Goal: Information Seeking & Learning: Find specific page/section

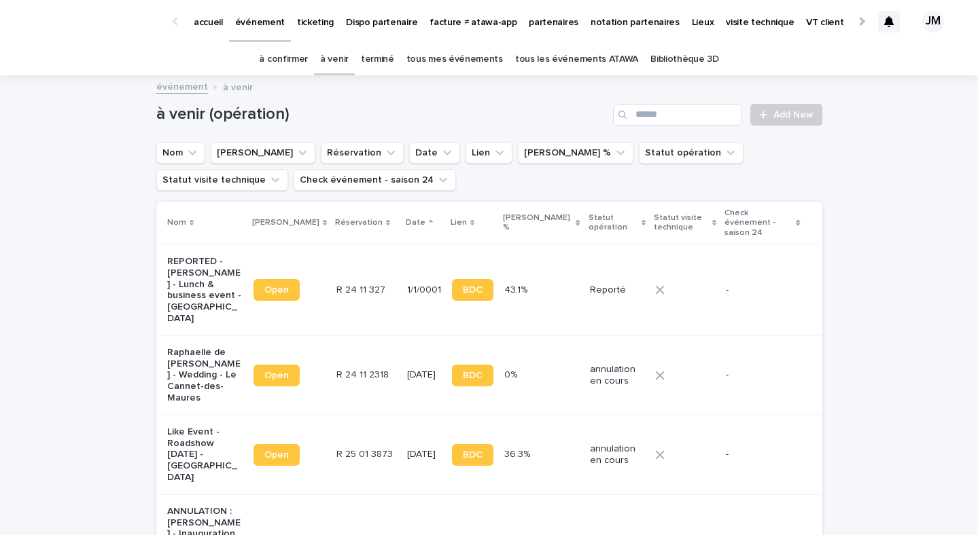
click at [291, 67] on link "à confirmer" at bounding box center [283, 59] width 49 height 32
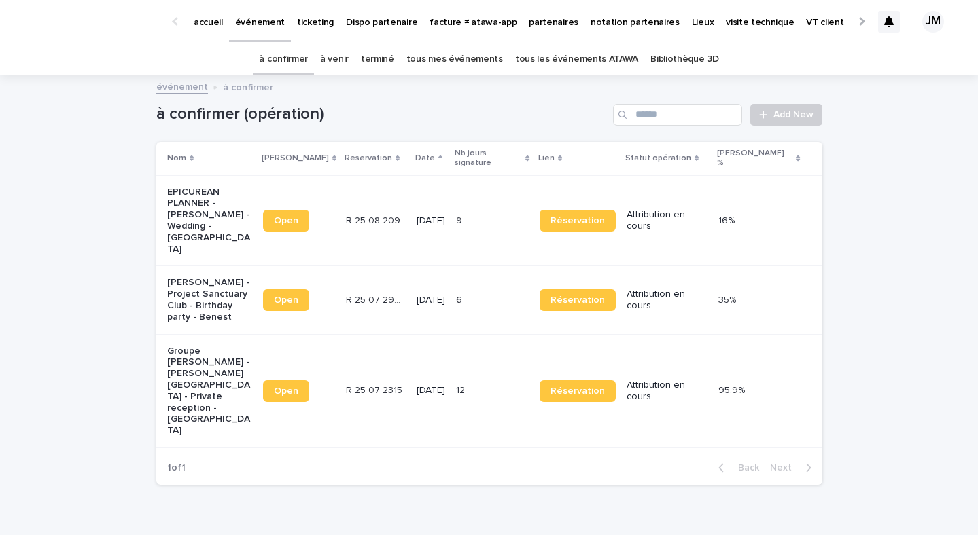
click at [599, 52] on link "tous les événements ATAWA" at bounding box center [576, 59] width 123 height 32
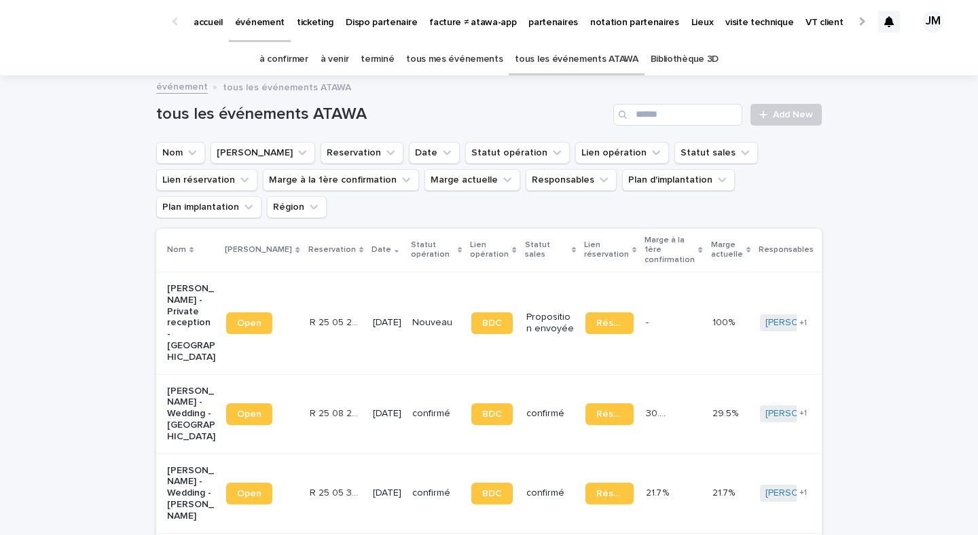
click at [308, 62] on link "à confirmer" at bounding box center [283, 59] width 49 height 32
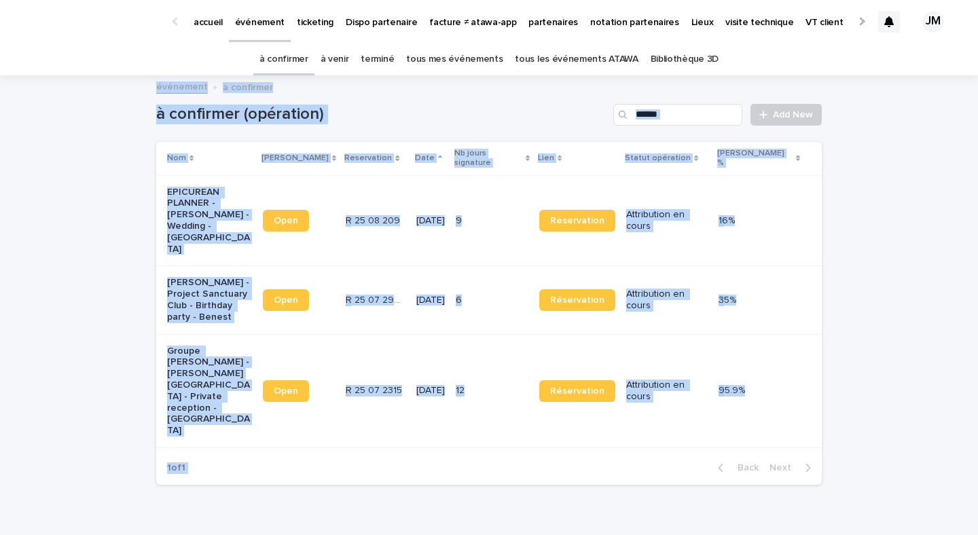
drag, startPoint x: 914, startPoint y: 463, endPoint x: 118, endPoint y: 91, distance: 879.2
click at [118, 91] on div "accueil événement ticketing Dispo partenaire facture ≠ atawa-app partenaires no…" at bounding box center [489, 301] width 978 height 603
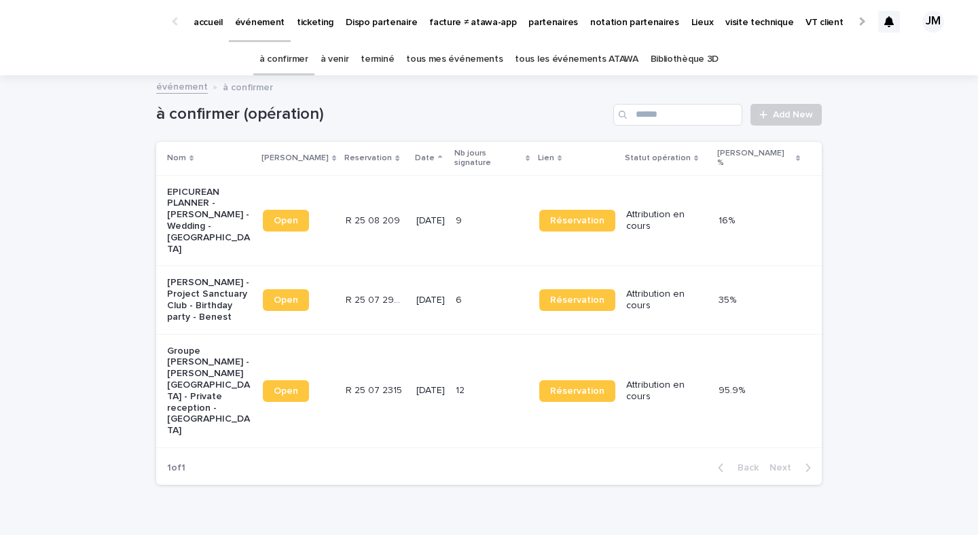
click at [109, 89] on div "événement à confirmer" at bounding box center [489, 87] width 978 height 19
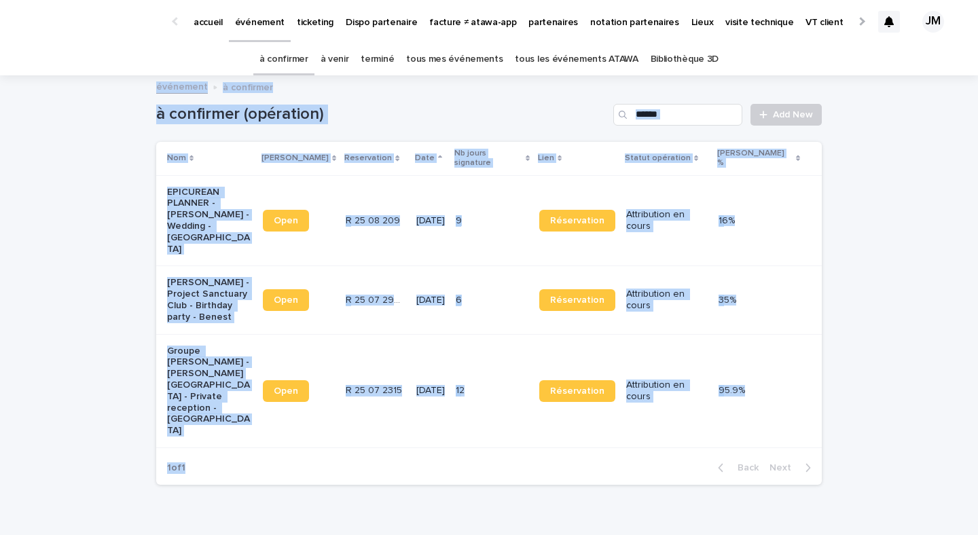
drag, startPoint x: 113, startPoint y: 86, endPoint x: 430, endPoint y: 420, distance: 460.3
click at [430, 420] on div "accueil événement ticketing Dispo partenaire facture ≠ atawa-app partenaires no…" at bounding box center [489, 301] width 978 height 603
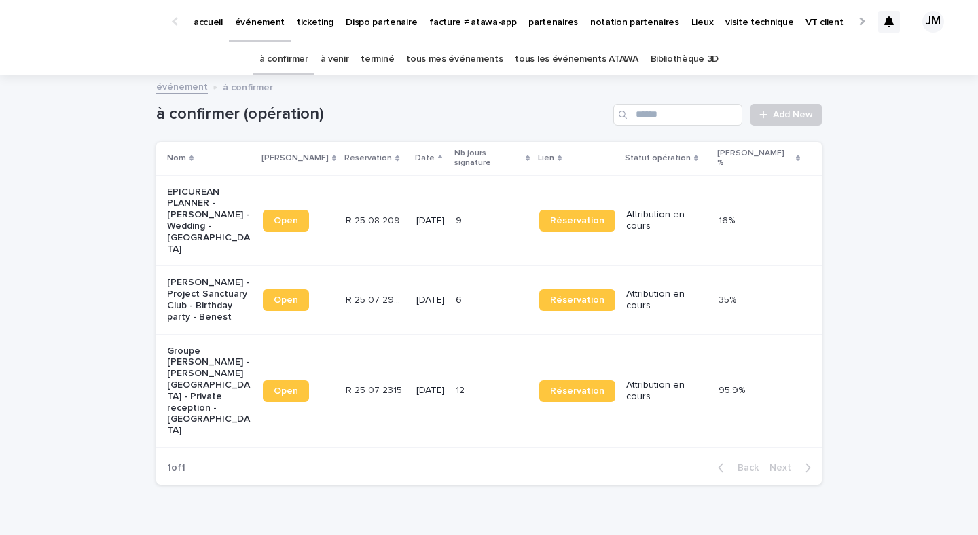
click at [536, 459] on div "Loading... Saving… Loading... Saving… à confirmer (opération) Add New Nom Lien …" at bounding box center [488, 303] width 679 height 453
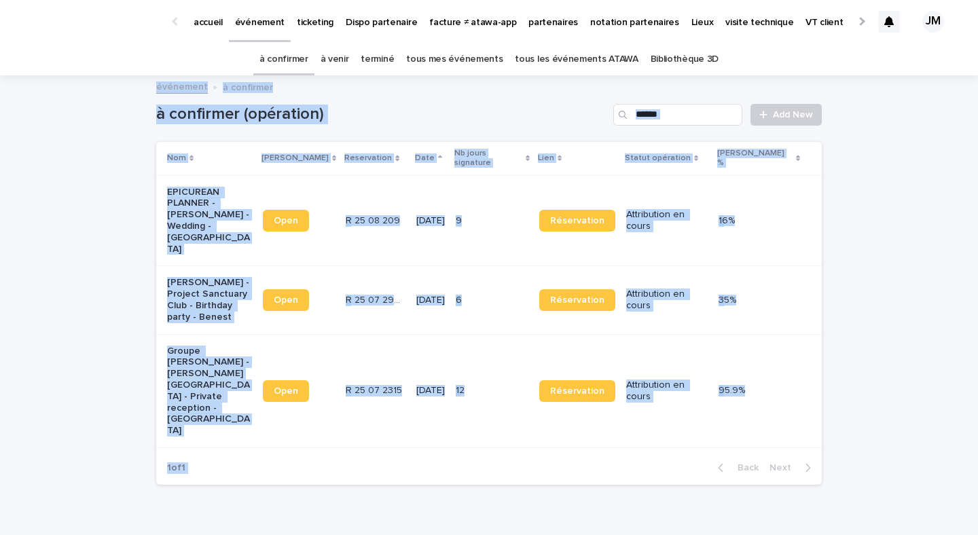
drag, startPoint x: 536, startPoint y: 459, endPoint x: 90, endPoint y: 91, distance: 577.6
click at [90, 91] on div "accueil événement ticketing Dispo partenaire facture ≠ atawa-app partenaires no…" at bounding box center [489, 301] width 978 height 603
click at [90, 91] on div "événement à confirmer" at bounding box center [489, 87] width 978 height 19
drag, startPoint x: 90, startPoint y: 91, endPoint x: 664, endPoint y: 481, distance: 693.4
click at [664, 481] on div "accueil événement ticketing Dispo partenaire facture ≠ atawa-app partenaires no…" at bounding box center [489, 301] width 978 height 603
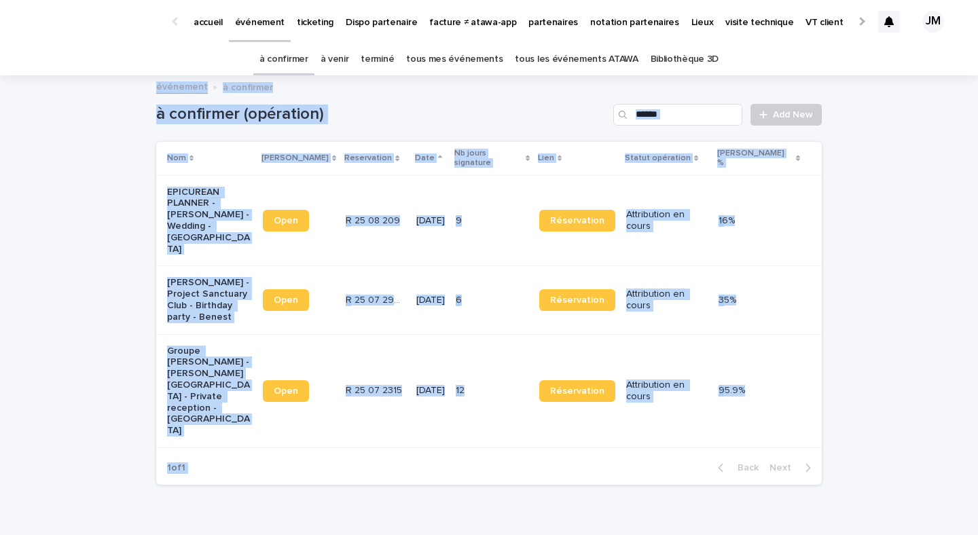
click at [836, 473] on div "Loading... Saving… Loading... Saving… à confirmer (opération) Add New Nom Lien …" at bounding box center [489, 320] width 978 height 487
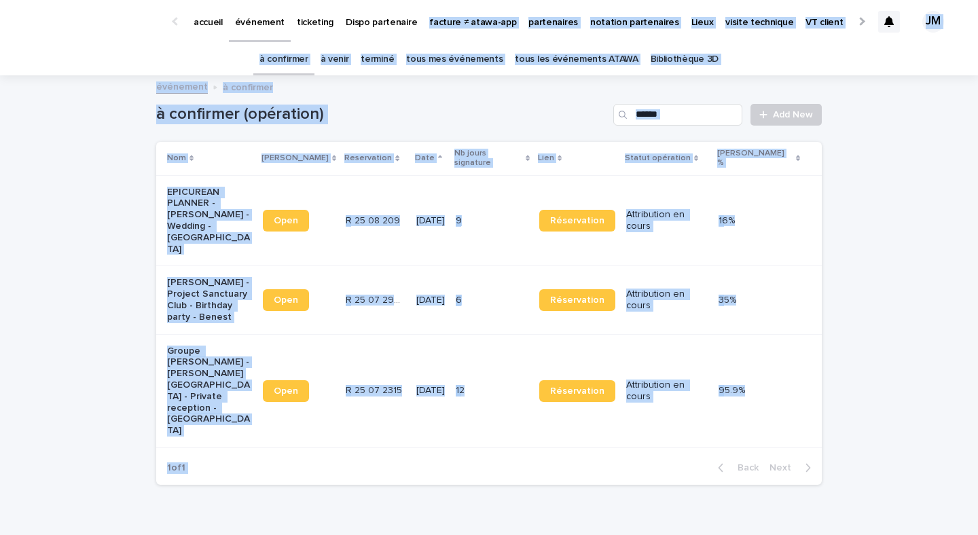
drag, startPoint x: 836, startPoint y: 473, endPoint x: 372, endPoint y: 42, distance: 633.0
click at [372, 42] on div "accueil événement ticketing Dispo partenaire facture ≠ atawa-app partenaires no…" at bounding box center [489, 301] width 978 height 603
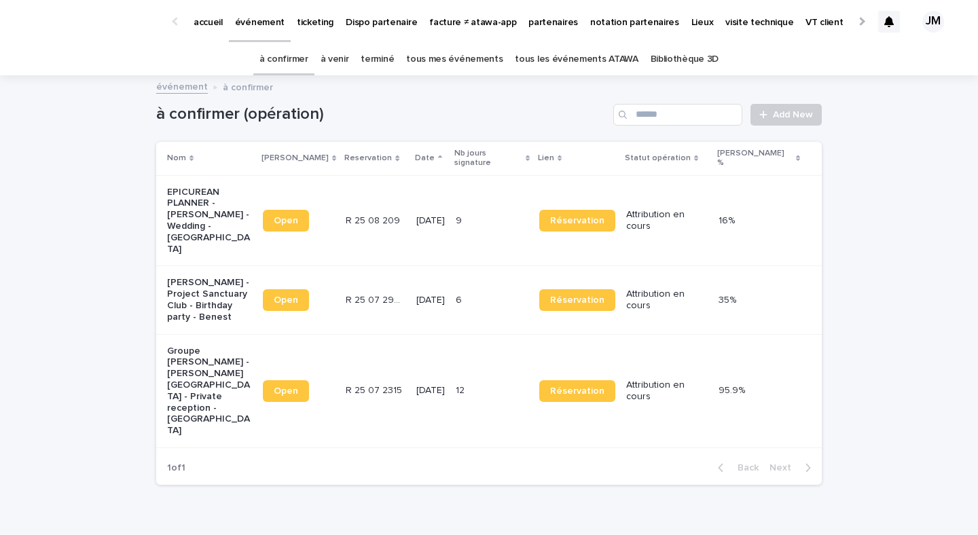
click at [101, 54] on div "à confirmer à venir terminé tous mes événements tous les événements ATAWA Bibli…" at bounding box center [489, 59] width 978 height 32
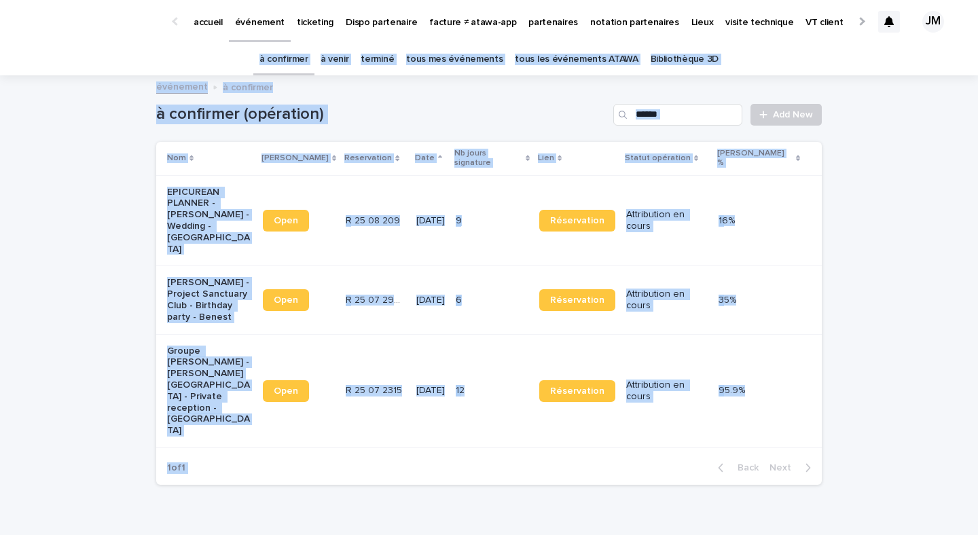
drag, startPoint x: 105, startPoint y: 44, endPoint x: 590, endPoint y: 492, distance: 660.0
click at [566, 502] on div "accueil événement ticketing Dispo partenaire facture ≠ atawa-app partenaires no…" at bounding box center [489, 301] width 978 height 603
click at [753, 451] on div "Loading... Saving… Loading... Saving… à confirmer (opération) Add New Nom Lien …" at bounding box center [488, 303] width 679 height 453
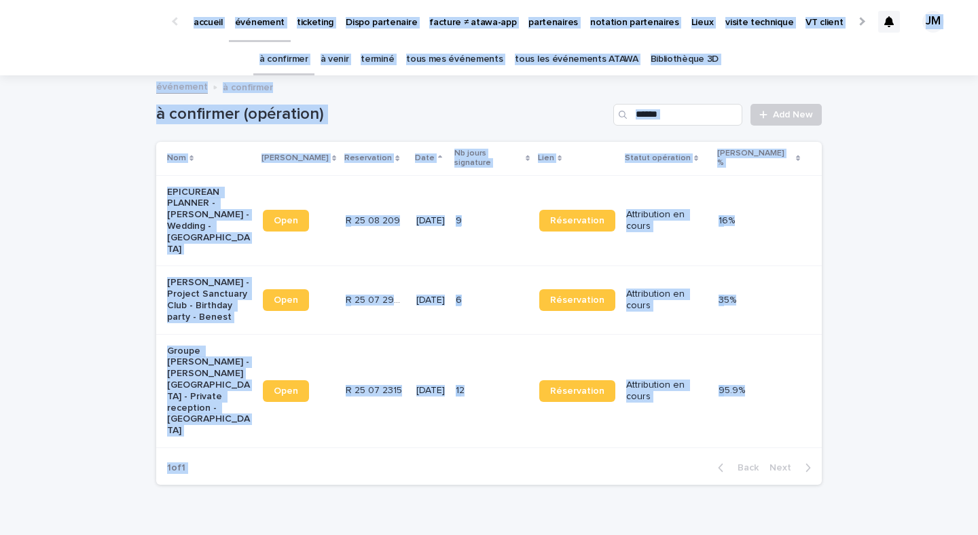
drag, startPoint x: 820, startPoint y: 484, endPoint x: 161, endPoint y: -11, distance: 824.3
click at [161, 0] on html "accueil événement ticketing Dispo partenaire facture ≠ atawa-app partenaires no…" at bounding box center [489, 267] width 978 height 535
click at [109, 9] on img at bounding box center [93, 21] width 132 height 27
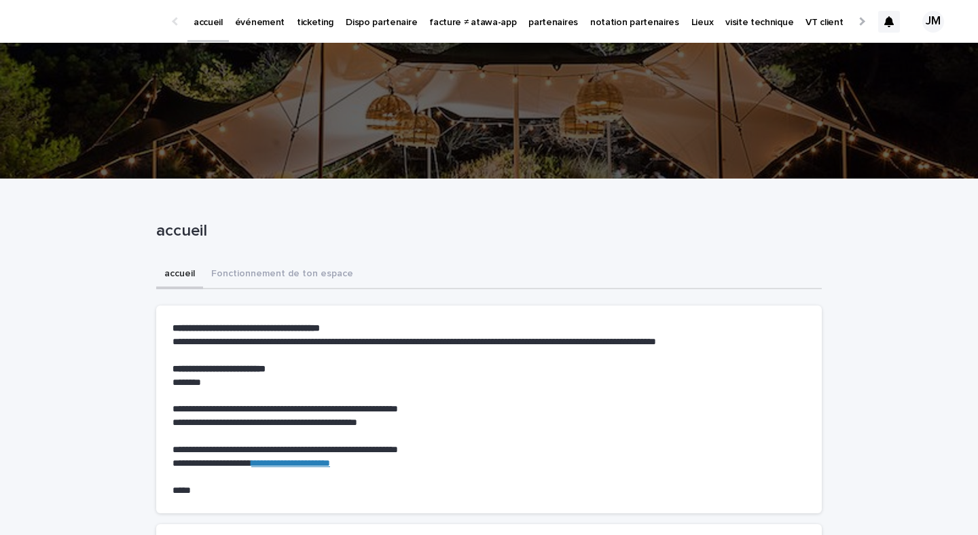
click at [202, 21] on p "accueil" at bounding box center [208, 14] width 29 height 29
click at [264, 26] on p "événement" at bounding box center [260, 14] width 50 height 29
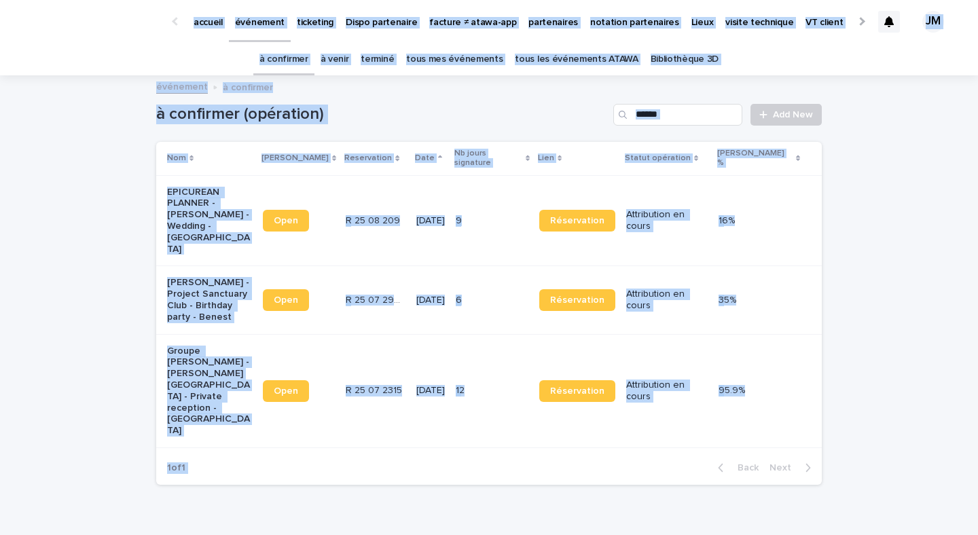
drag, startPoint x: 838, startPoint y: 447, endPoint x: 98, endPoint y: -13, distance: 871.1
click at [98, 0] on html "accueil événement ticketing Dispo partenaire facture ≠ atawa-app partenaires no…" at bounding box center [489, 267] width 978 height 535
click at [5, 112] on div "Loading... Saving… Loading... Saving… à confirmer (opération) Add New Nom Lien …" at bounding box center [489, 320] width 978 height 487
drag, startPoint x: 717, startPoint y: 306, endPoint x: 296, endPoint y: -63, distance: 559.8
click at [296, 0] on html "accueil événement ticketing Dispo partenaire facture ≠ atawa-app partenaires no…" at bounding box center [489, 267] width 978 height 535
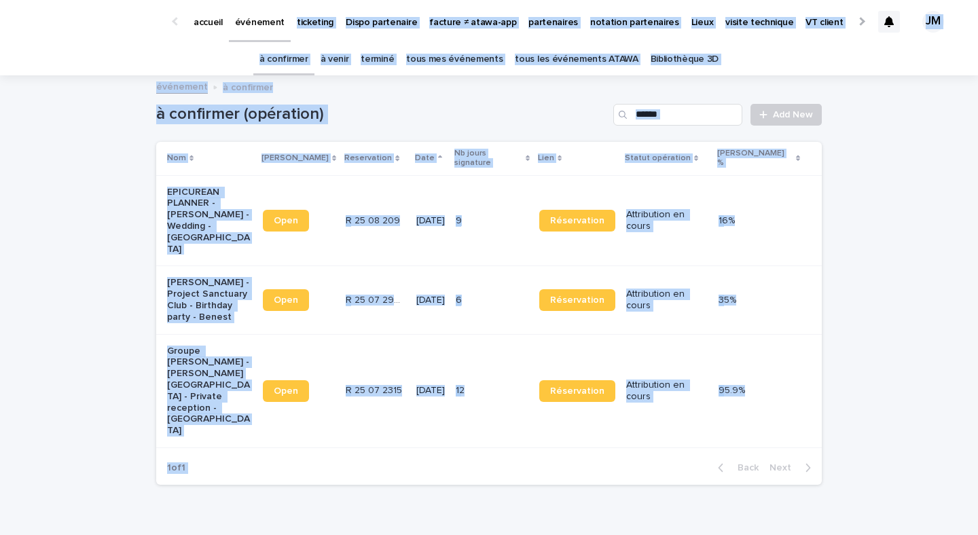
click at [107, 113] on div "Loading... Saving… Loading... Saving… à confirmer (opération) Add New Nom Lien …" at bounding box center [489, 320] width 978 height 487
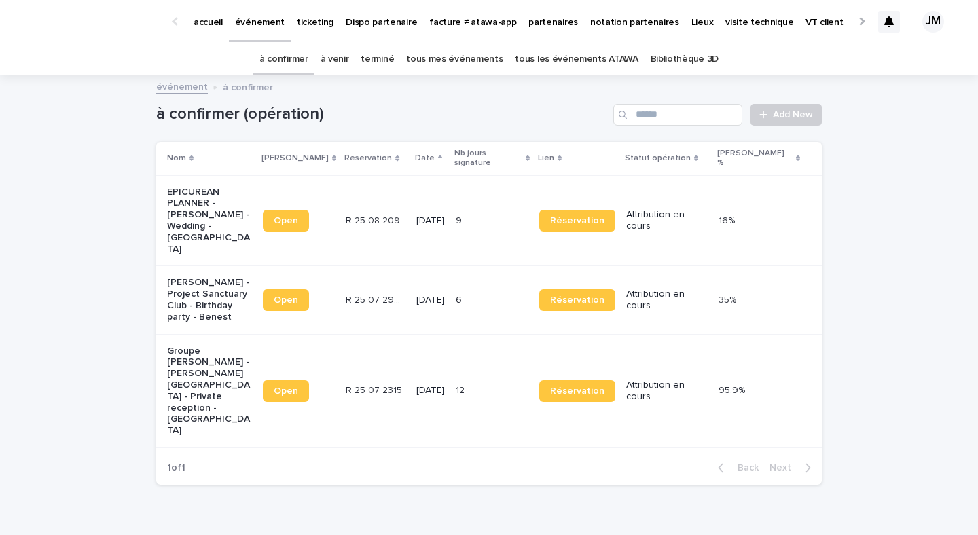
click at [307, 67] on link "à confirmer" at bounding box center [283, 59] width 49 height 32
click at [547, 66] on link "tous les événements ATAWA" at bounding box center [576, 59] width 123 height 32
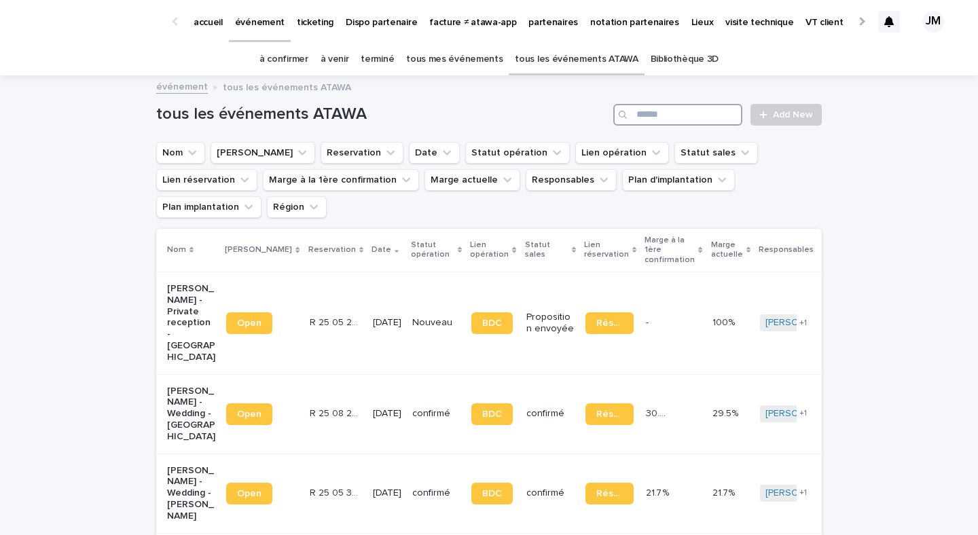
click at [690, 121] on input "Search" at bounding box center [677, 115] width 129 height 22
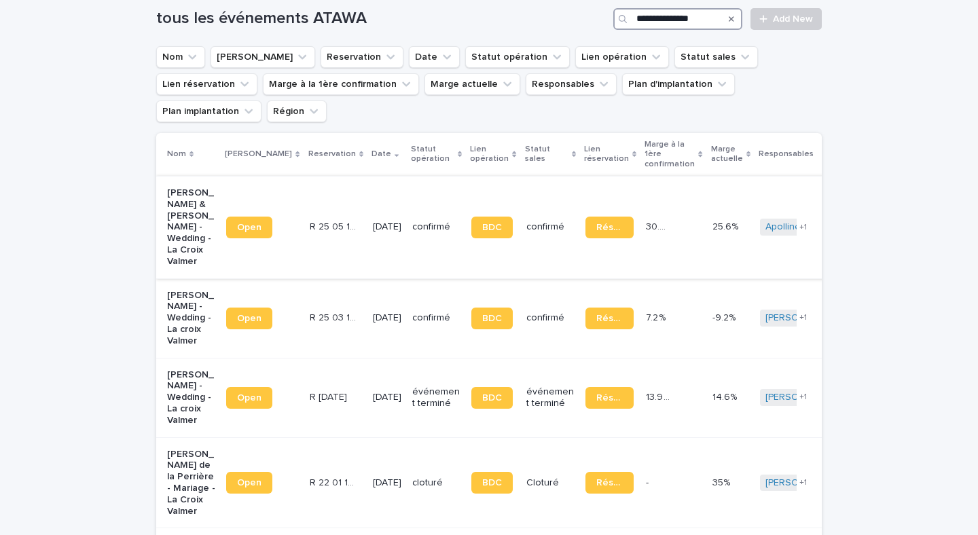
scroll to position [98, 0]
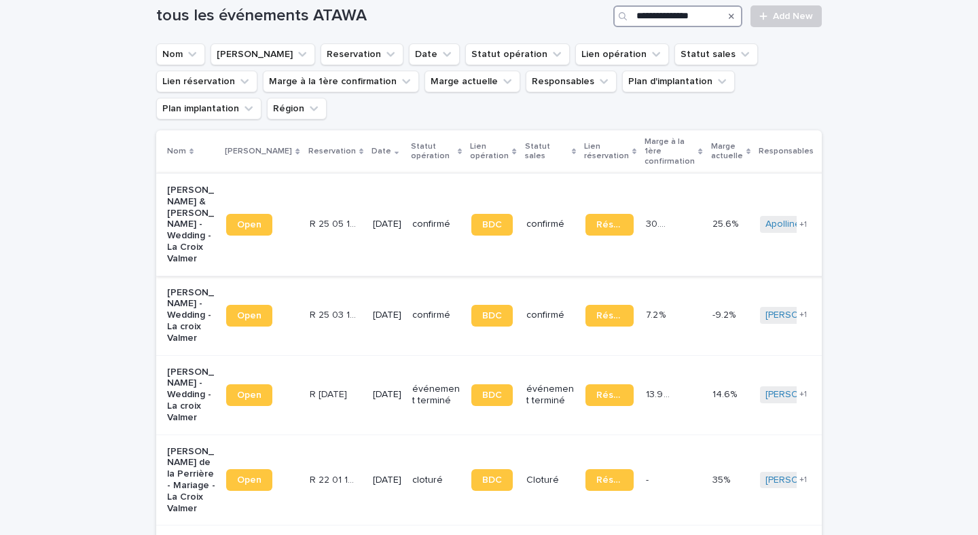
type input "**********"
click at [368, 227] on td "[DATE]" at bounding box center [387, 224] width 39 height 103
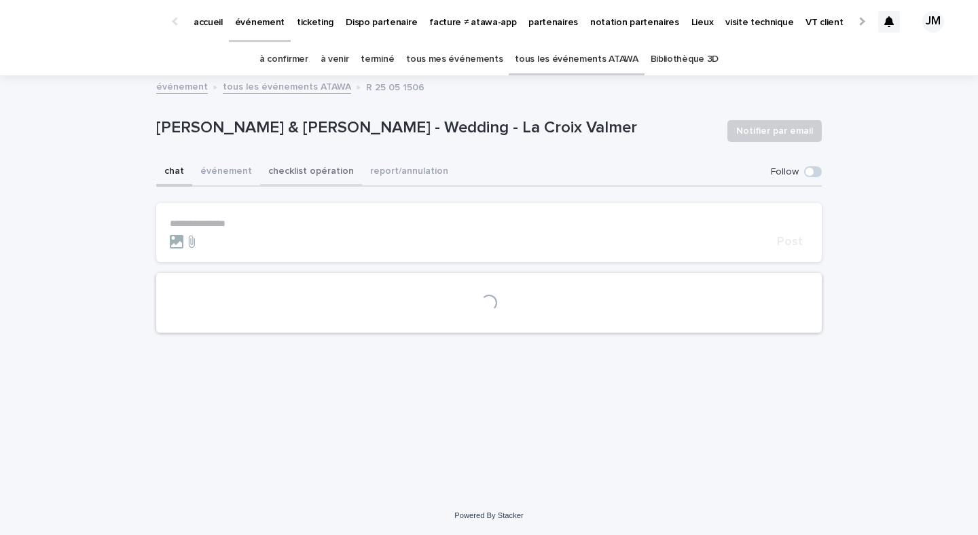
click at [308, 164] on button "checklist opération" at bounding box center [311, 172] width 102 height 29
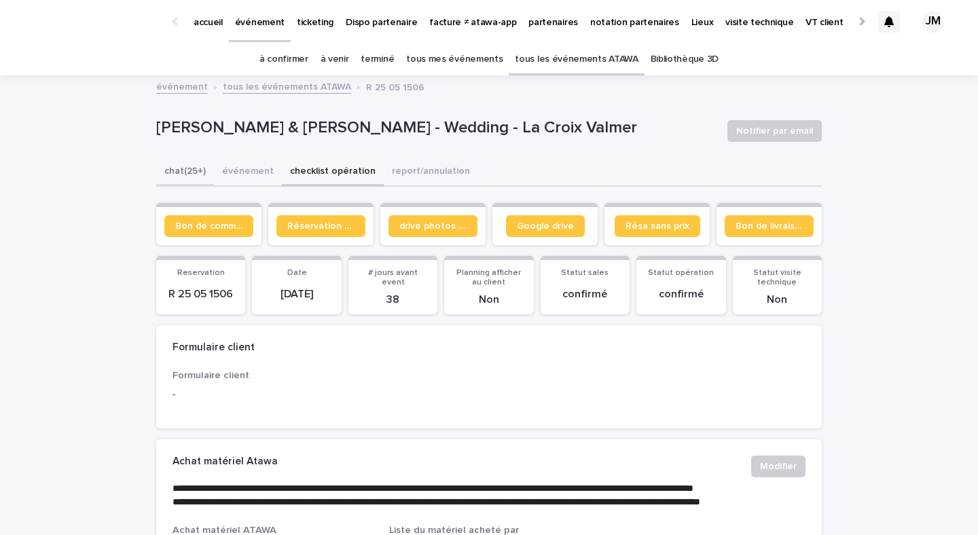
click at [193, 173] on button "chat (25+)" at bounding box center [185, 172] width 58 height 29
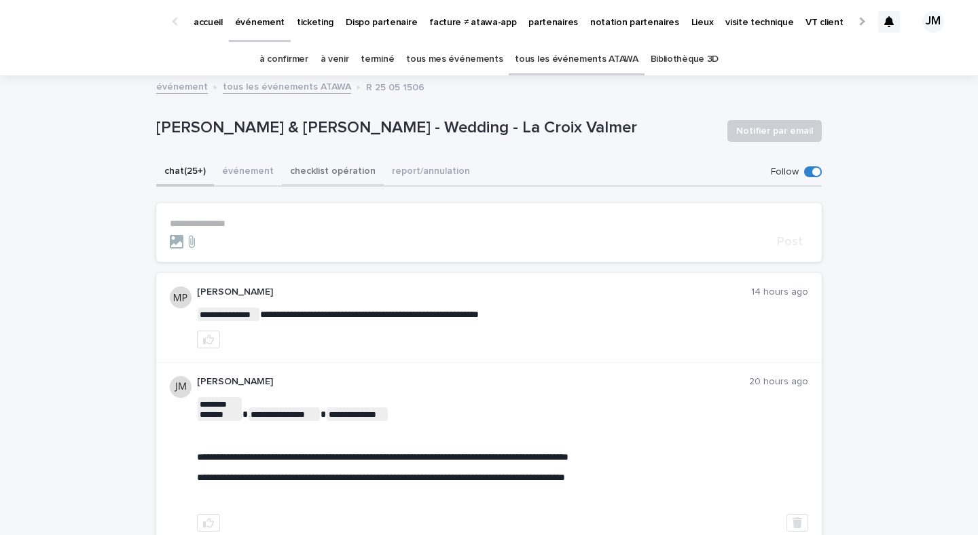
click at [321, 170] on button "checklist opération" at bounding box center [333, 172] width 102 height 29
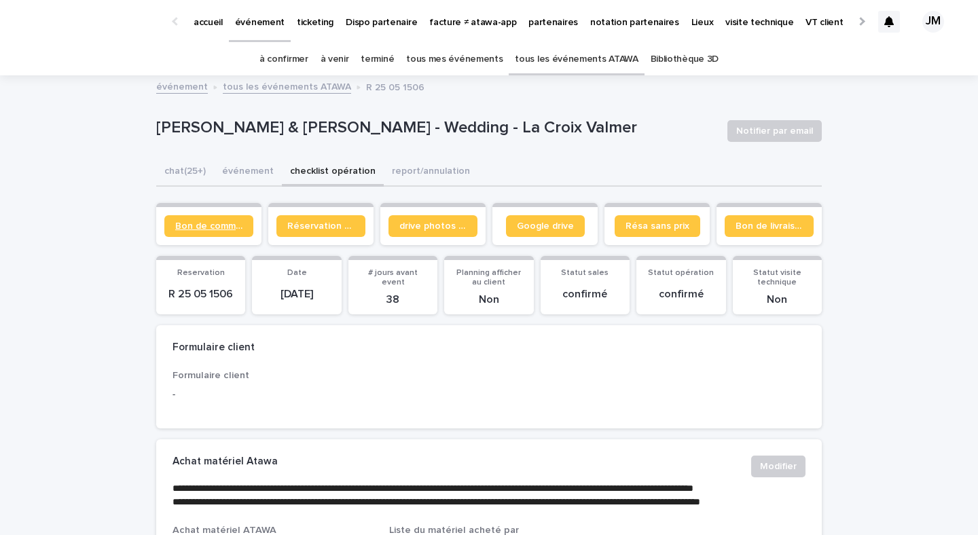
scroll to position [1, 0]
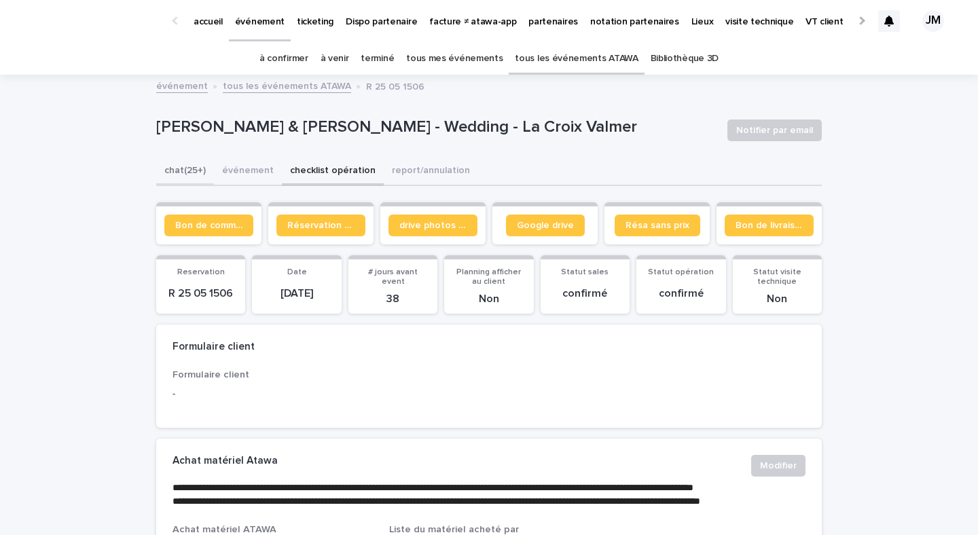
click at [168, 167] on button "chat (25+)" at bounding box center [185, 172] width 58 height 29
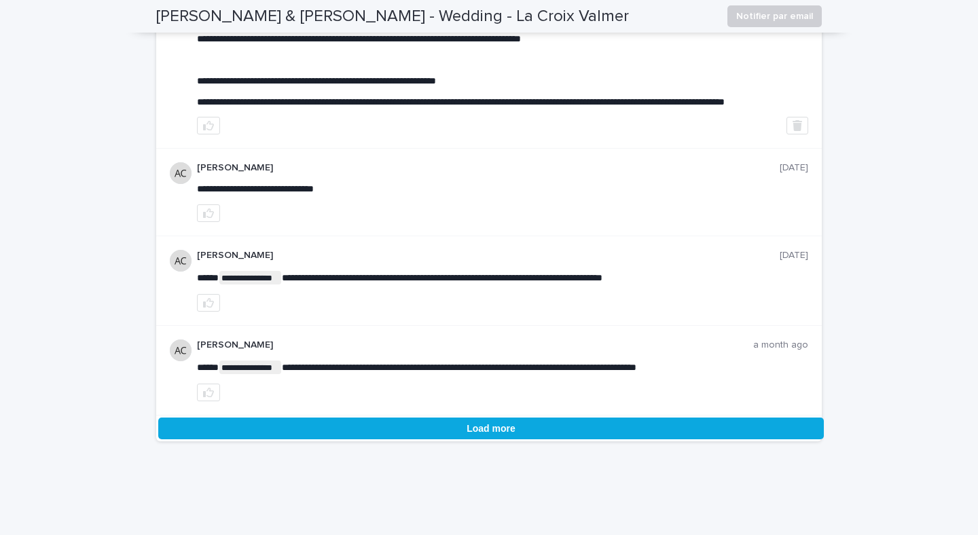
scroll to position [2993, 0]
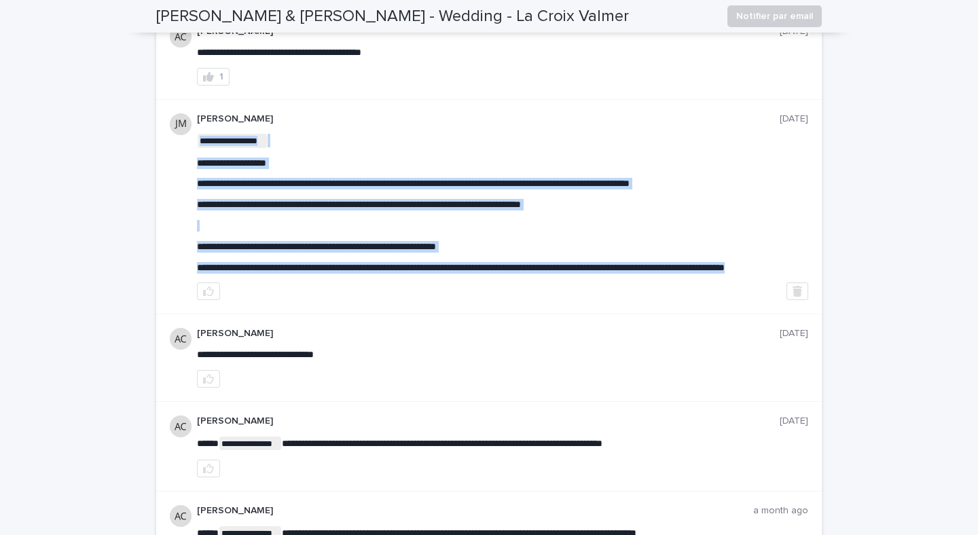
click at [258, 274] on p "**********" at bounding box center [502, 268] width 611 height 12
drag, startPoint x: 258, startPoint y: 314, endPoint x: 196, endPoint y: 181, distance: 146.5
click at [196, 181] on div "**********" at bounding box center [489, 207] width 666 height 215
click at [226, 232] on p "﻿" at bounding box center [502, 226] width 611 height 12
drag, startPoint x: 230, startPoint y: 312, endPoint x: 196, endPoint y: 196, distance: 120.4
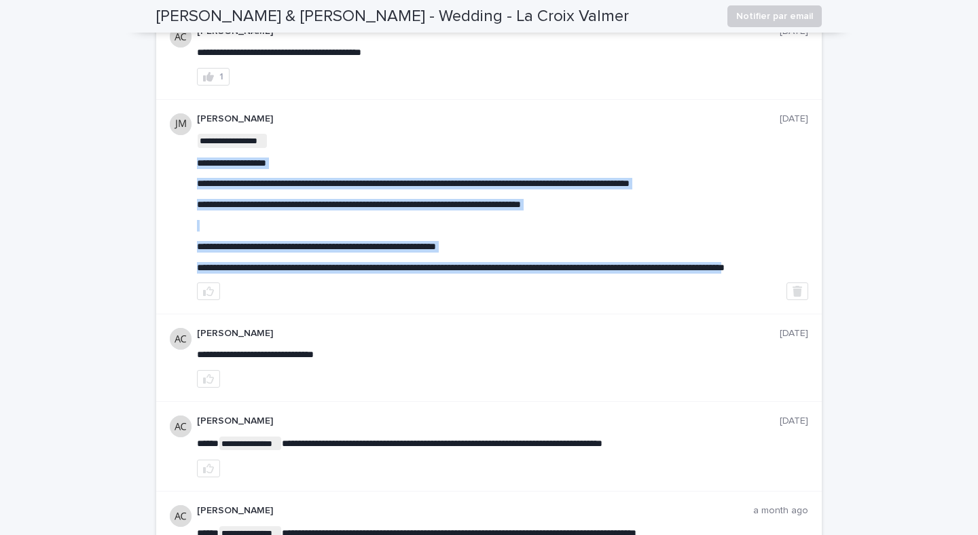
click at [196, 196] on div "**********" at bounding box center [489, 207] width 666 height 215
drag, startPoint x: 196, startPoint y: 196, endPoint x: 234, endPoint y: 320, distance: 129.4
click at [234, 315] on div "**********" at bounding box center [489, 207] width 666 height 215
click at [247, 301] on div "**********" at bounding box center [502, 206] width 611 height 187
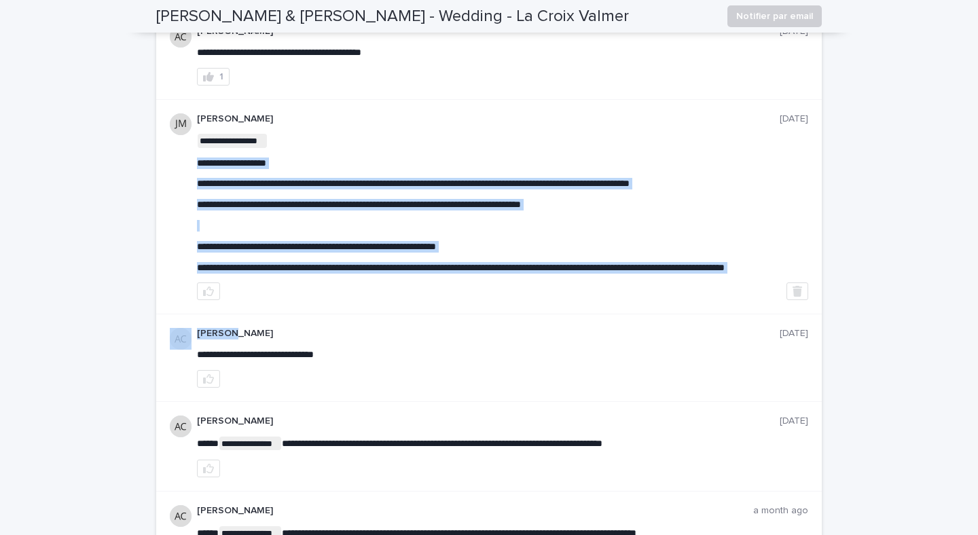
drag, startPoint x: 247, startPoint y: 323, endPoint x: 191, endPoint y: 198, distance: 136.8
click at [191, 198] on div "**********" at bounding box center [489, 207] width 666 height 215
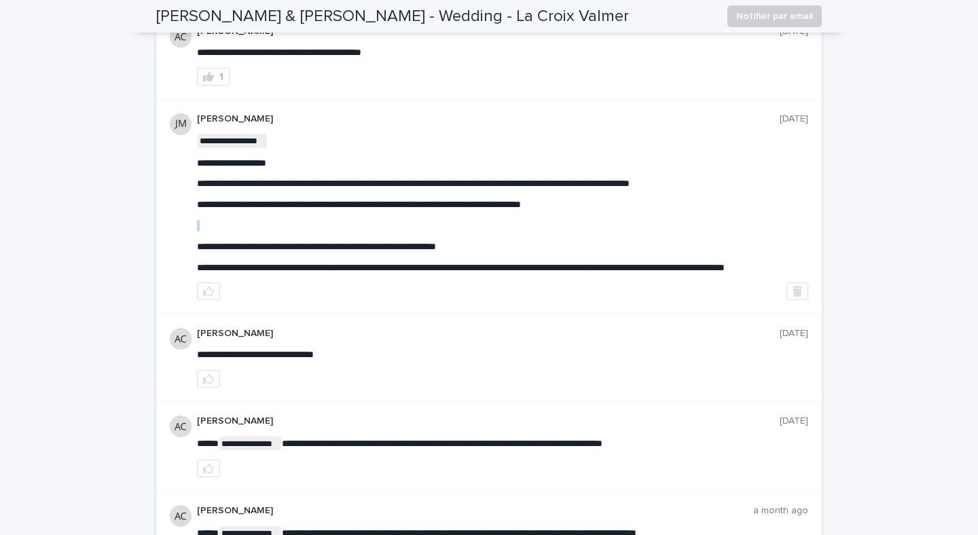
click at [327, 232] on p "﻿" at bounding box center [502, 226] width 611 height 12
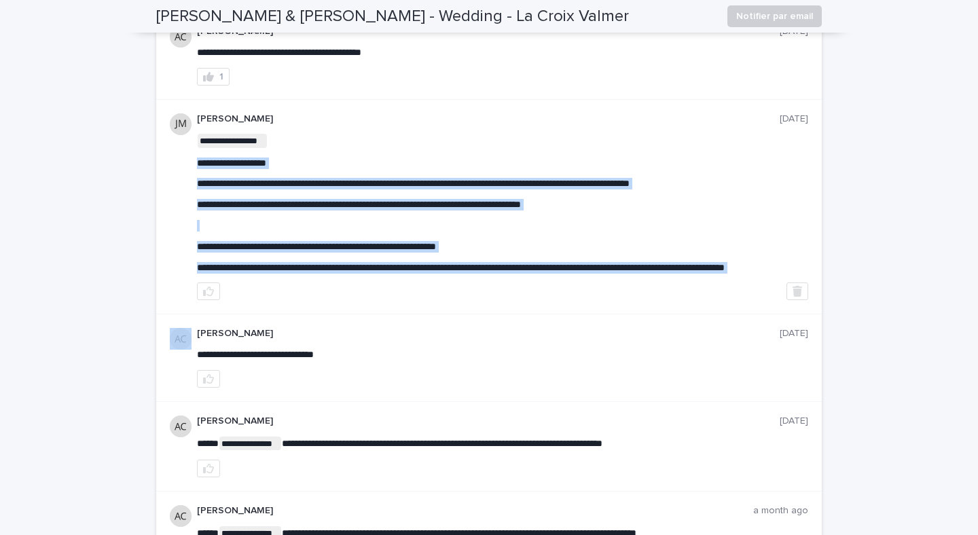
drag, startPoint x: 250, startPoint y: 321, endPoint x: 186, endPoint y: 190, distance: 145.2
click at [186, 190] on div "**********" at bounding box center [489, 207] width 666 height 215
click at [205, 190] on p "**********" at bounding box center [502, 184] width 611 height 12
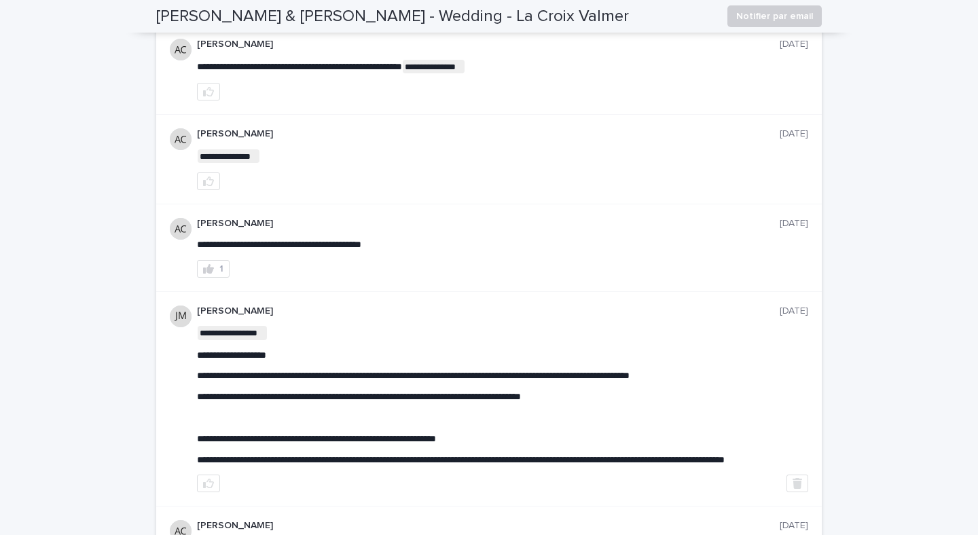
scroll to position [2800, 0]
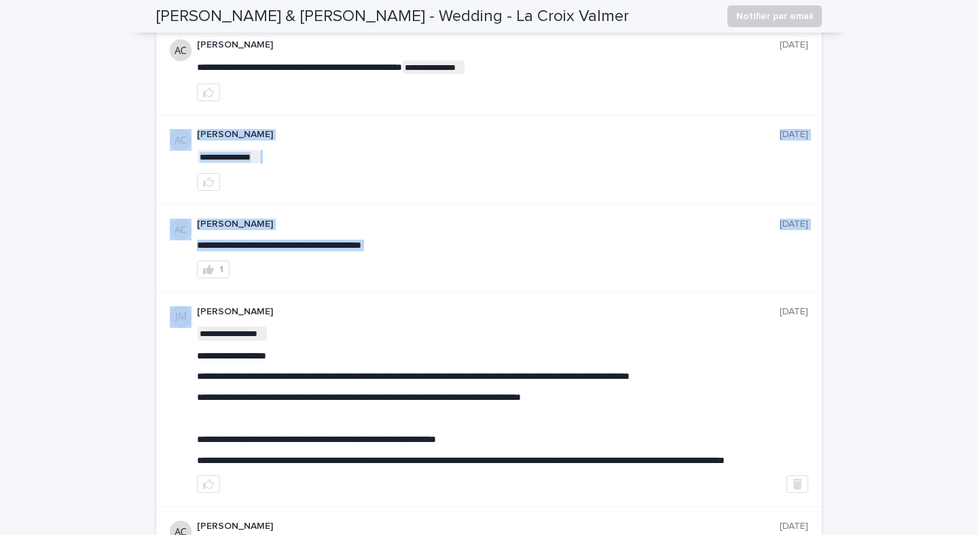
drag, startPoint x: 489, startPoint y: 288, endPoint x: 158, endPoint y: 210, distance: 340.6
click at [408, 205] on div "**********" at bounding box center [489, 160] width 666 height 90
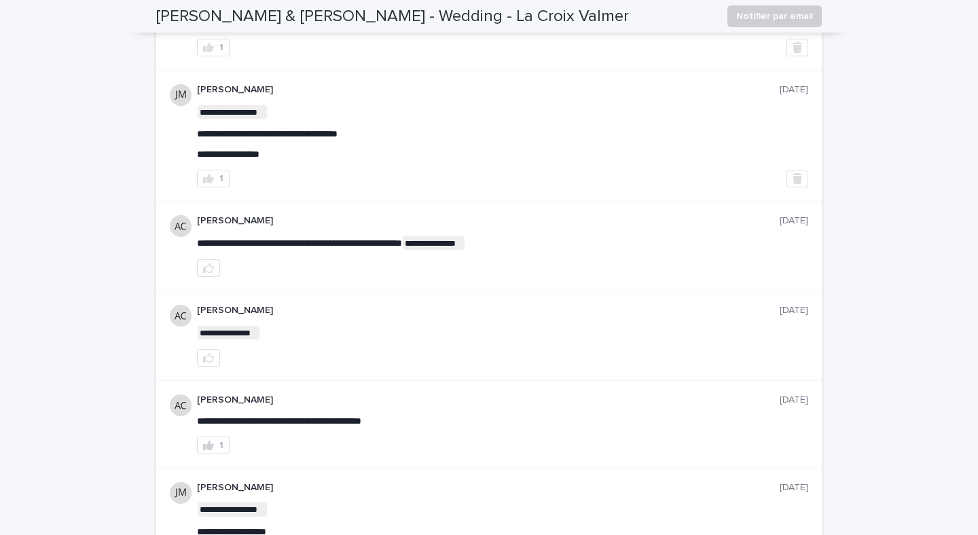
scroll to position [2587, 0]
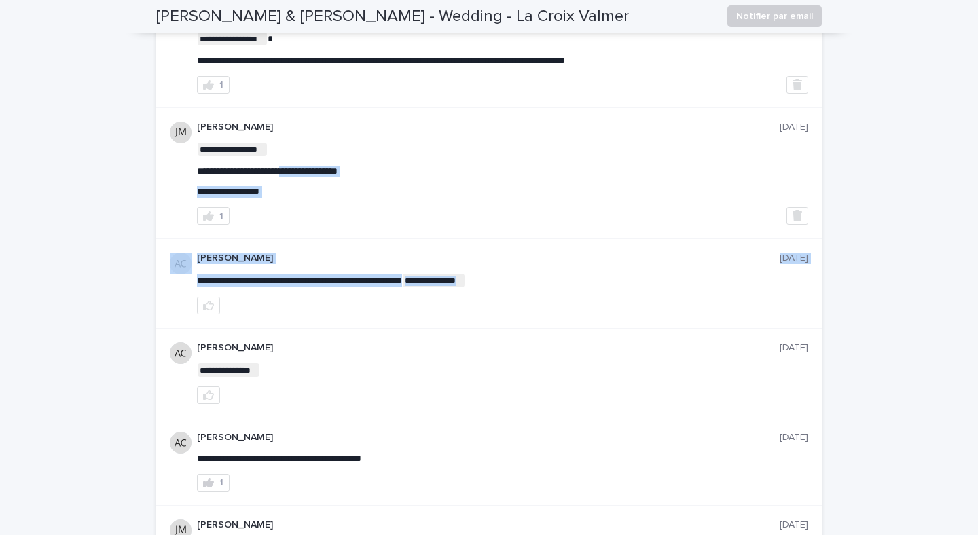
drag, startPoint x: 483, startPoint y: 321, endPoint x: 294, endPoint y: 203, distance: 222.4
click at [428, 273] on div "**********" at bounding box center [489, 284] width 666 height 90
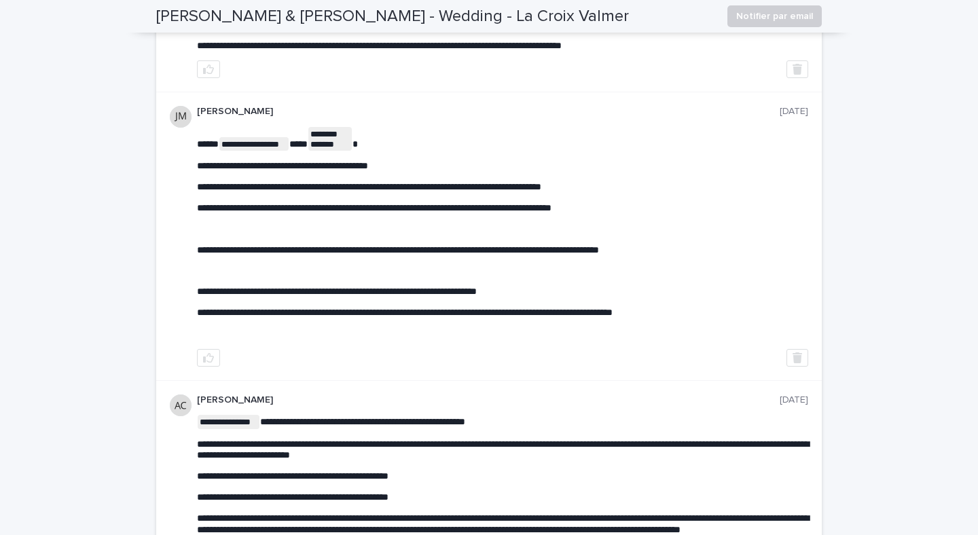
scroll to position [1621, 0]
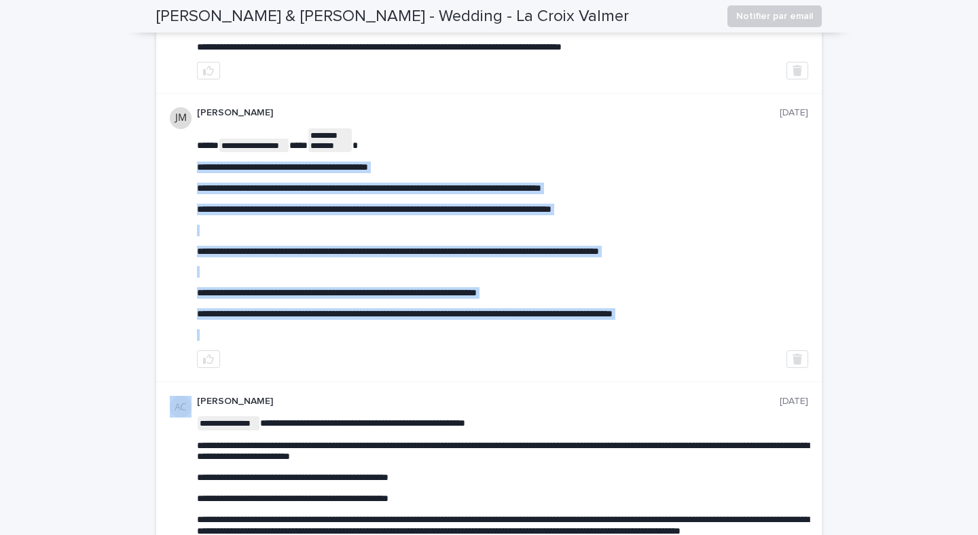
drag, startPoint x: 726, startPoint y: 354, endPoint x: 192, endPoint y: 182, distance: 561.6
click at [192, 182] on div "**********" at bounding box center [489, 238] width 666 height 288
drag, startPoint x: 192, startPoint y: 182, endPoint x: 692, endPoint y: 348, distance: 526.9
click at [692, 348] on div "**********" at bounding box center [489, 238] width 666 height 288
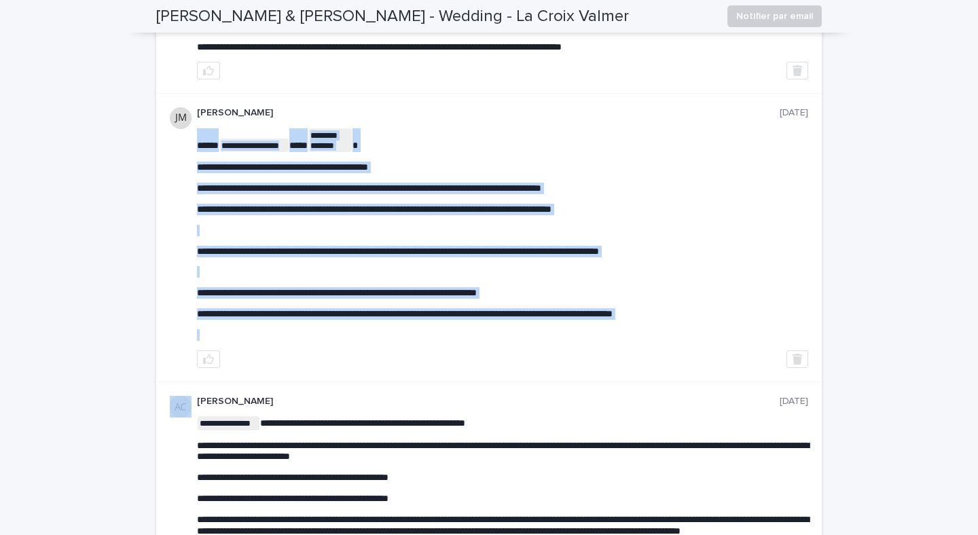
click at [720, 352] on div "**********" at bounding box center [502, 237] width 611 height 260
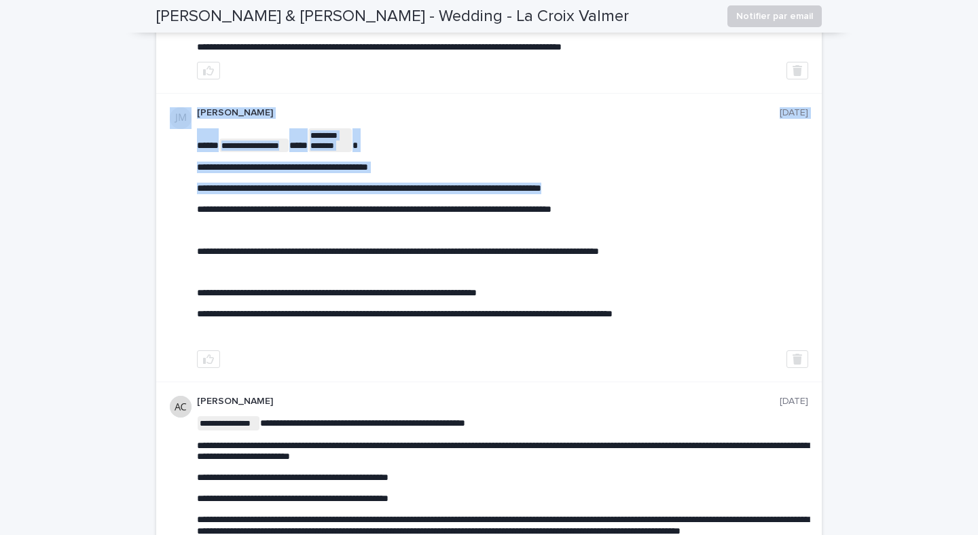
drag, startPoint x: 668, startPoint y: 205, endPoint x: 97, endPoint y: 202, distance: 571.3
click at [97, 202] on div "**********" at bounding box center [489, 256] width 978 height 3602
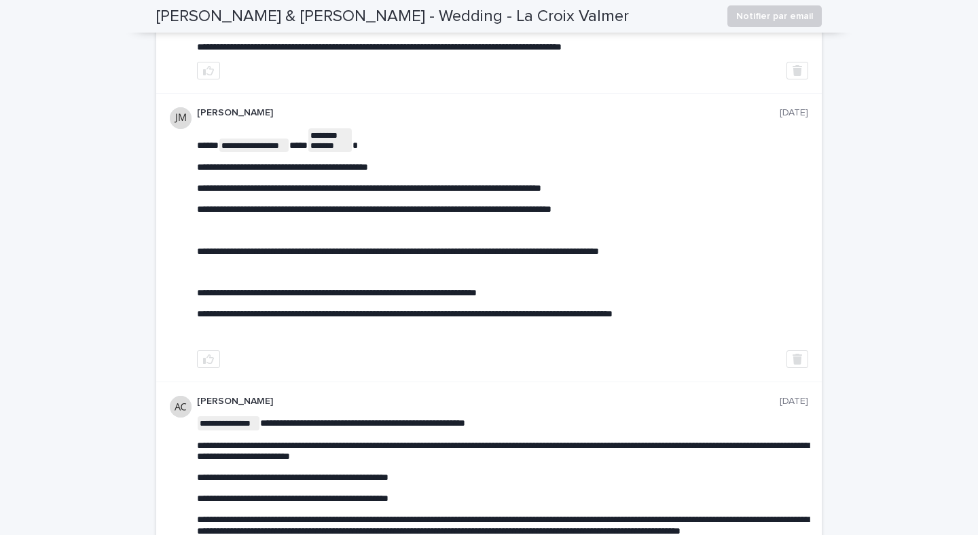
click at [172, 231] on div "**********" at bounding box center [489, 238] width 666 height 288
drag, startPoint x: 196, startPoint y: 228, endPoint x: 191, endPoint y: 212, distance: 17.0
click at [191, 212] on div "**********" at bounding box center [489, 238] width 666 height 288
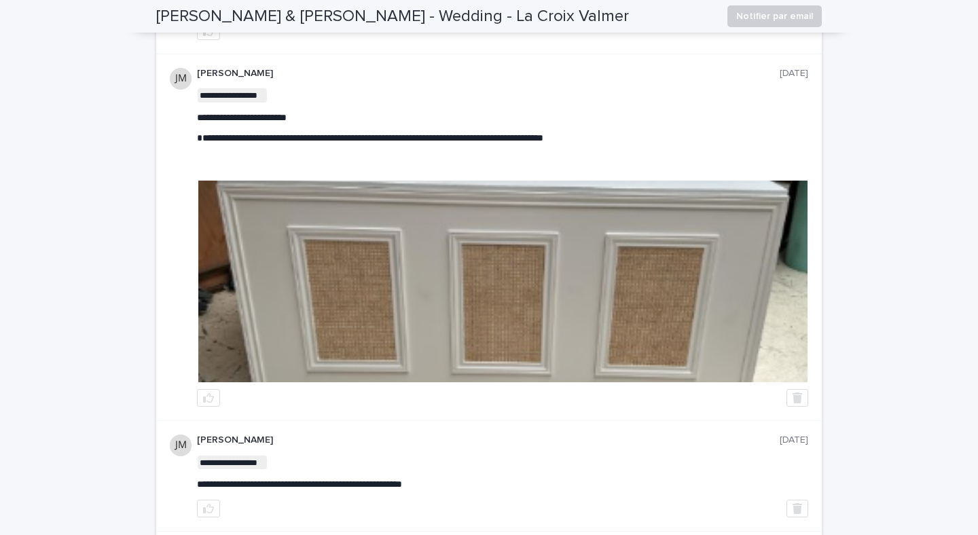
scroll to position [697, 0]
click at [575, 290] on img at bounding box center [502, 281] width 609 height 202
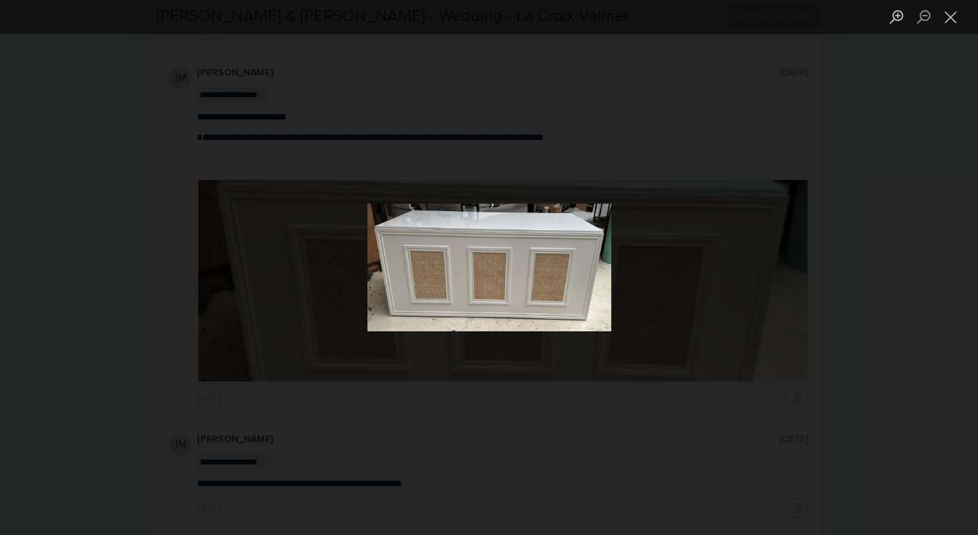
click at [686, 202] on div "Lightbox" at bounding box center [489, 267] width 978 height 535
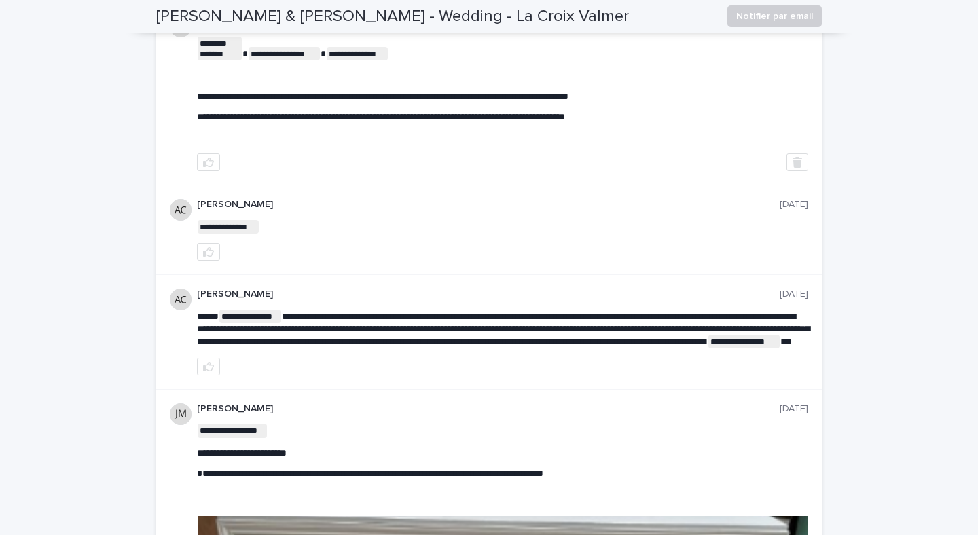
scroll to position [358, 0]
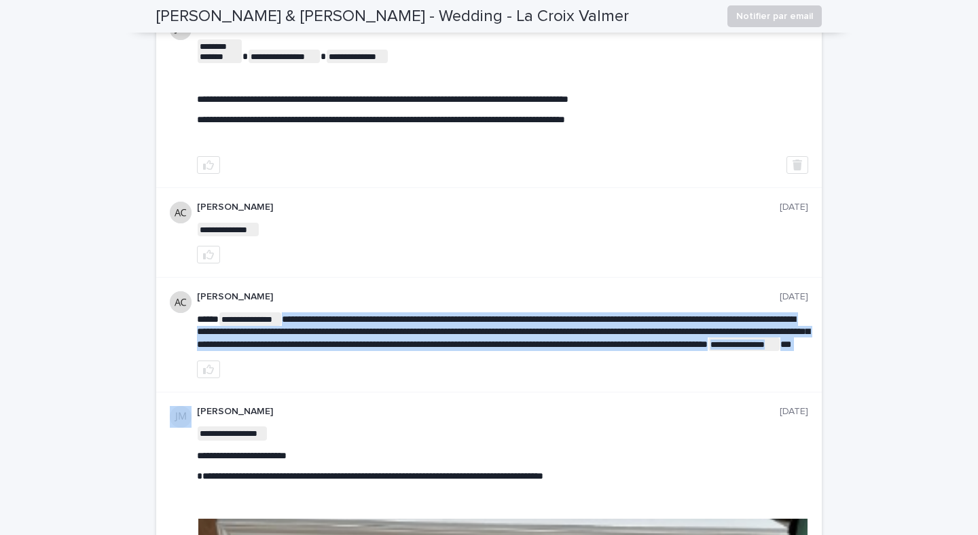
drag, startPoint x: 577, startPoint y: 372, endPoint x: 283, endPoint y: 317, distance: 299.4
click at [283, 317] on div "**********" at bounding box center [502, 334] width 611 height 87
click at [510, 342] on span "**********" at bounding box center [503, 332] width 613 height 35
drag, startPoint x: 535, startPoint y: 363, endPoint x: 238, endPoint y: 315, distance: 300.7
click at [238, 315] on div "**********" at bounding box center [502, 334] width 611 height 87
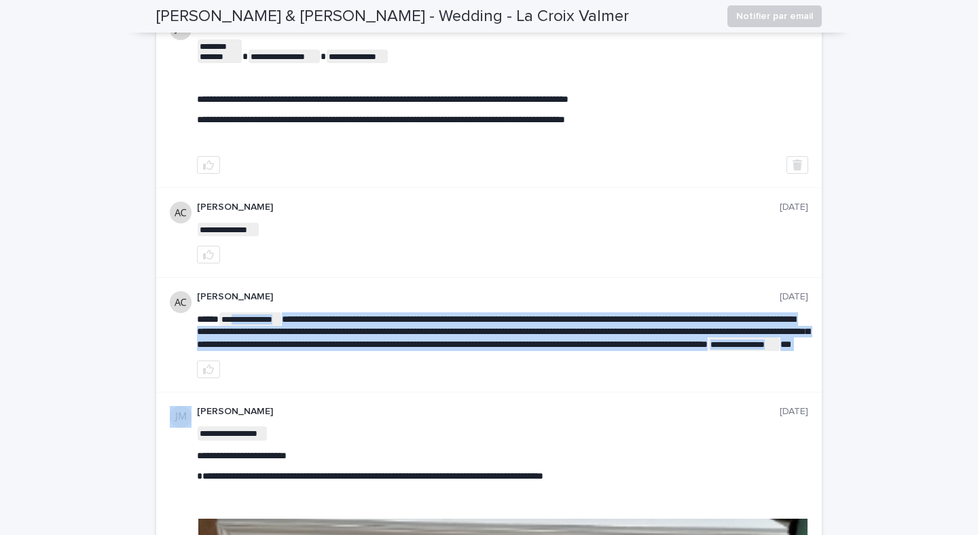
click at [566, 351] on p "**********" at bounding box center [502, 331] width 611 height 39
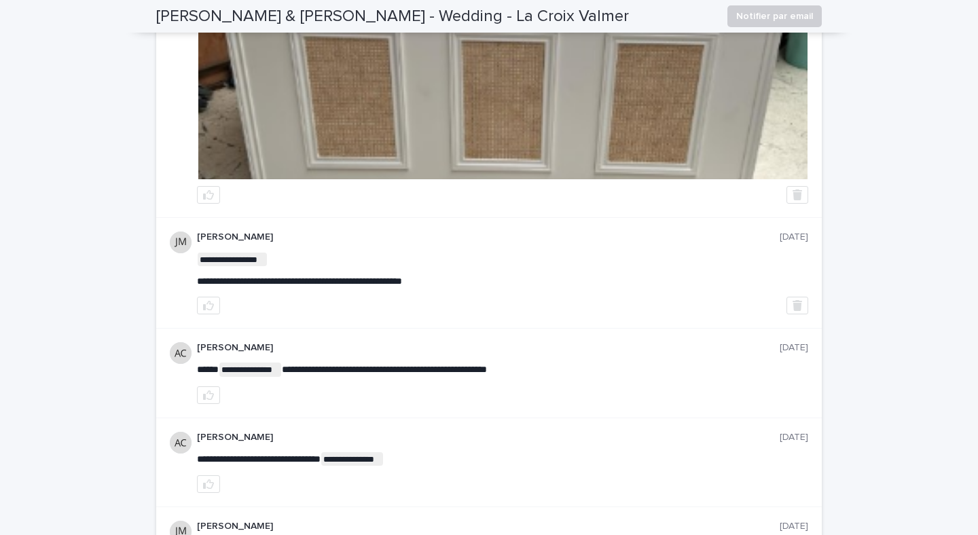
scroll to position [786, 0]
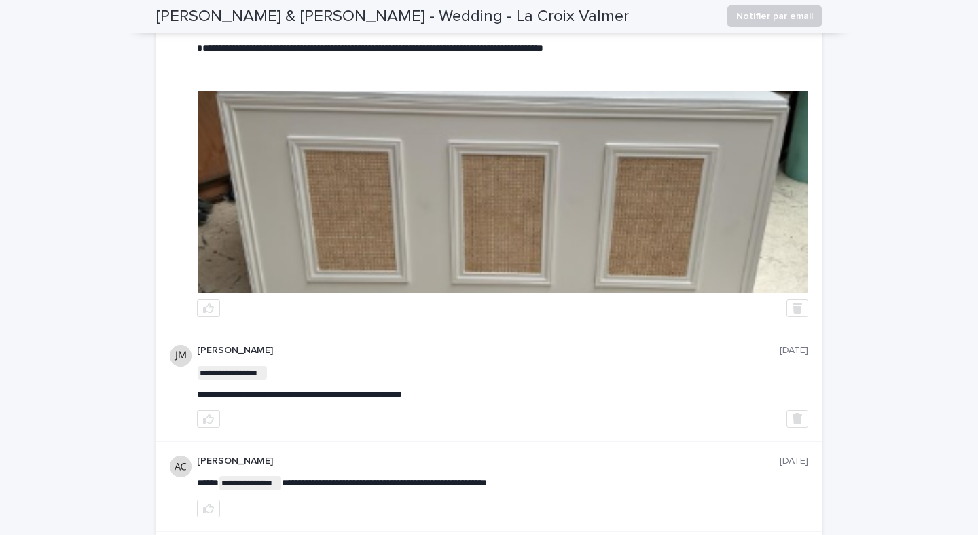
click at [507, 208] on img at bounding box center [502, 192] width 609 height 202
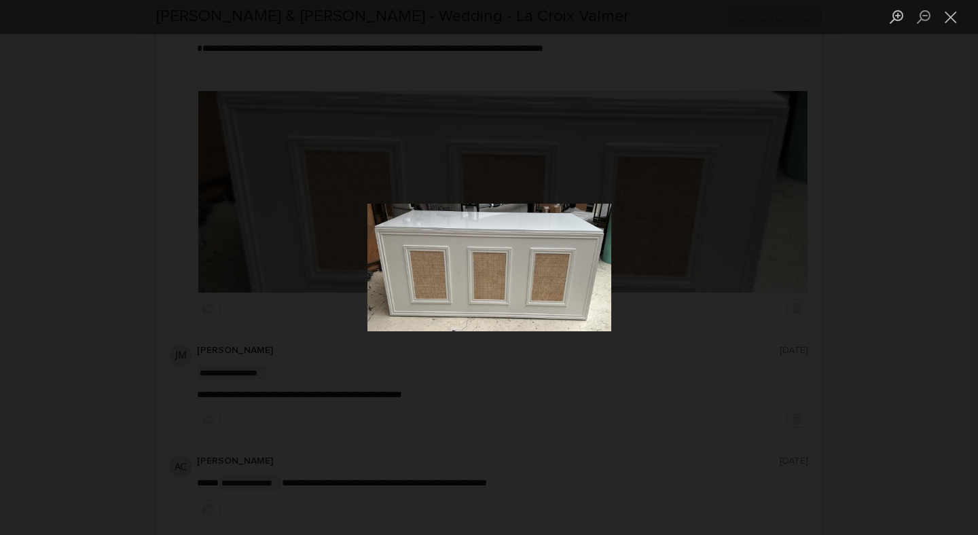
click at [698, 314] on div "Lightbox" at bounding box center [489, 267] width 978 height 535
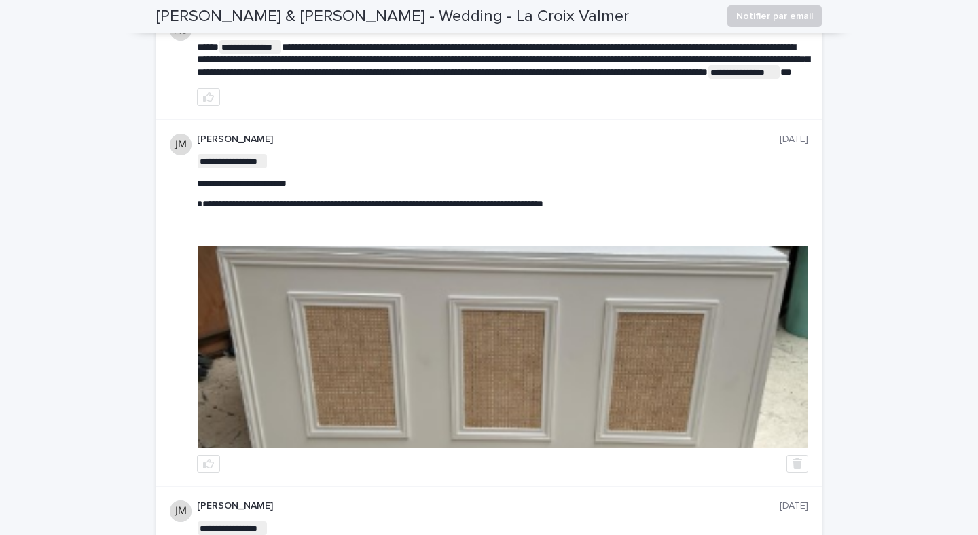
scroll to position [629, 0]
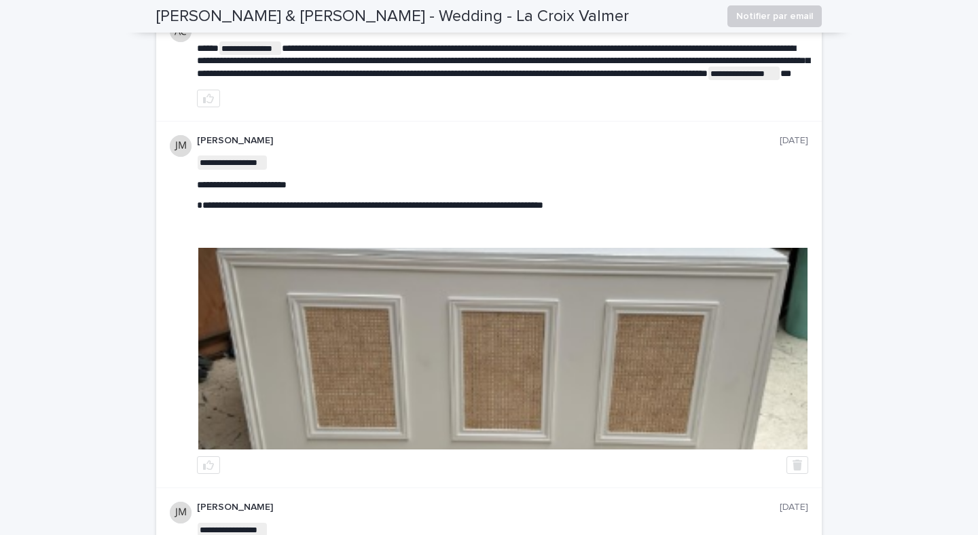
click at [660, 361] on img at bounding box center [502, 349] width 609 height 202
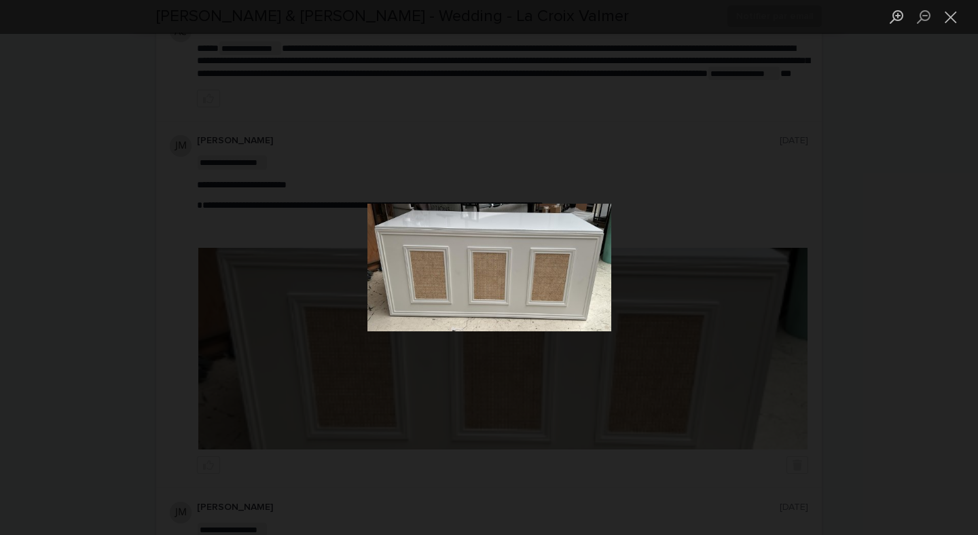
click at [920, 331] on div "Lightbox" at bounding box center [489, 267] width 978 height 535
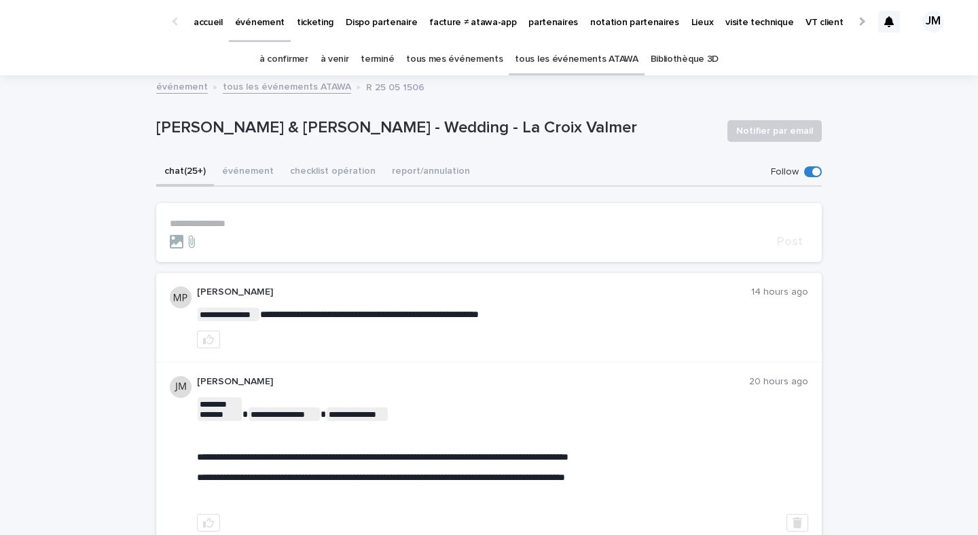
scroll to position [172, 0]
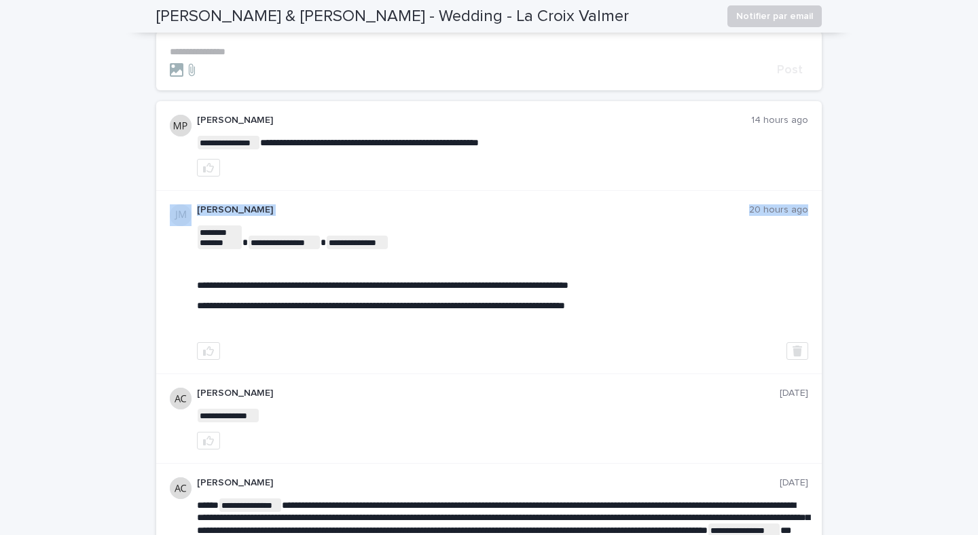
drag, startPoint x: 603, startPoint y: 321, endPoint x: 133, endPoint y: 221, distance: 479.9
click at [228, 262] on p "﻿" at bounding box center [502, 265] width 611 height 12
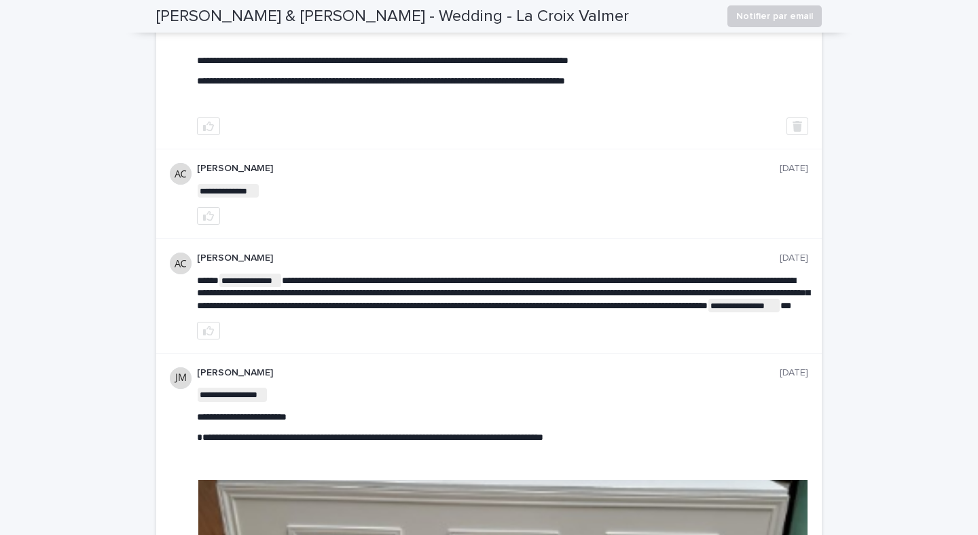
scroll to position [0, 0]
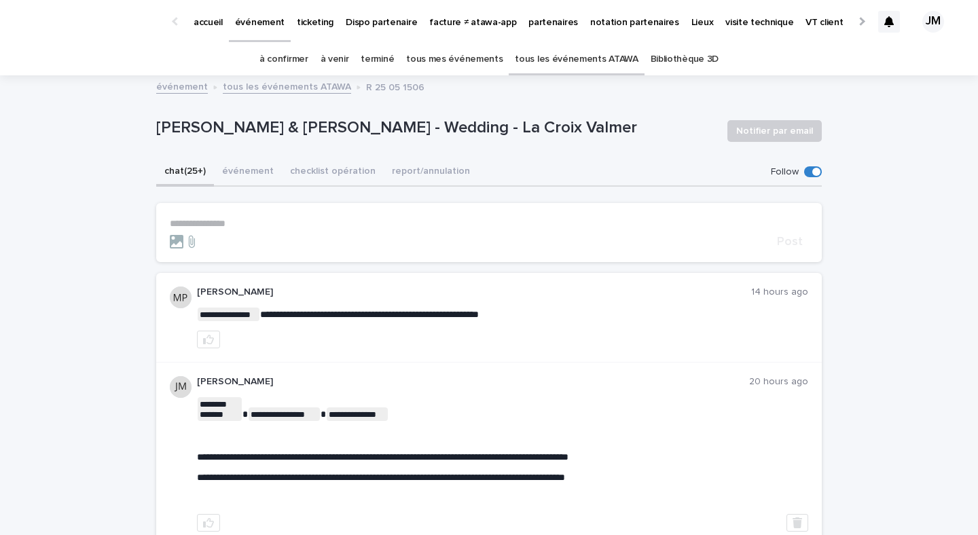
click at [228, 221] on p "**********" at bounding box center [489, 224] width 639 height 12
click at [194, 238] on icon at bounding box center [191, 242] width 16 height 14
click at [183, 235] on input "file" at bounding box center [183, 235] width 0 height 0
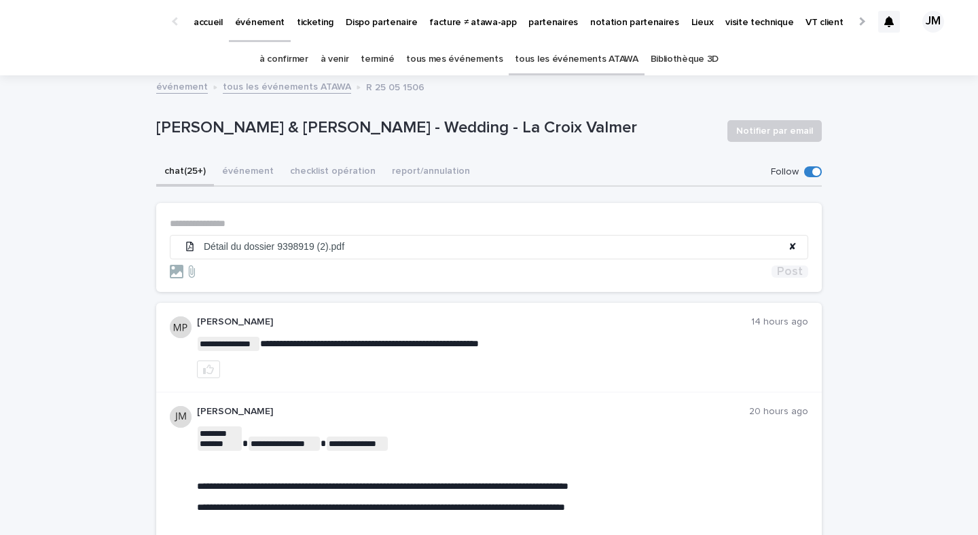
click at [786, 274] on span "Post" at bounding box center [790, 272] width 26 height 12
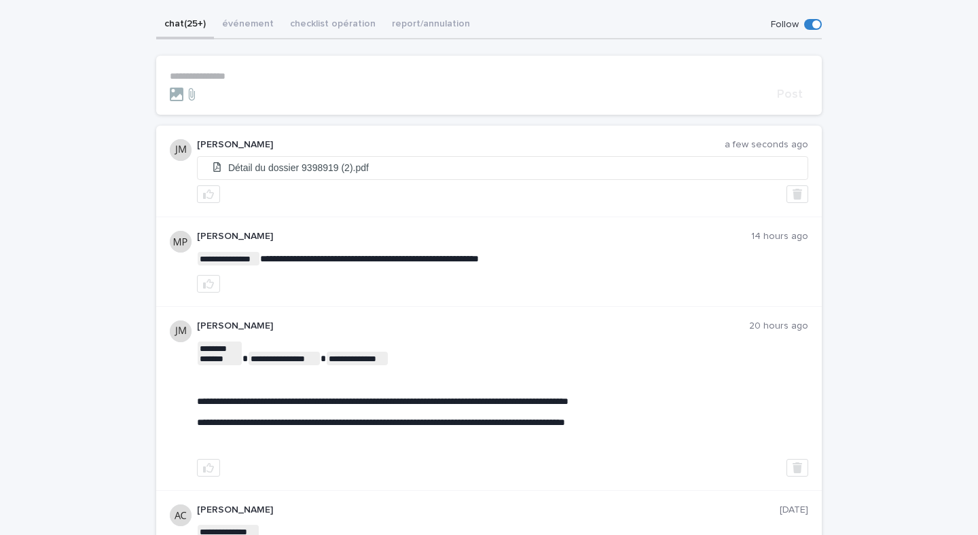
scroll to position [154, 0]
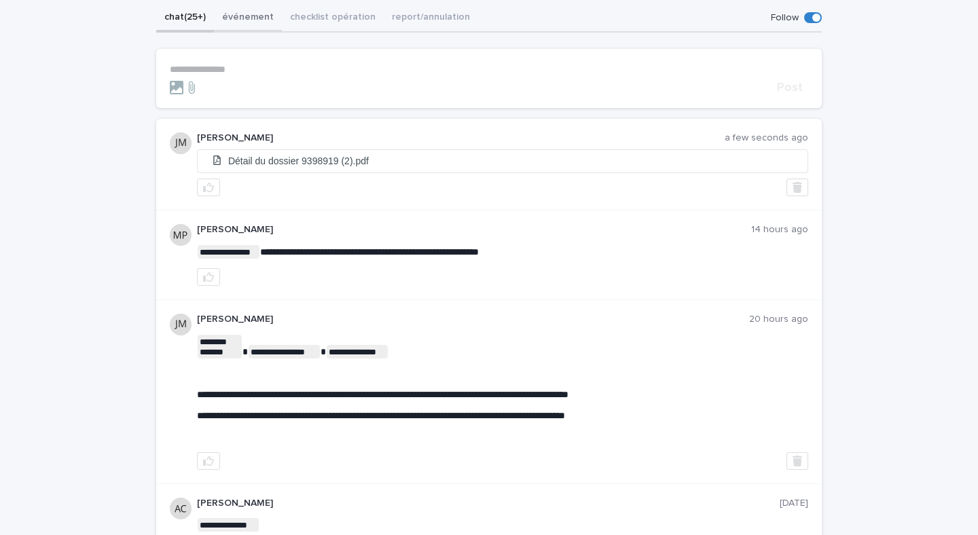
click at [255, 24] on button "événement" at bounding box center [248, 18] width 68 height 29
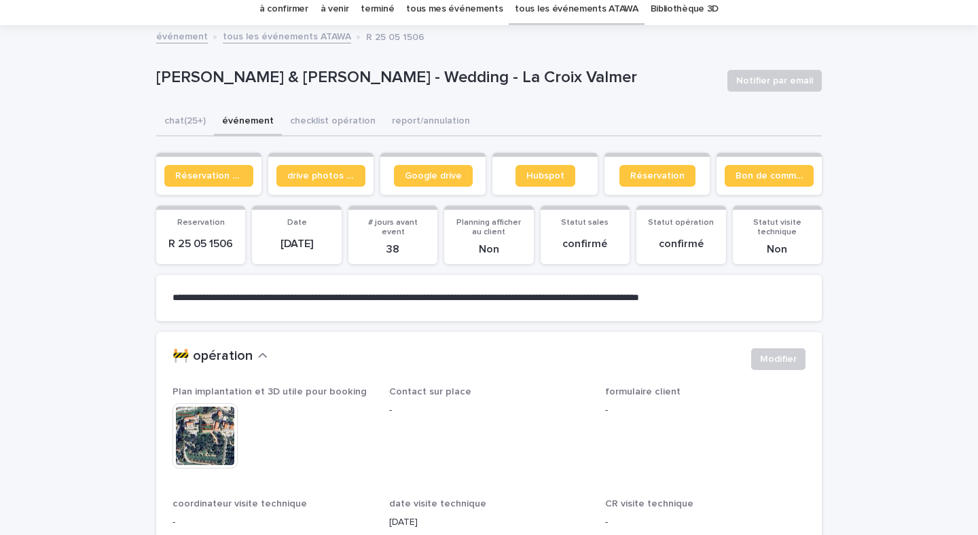
scroll to position [16, 0]
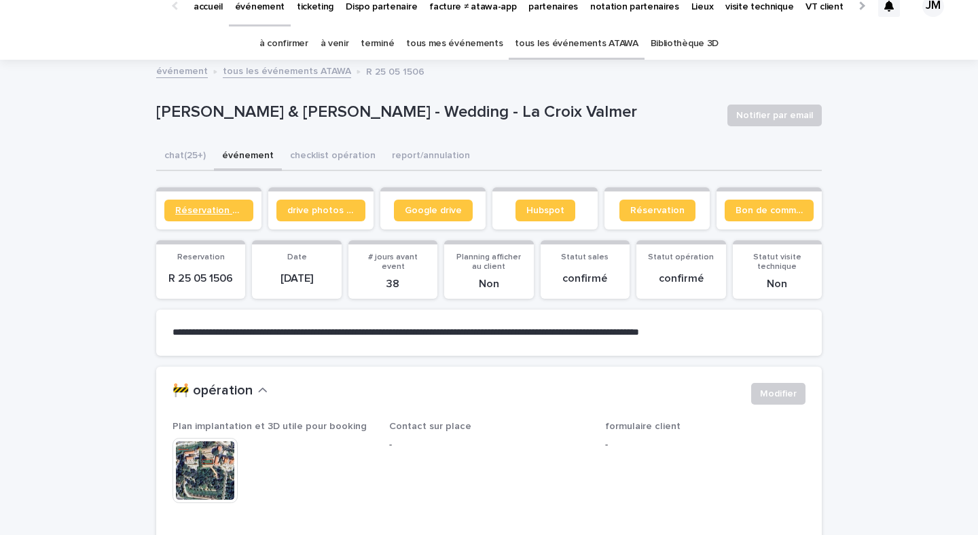
click at [228, 211] on span "Réservation client" at bounding box center [208, 211] width 67 height 10
click at [181, 200] on link "Réservation client" at bounding box center [208, 211] width 89 height 22
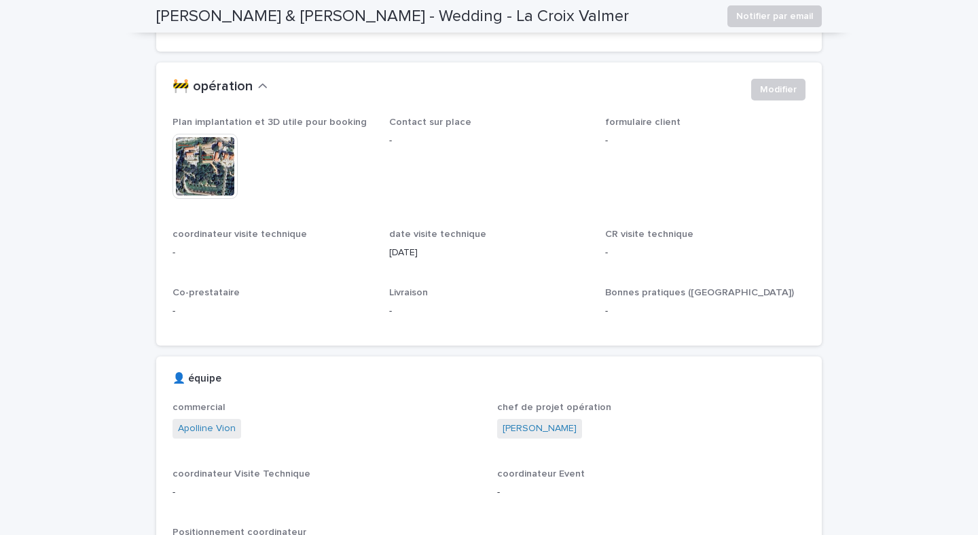
scroll to position [0, 0]
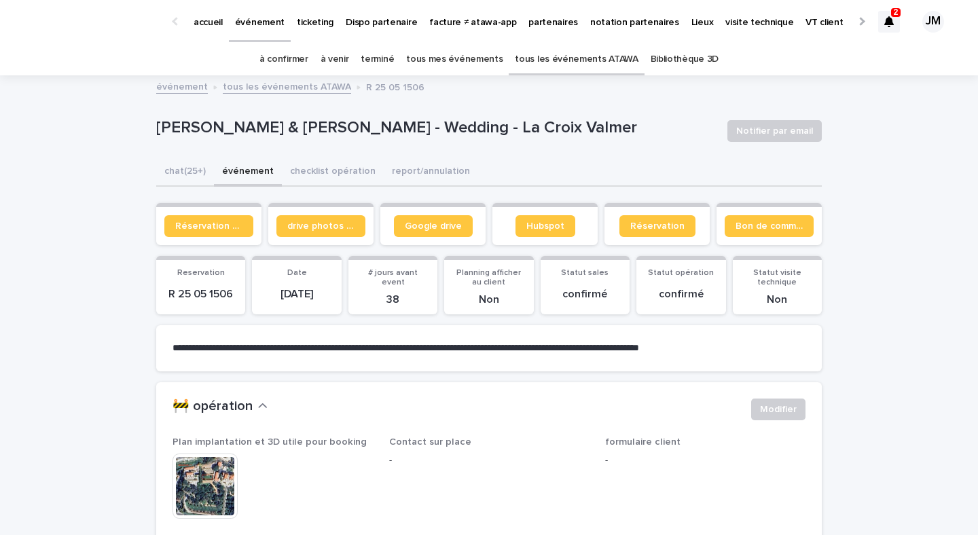
click at [300, 58] on link "à confirmer" at bounding box center [283, 59] width 49 height 32
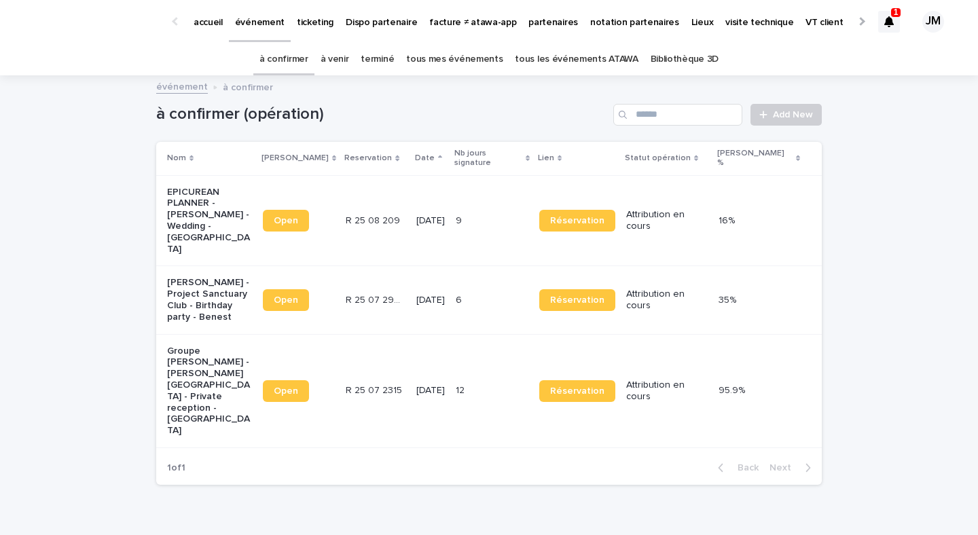
click at [890, 19] on icon at bounding box center [889, 21] width 10 height 11
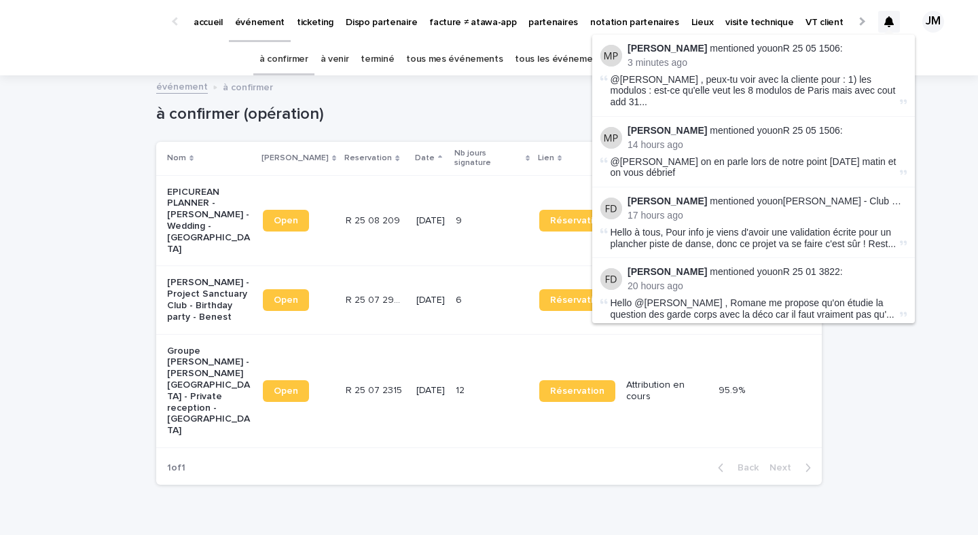
click at [890, 19] on icon at bounding box center [889, 21] width 10 height 11
click at [584, 112] on h1 "à confirmer (opération)" at bounding box center [382, 115] width 452 height 20
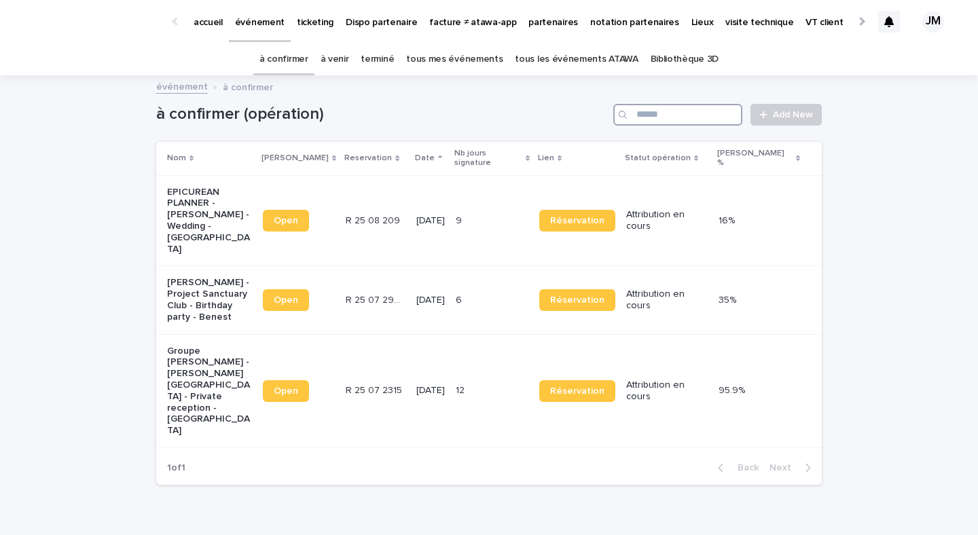
click at [655, 113] on input "Search" at bounding box center [677, 115] width 129 height 22
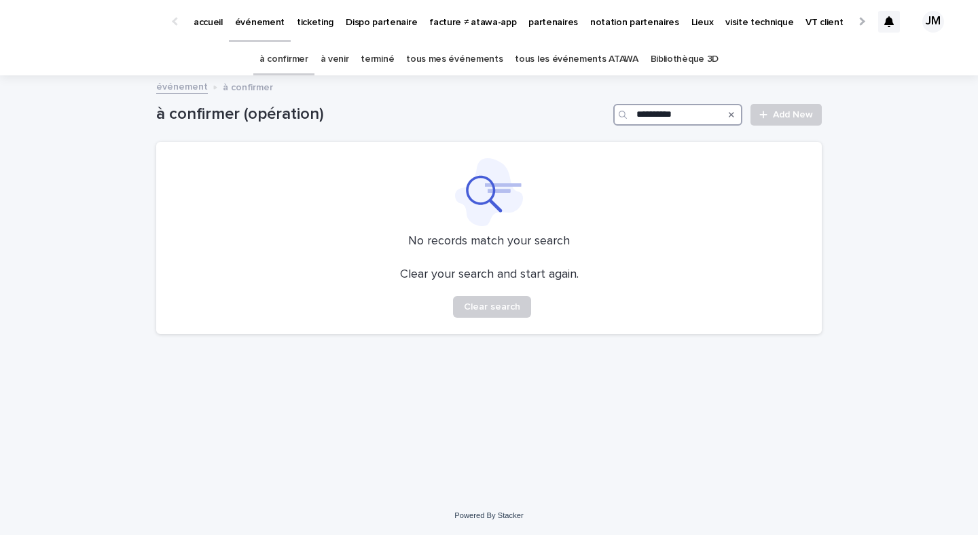
type input "**********"
click at [289, 60] on link "à confirmer" at bounding box center [283, 59] width 49 height 32
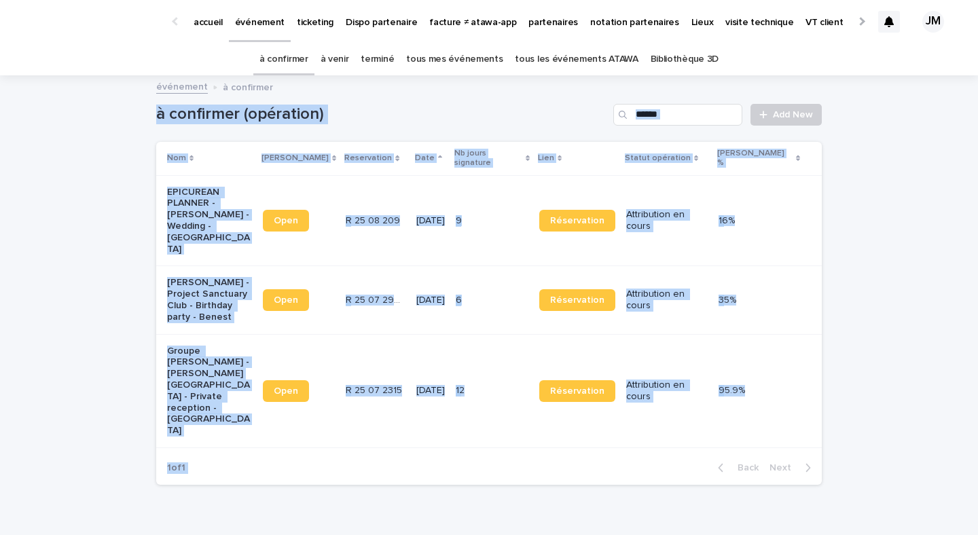
drag, startPoint x: 829, startPoint y: 415, endPoint x: 105, endPoint y: 108, distance: 786.5
click at [105, 108] on div "Loading... Saving… Loading... Saving… à confirmer (opération) Add New Nom Lien …" at bounding box center [489, 320] width 978 height 487
click at [96, 107] on div "Loading... Saving… Loading... Saving… à confirmer (opération) Add New Nom Lien …" at bounding box center [489, 320] width 978 height 487
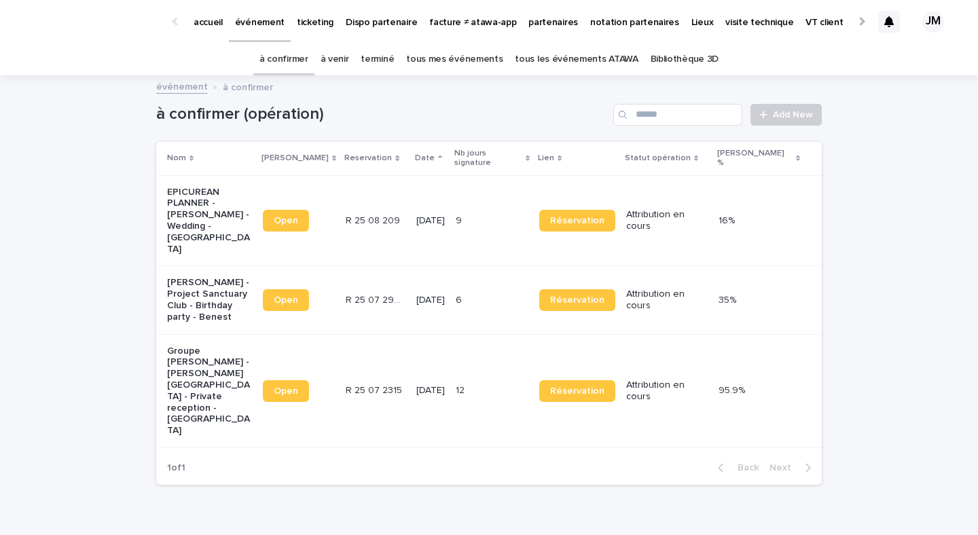
click at [528, 23] on p "partenaires" at bounding box center [553, 14] width 50 height 29
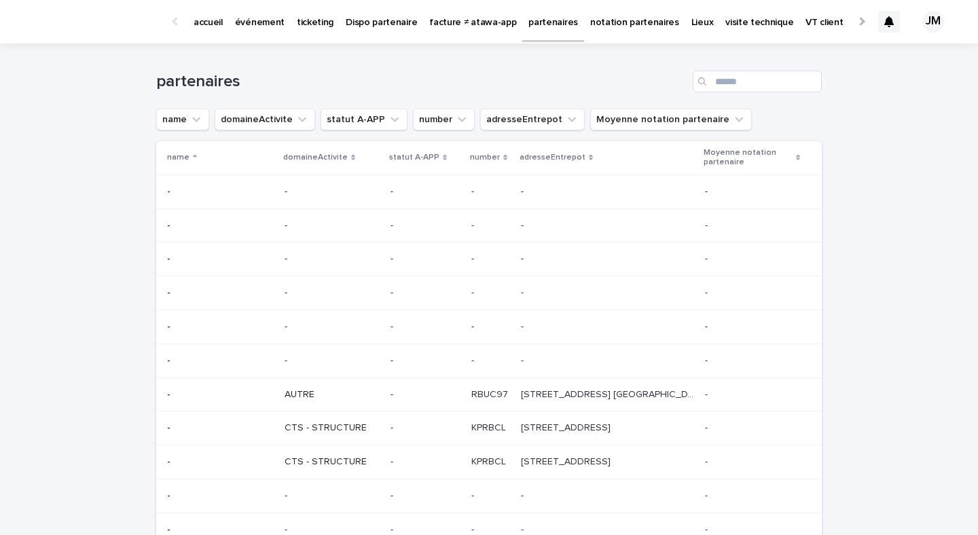
click at [714, 89] on div "Search" at bounding box center [704, 82] width 22 height 22
click at [731, 85] on input "Search" at bounding box center [757, 82] width 129 height 22
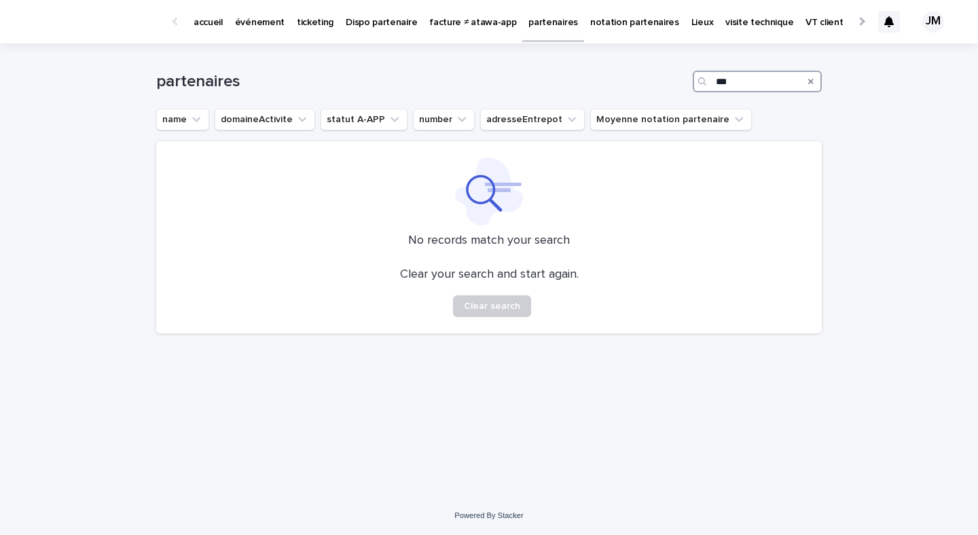
type input "***"
click at [268, 24] on p "événement" at bounding box center [260, 14] width 50 height 29
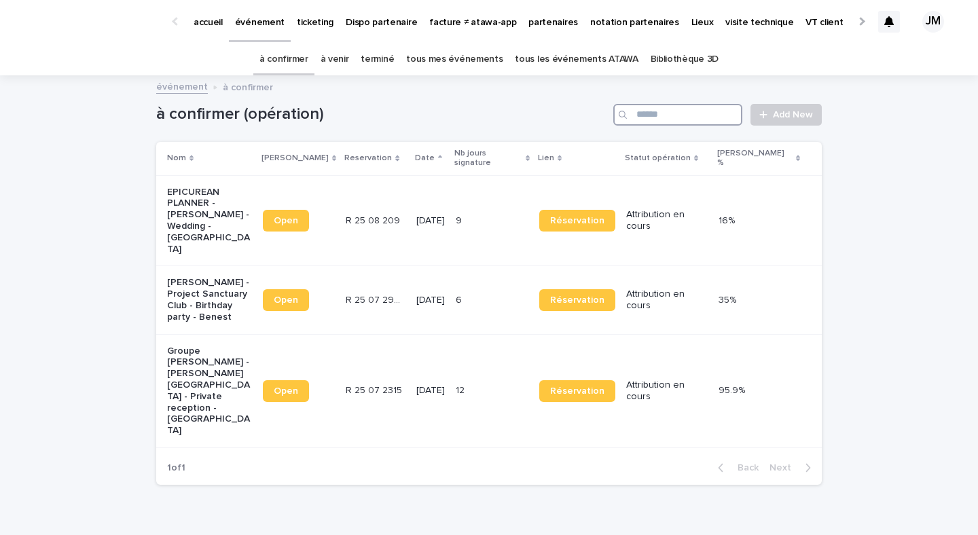
click at [709, 120] on input "Search" at bounding box center [677, 115] width 129 height 22
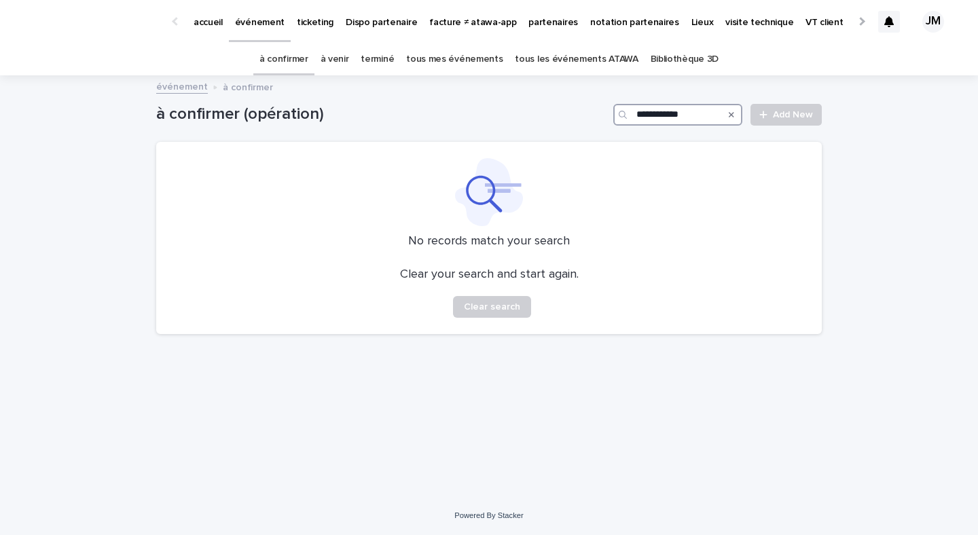
type input "**********"
click at [658, 113] on input "**********" at bounding box center [677, 115] width 129 height 22
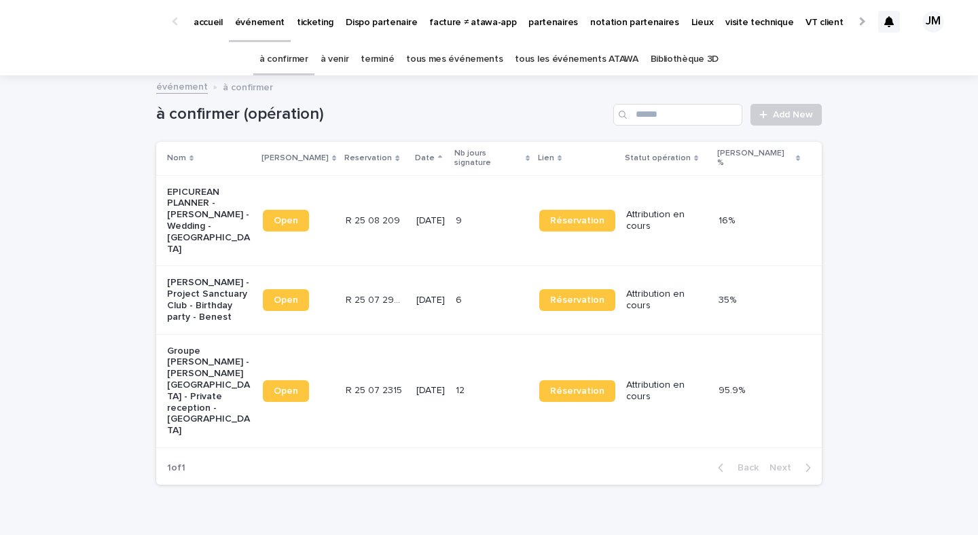
click at [598, 54] on link "tous les événements ATAWA" at bounding box center [576, 59] width 123 height 32
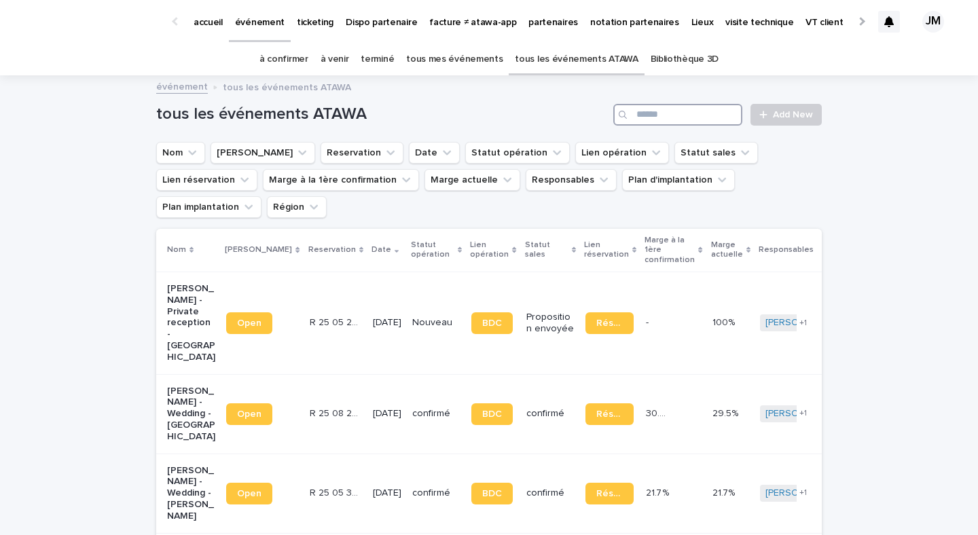
click at [698, 104] on input "Search" at bounding box center [677, 115] width 129 height 22
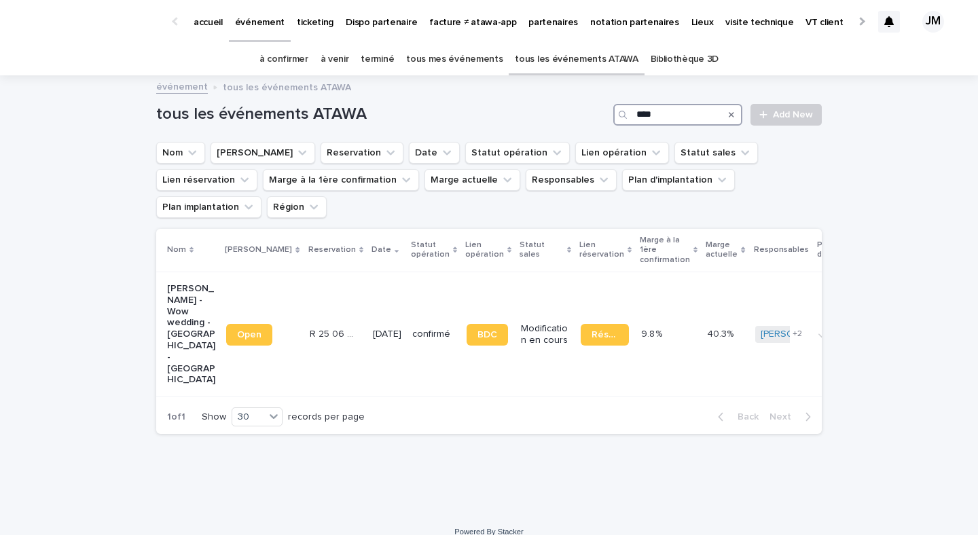
click at [656, 113] on input "***" at bounding box center [677, 115] width 129 height 22
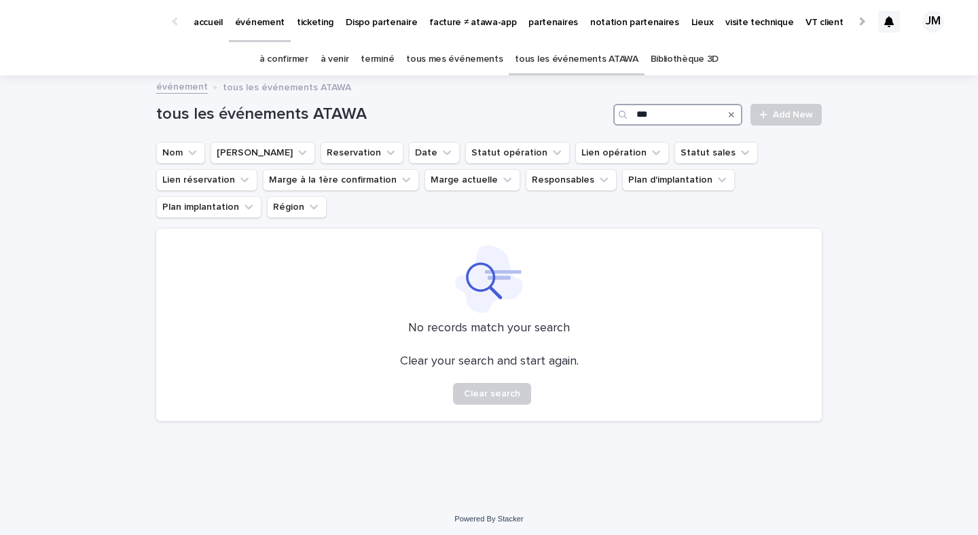
type input "*"
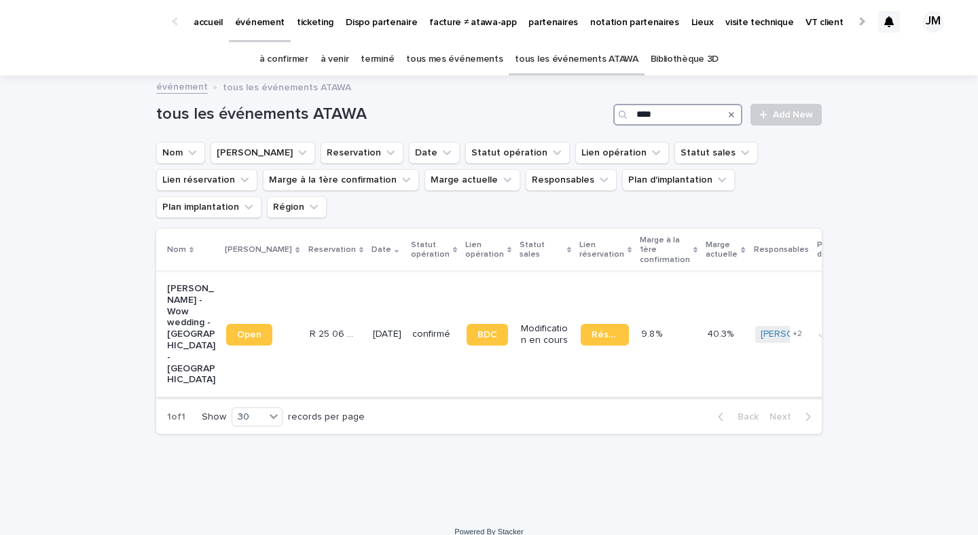
type input "***"
click at [167, 310] on p "[PERSON_NAME] - Wow wedding - [GEOGRAPHIC_DATA] - [GEOGRAPHIC_DATA]" at bounding box center [191, 334] width 48 height 103
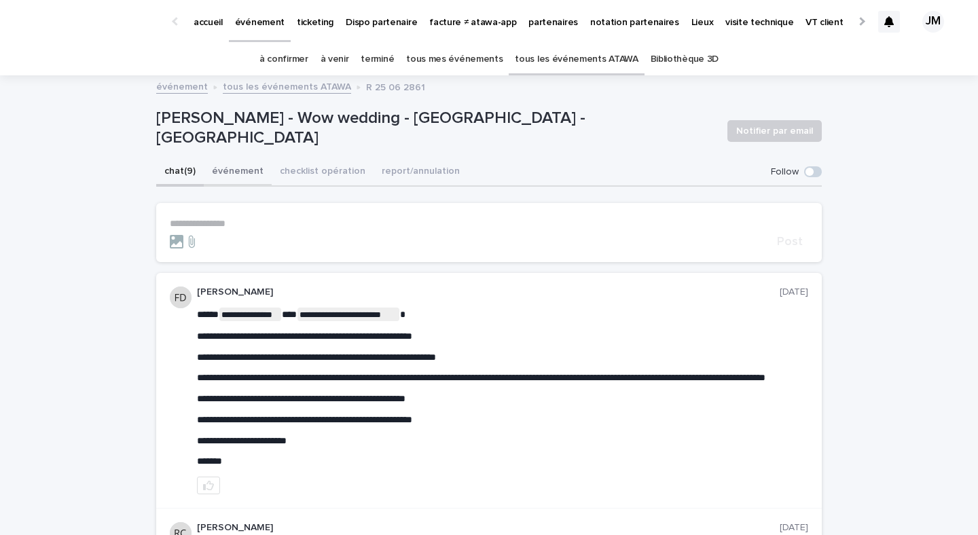
click at [209, 174] on button "événement" at bounding box center [238, 172] width 68 height 29
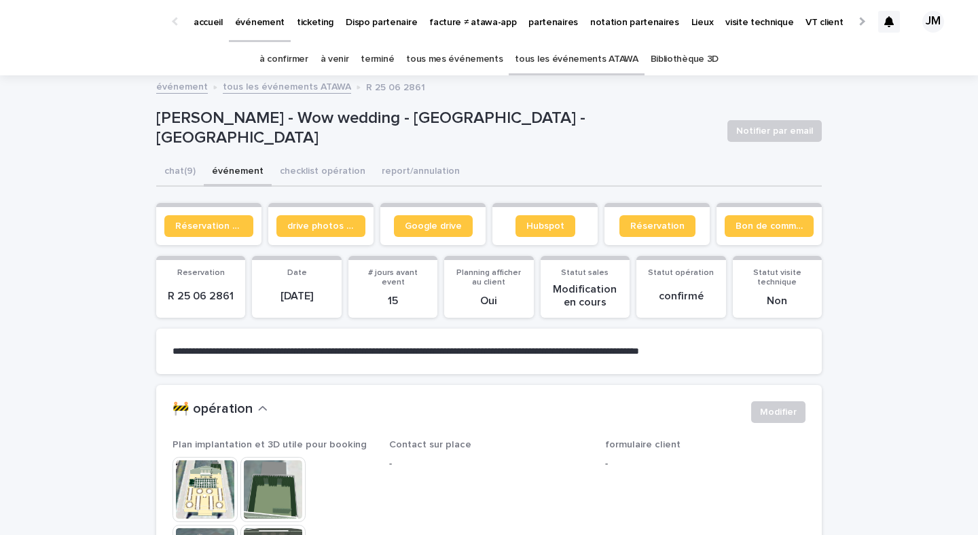
scroll to position [134, 0]
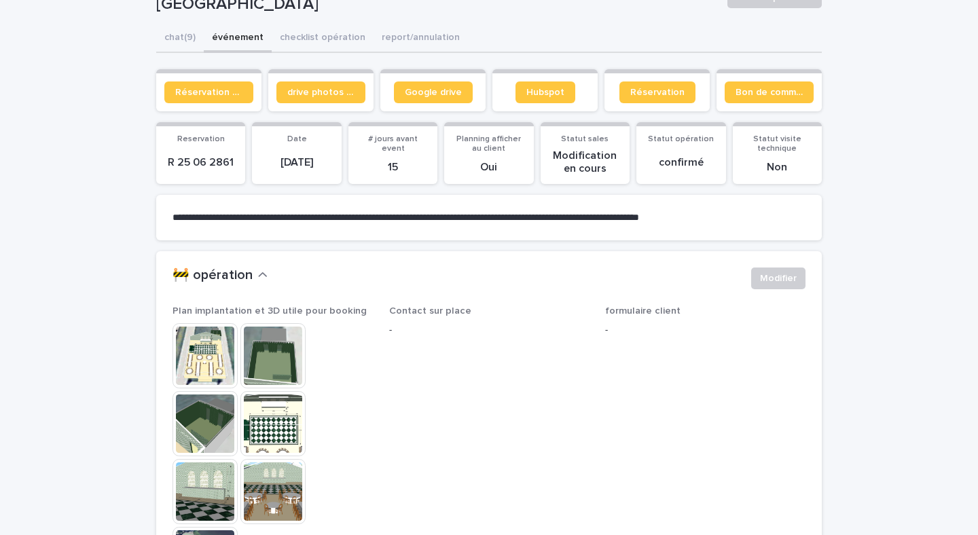
click at [212, 491] on img at bounding box center [205, 491] width 65 height 65
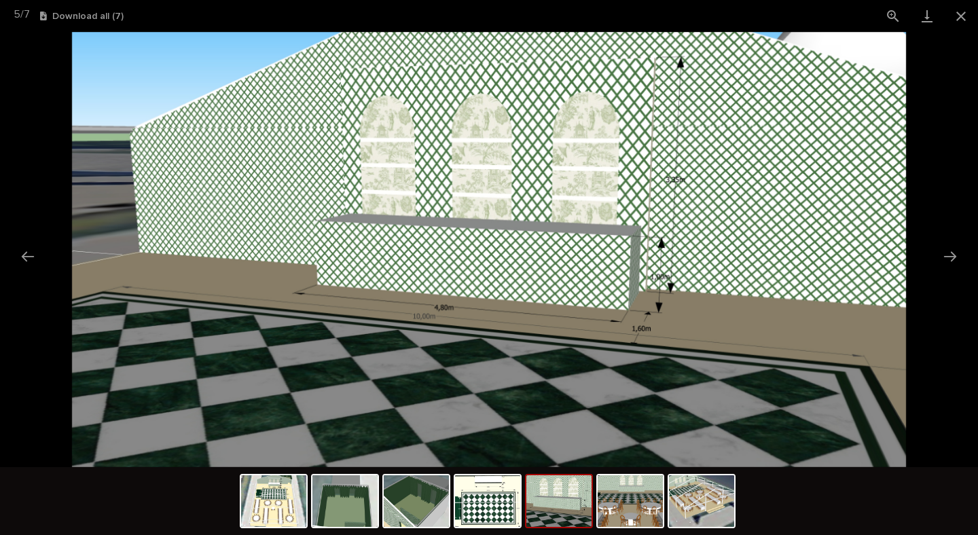
click at [546, 505] on img at bounding box center [558, 502] width 65 height 52
click at [569, 497] on img at bounding box center [558, 502] width 65 height 52
click at [270, 501] on img at bounding box center [273, 502] width 65 height 52
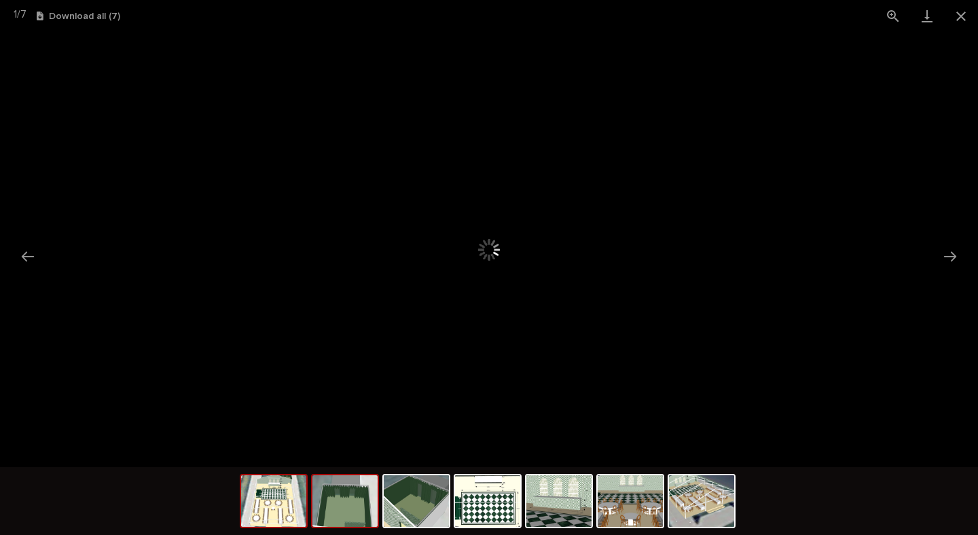
click at [355, 507] on img at bounding box center [344, 502] width 65 height 52
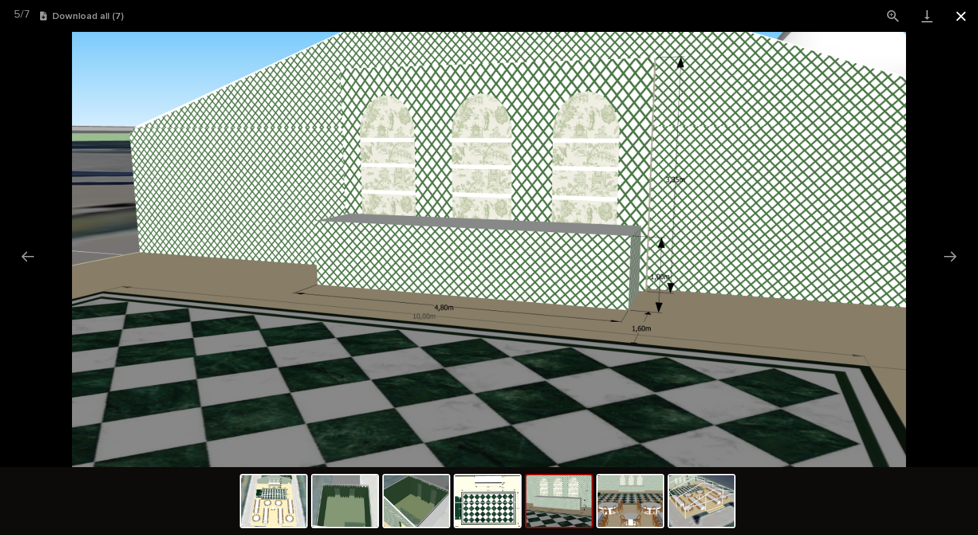
click at [966, 21] on button "Close gallery" at bounding box center [961, 16] width 34 height 32
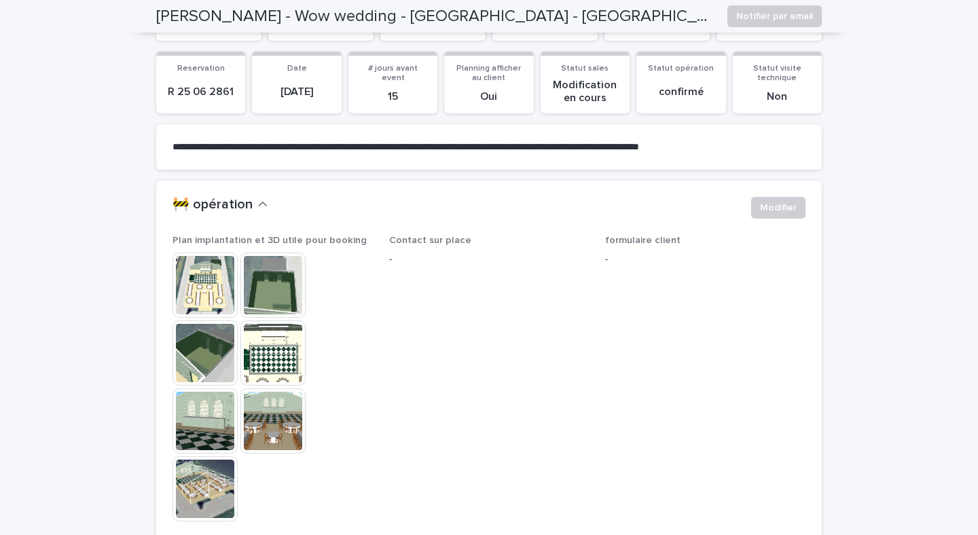
scroll to position [0, 0]
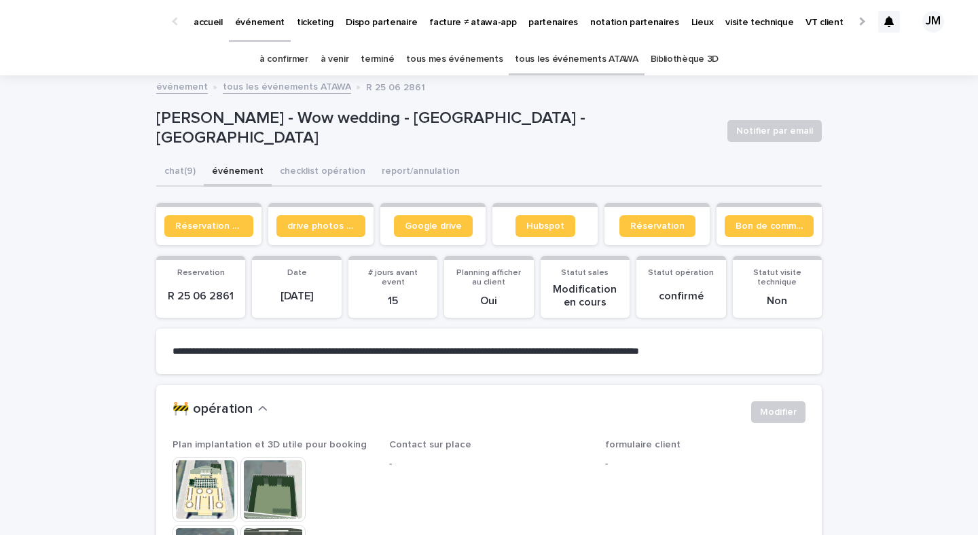
click at [281, 58] on link "à confirmer" at bounding box center [283, 59] width 49 height 32
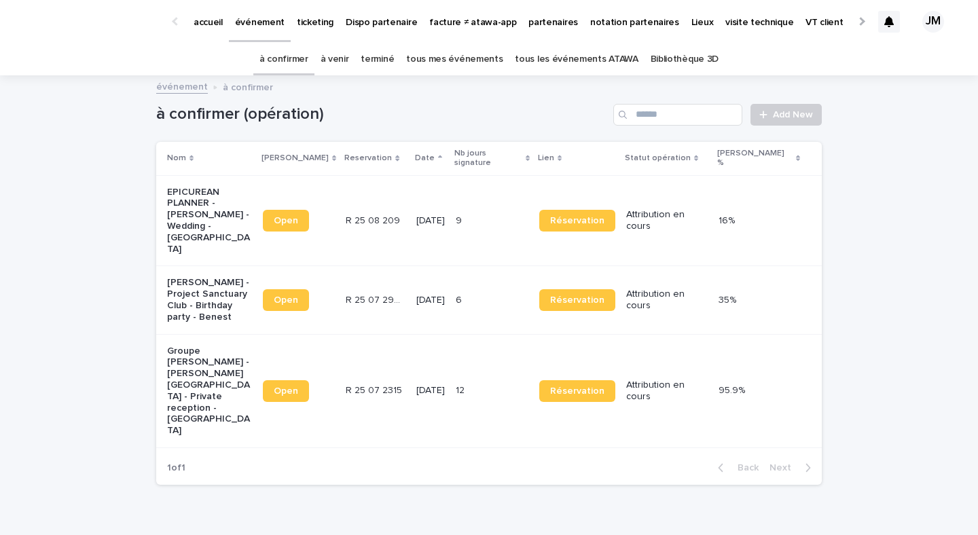
click at [302, 50] on link "à confirmer" at bounding box center [283, 59] width 49 height 32
click at [451, 77] on div "à confirmer (opération) Add New" at bounding box center [489, 109] width 666 height 65
click at [462, 68] on link "tous mes événements" at bounding box center [454, 59] width 96 height 32
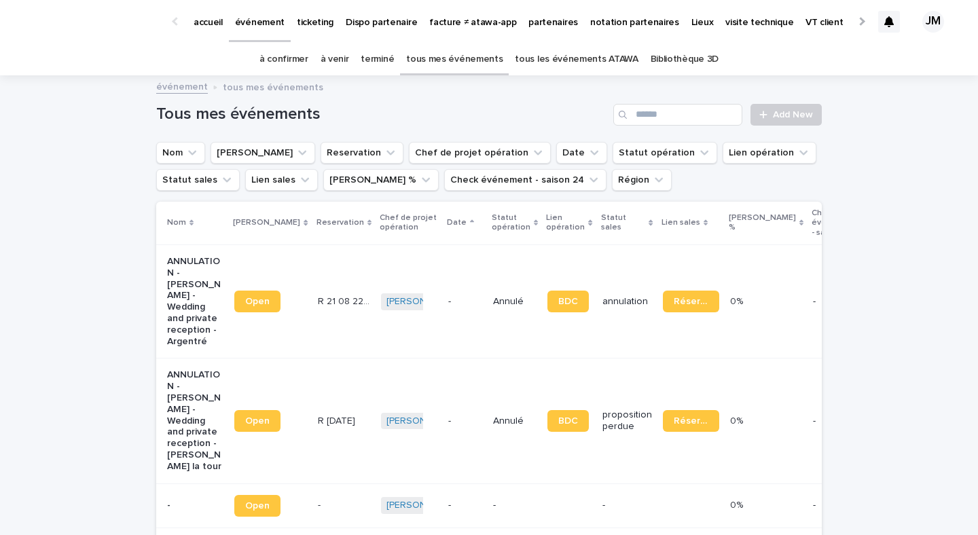
click at [571, 72] on link "tous les événements ATAWA" at bounding box center [576, 59] width 123 height 32
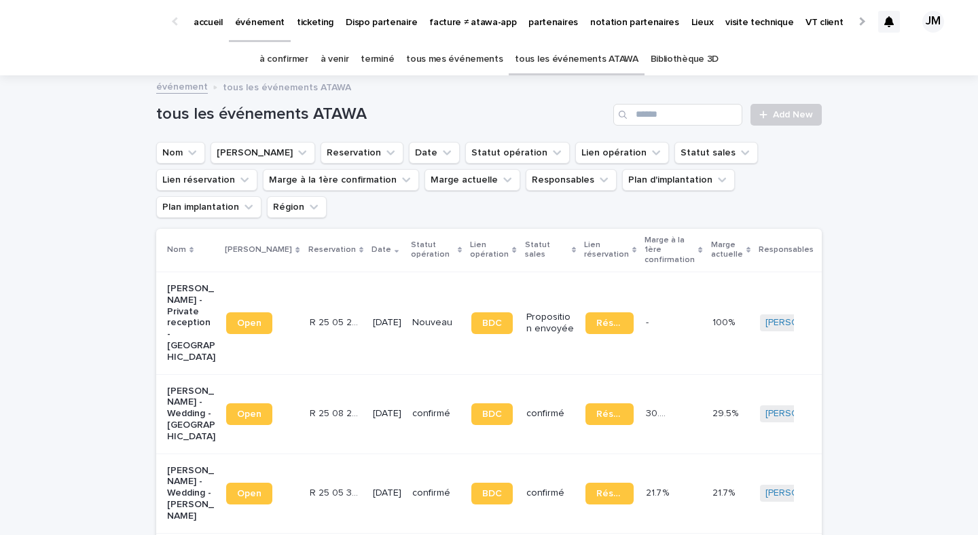
click at [370, 61] on link "terminé" at bounding box center [377, 59] width 33 height 32
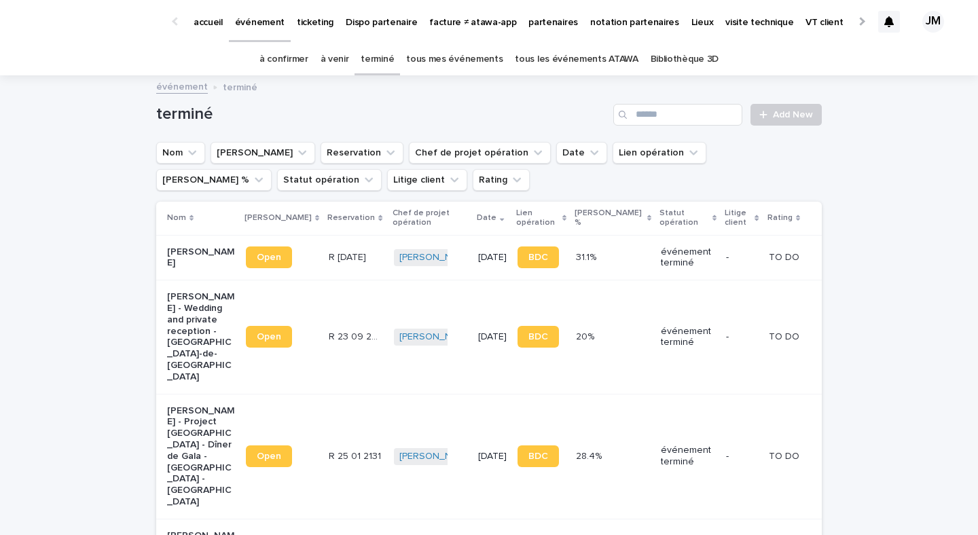
click at [307, 62] on link "à confirmer" at bounding box center [283, 59] width 49 height 32
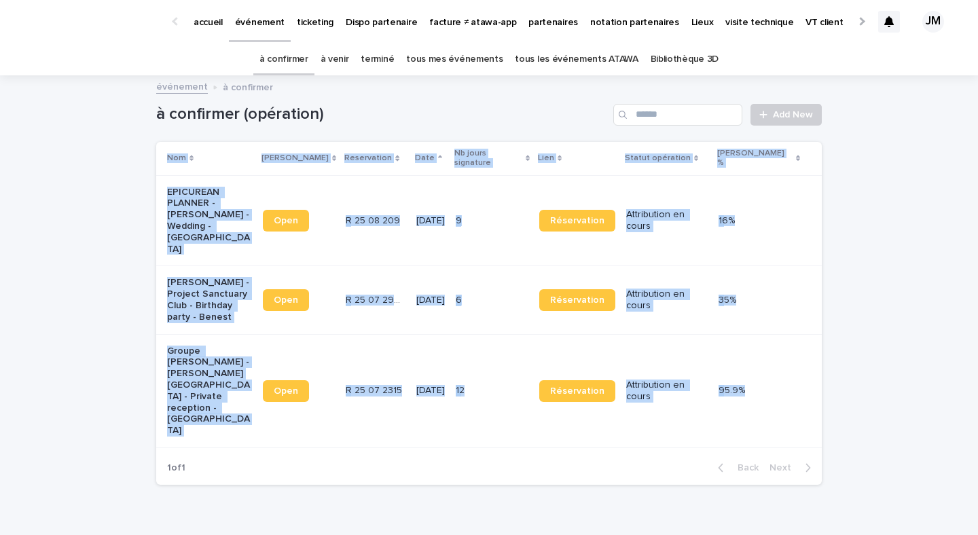
drag, startPoint x: 151, startPoint y: 162, endPoint x: 370, endPoint y: 397, distance: 321.1
click at [365, 397] on div "Loading... Saving… Loading... Saving… à confirmer (opération) Add New Nom Lien …" at bounding box center [488, 303] width 679 height 453
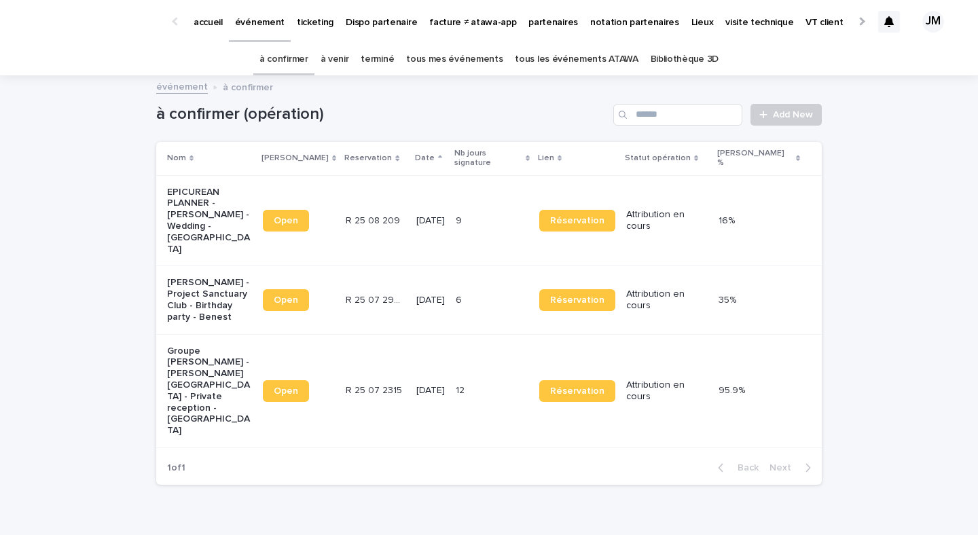
click at [495, 451] on div "1 of 1 Back Next" at bounding box center [489, 468] width 666 height 34
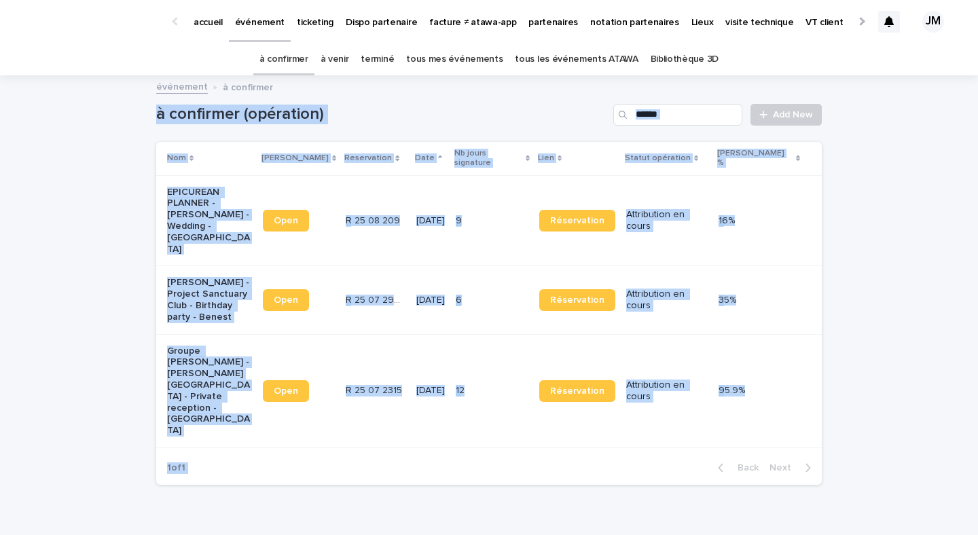
drag, startPoint x: 500, startPoint y: 436, endPoint x: 88, endPoint y: 83, distance: 543.0
click at [90, 88] on div "accueil événement ticketing Dispo partenaire facture ≠ atawa-app partenaires no…" at bounding box center [489, 301] width 978 height 603
click at [88, 77] on div "Loading... Saving… Loading... Saving… à confirmer (opération) Add New Nom Lien …" at bounding box center [489, 320] width 978 height 487
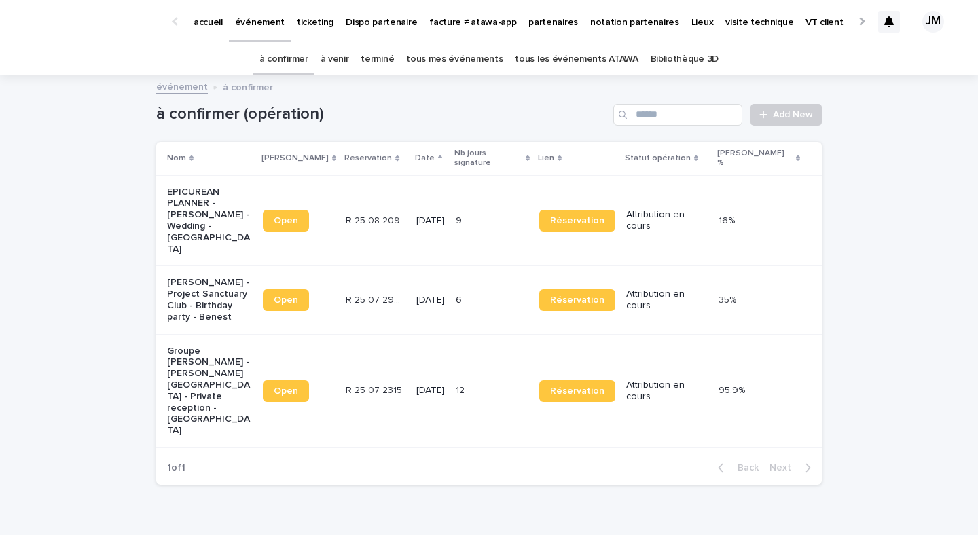
click at [445, 210] on div "[DATE]" at bounding box center [430, 221] width 29 height 22
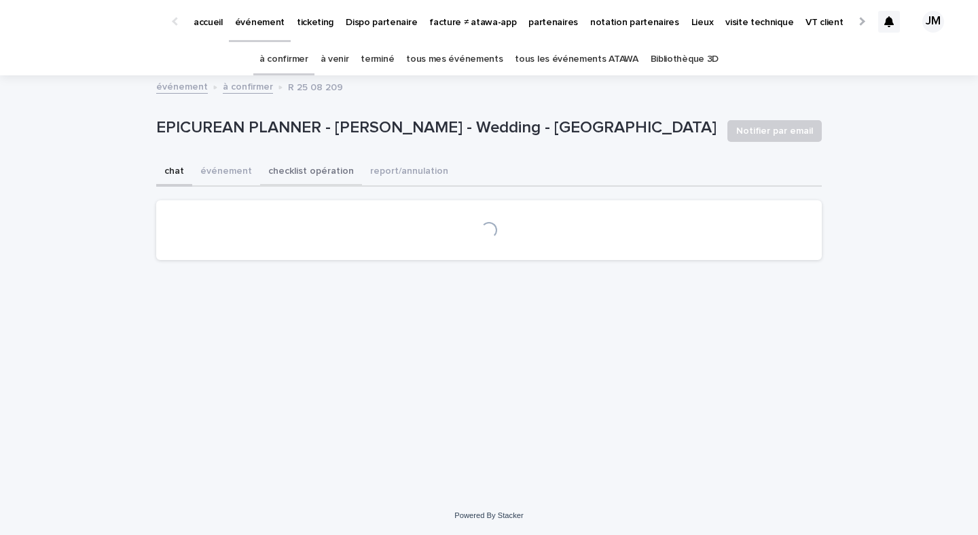
click at [300, 181] on button "checklist opération" at bounding box center [311, 172] width 102 height 29
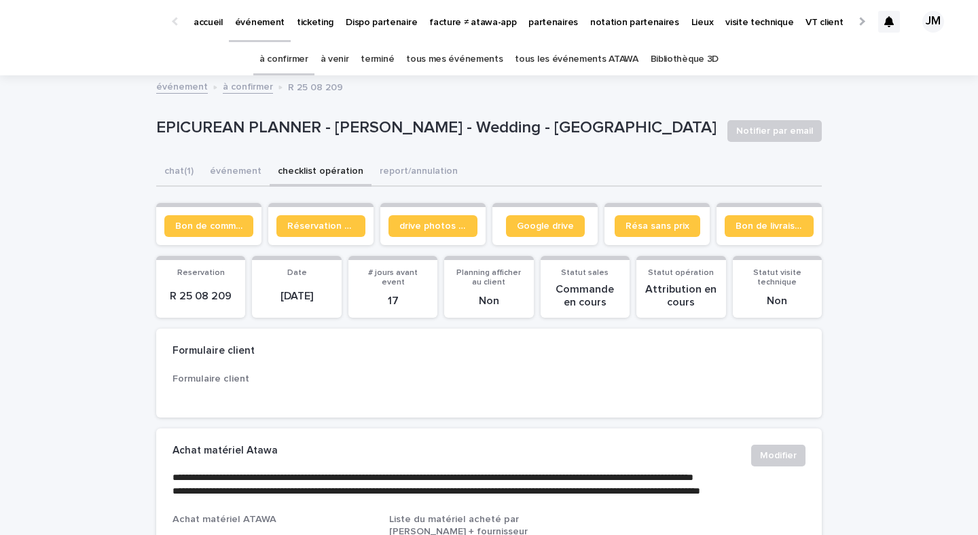
click at [191, 211] on section "Bon de commande" at bounding box center [208, 224] width 105 height 42
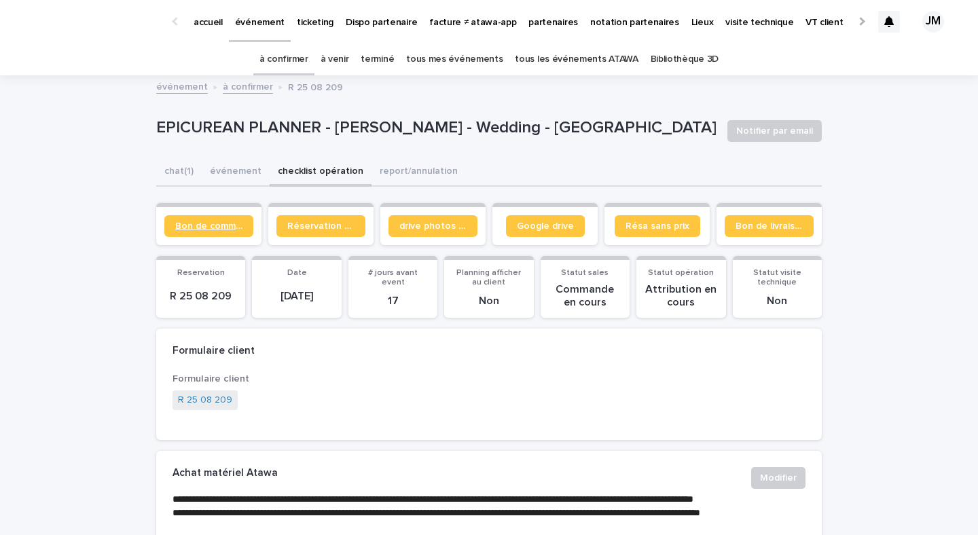
click at [191, 220] on link "Bon de commande" at bounding box center [208, 226] width 89 height 22
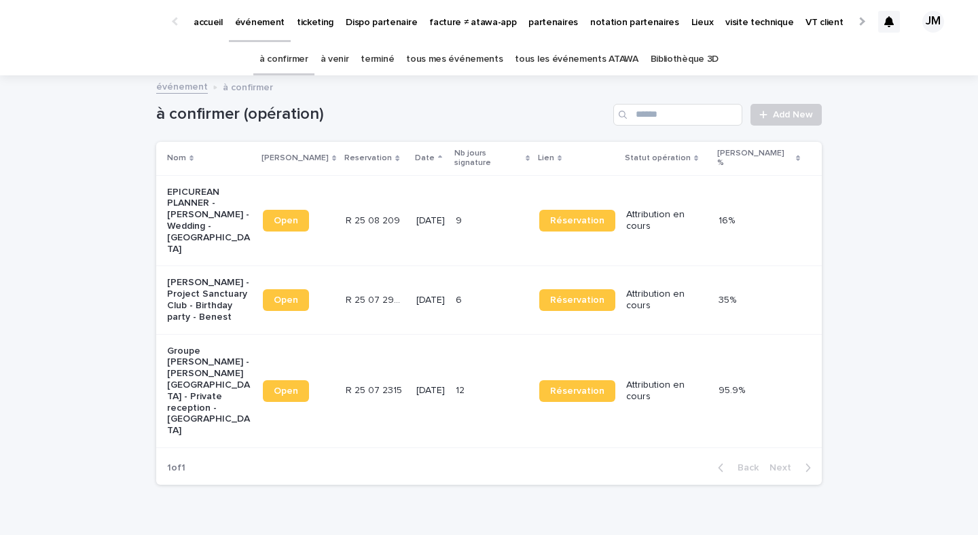
click at [499, 295] on p at bounding box center [477, 301] width 43 height 12
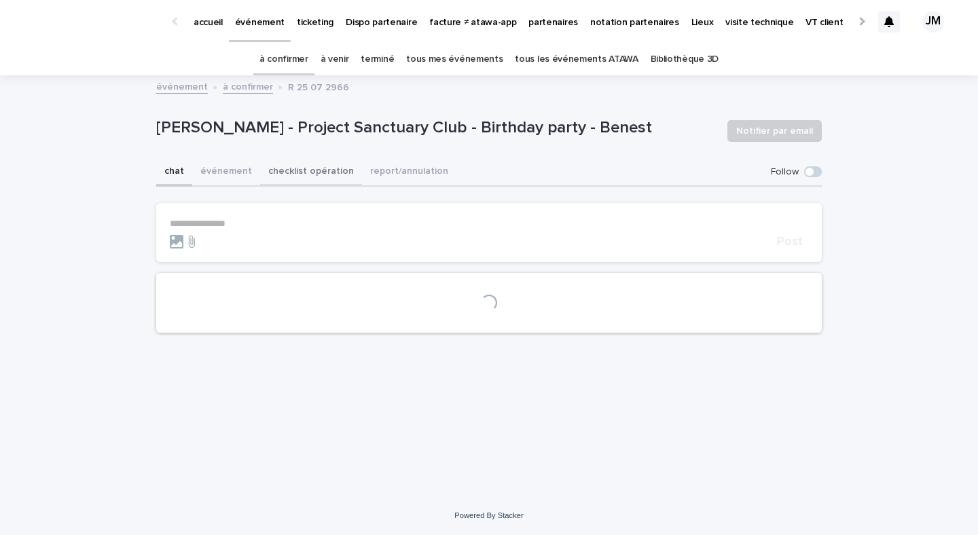
click at [284, 175] on button "checklist opération" at bounding box center [311, 172] width 102 height 29
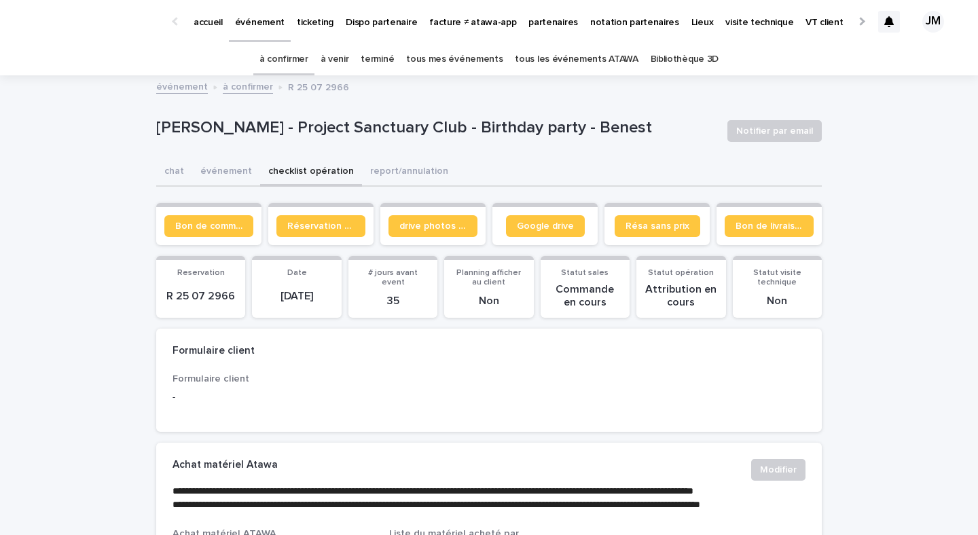
click at [187, 211] on section "Bon de commande" at bounding box center [208, 224] width 105 height 42
click at [187, 220] on link "Bon de commande" at bounding box center [208, 226] width 89 height 22
click at [290, 64] on link "à confirmer" at bounding box center [283, 59] width 49 height 32
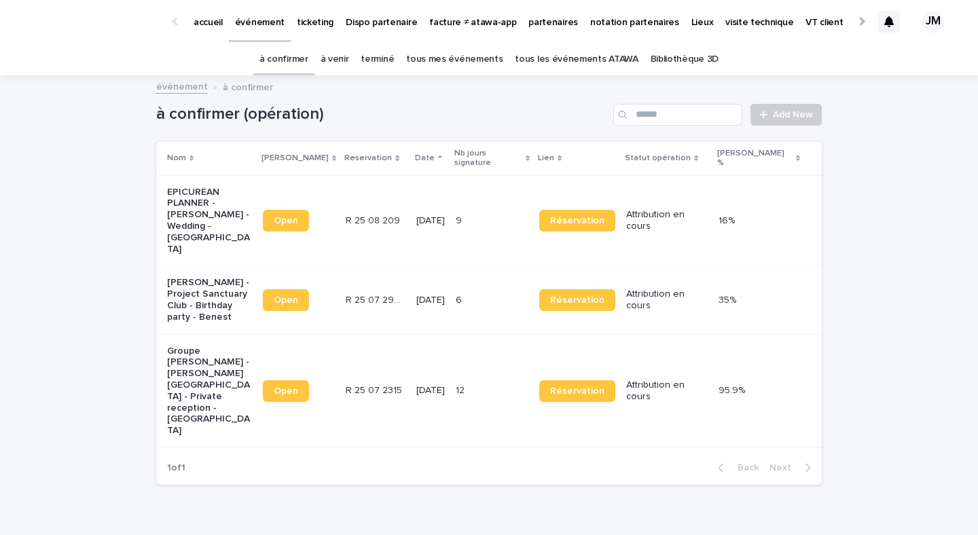
click at [438, 385] on p "[DATE]" at bounding box center [430, 391] width 29 height 12
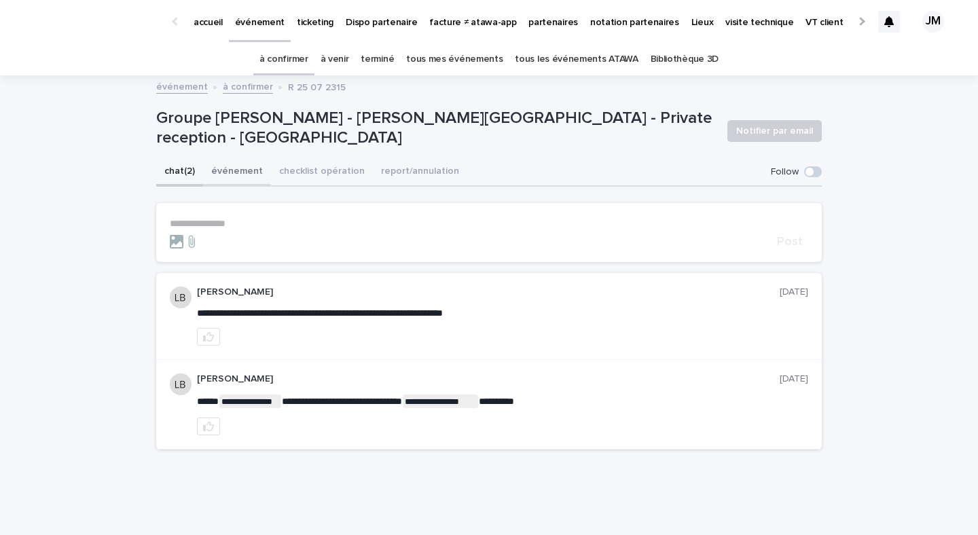
click at [210, 176] on button "événement" at bounding box center [237, 172] width 68 height 29
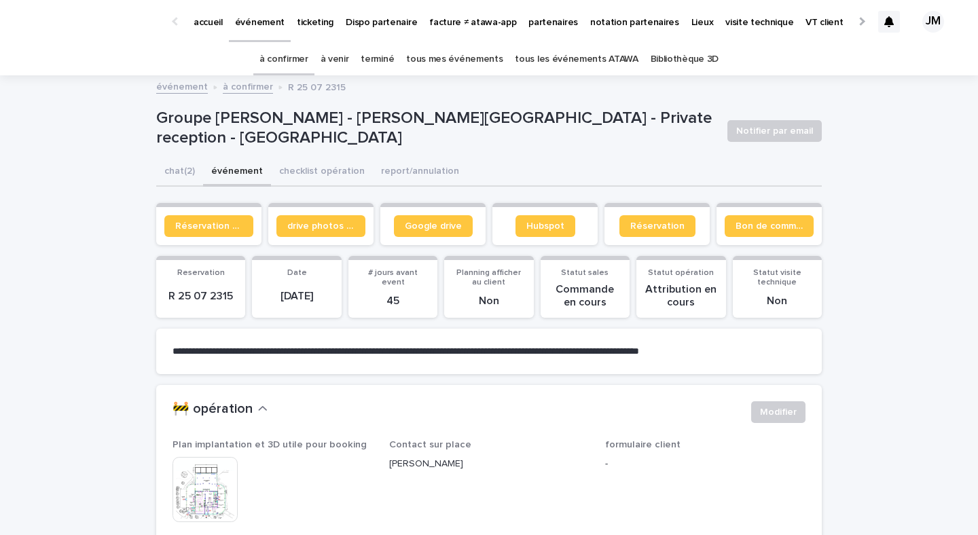
click at [295, 54] on link "à confirmer" at bounding box center [283, 59] width 49 height 32
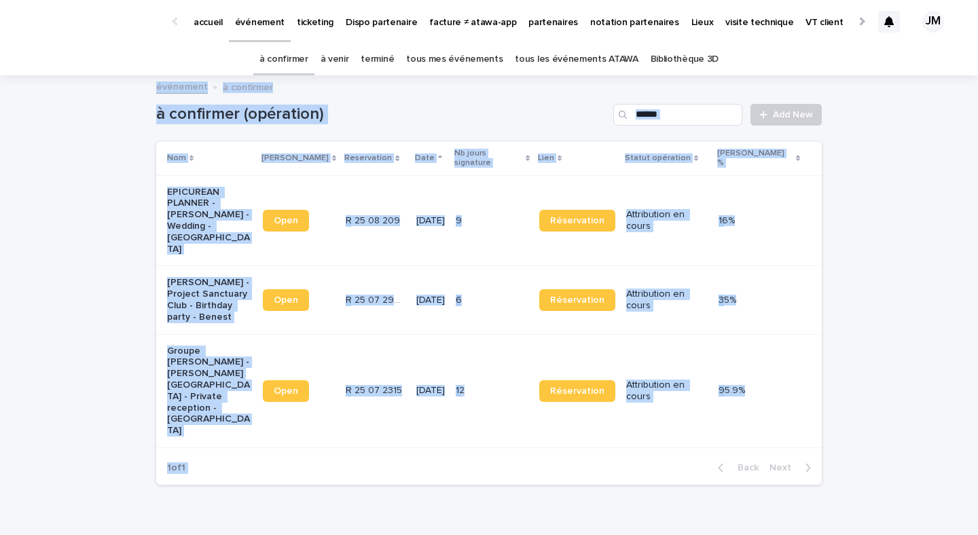
drag, startPoint x: 851, startPoint y: 428, endPoint x: 57, endPoint y: 79, distance: 867.2
click at [57, 79] on div "accueil événement ticketing Dispo partenaire facture ≠ atawa-app partenaires no…" at bounding box center [489, 301] width 978 height 603
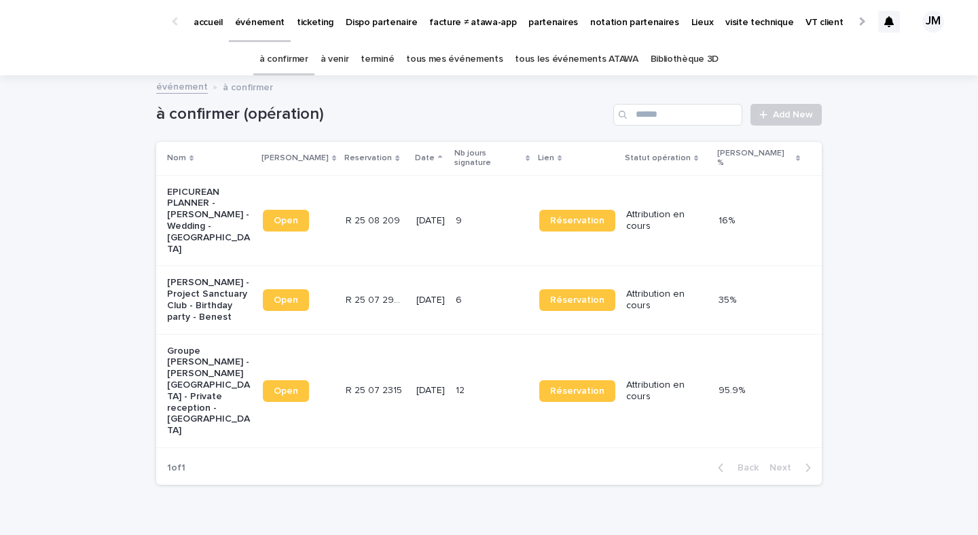
click at [73, 45] on div "à confirmer à venir terminé tous mes événements tous les événements ATAWA Bibli…" at bounding box center [489, 59] width 978 height 32
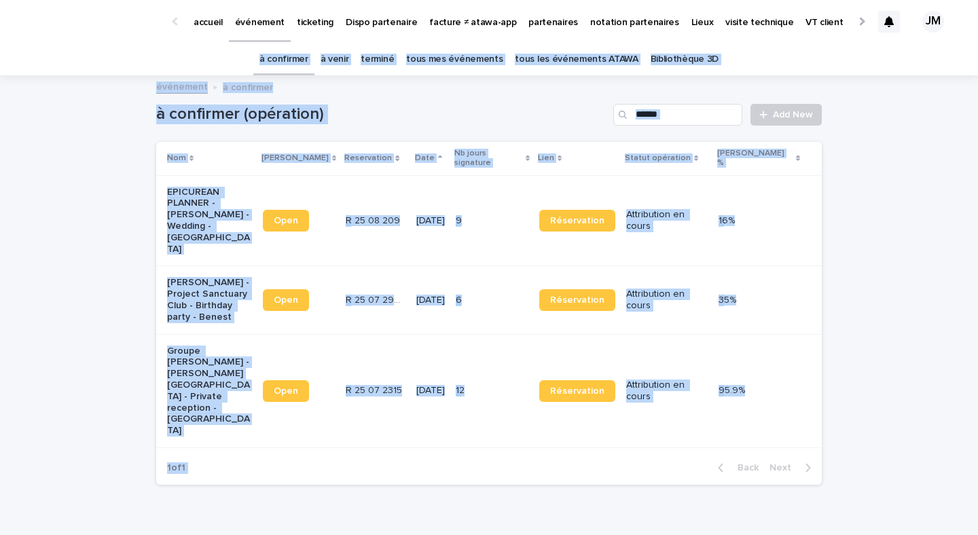
drag, startPoint x: 73, startPoint y: 45, endPoint x: 848, endPoint y: 479, distance: 888.4
click at [848, 479] on div "accueil événement ticketing Dispo partenaire facture ≠ atawa-app partenaires no…" at bounding box center [489, 301] width 978 height 603
click at [848, 479] on div "Loading... Saving… Loading... Saving… à confirmer (opération) Add New Nom Lien …" at bounding box center [489, 320] width 978 height 487
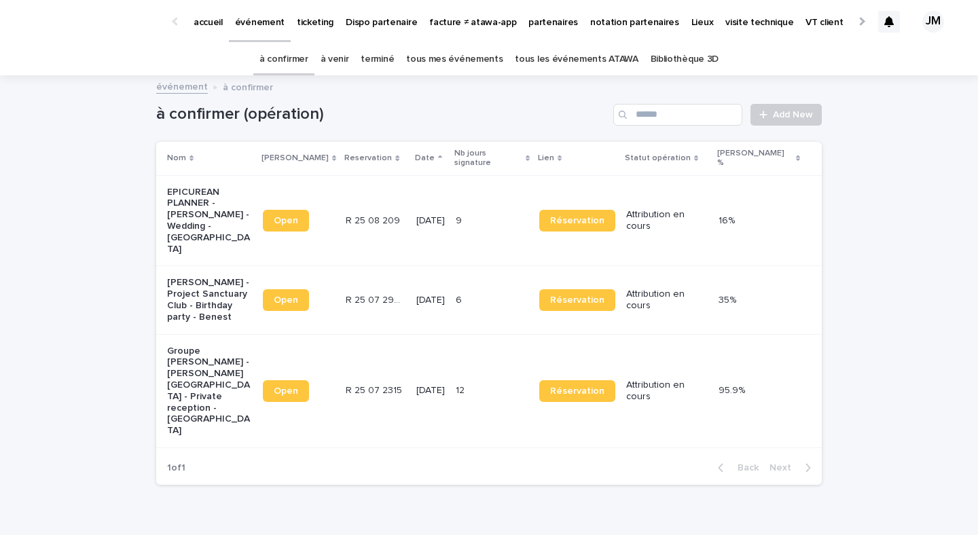
click at [298, 56] on link "à confirmer" at bounding box center [283, 59] width 49 height 32
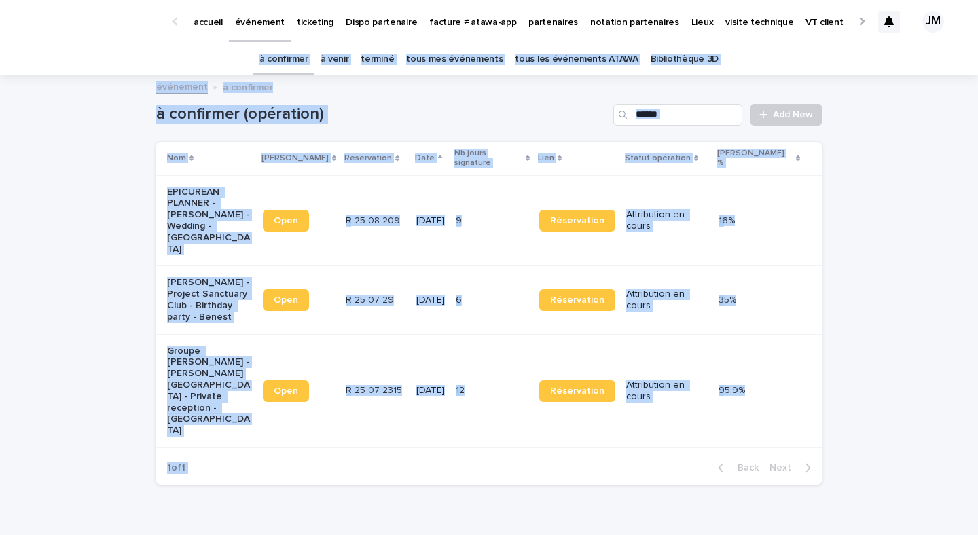
drag, startPoint x: 856, startPoint y: 440, endPoint x: 0, endPoint y: 62, distance: 935.5
click at [0, 62] on div "accueil événement ticketing Dispo partenaire facture ≠ atawa-app partenaires no…" at bounding box center [489, 301] width 978 height 603
click at [156, 96] on div "événement à confirmer" at bounding box center [488, 87] width 679 height 19
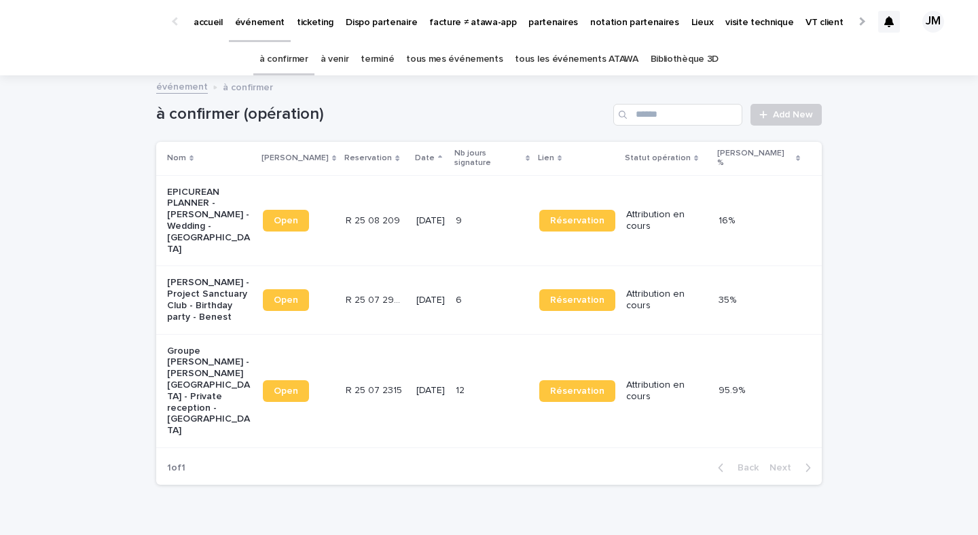
click at [478, 70] on link "tous mes événements" at bounding box center [454, 59] width 96 height 32
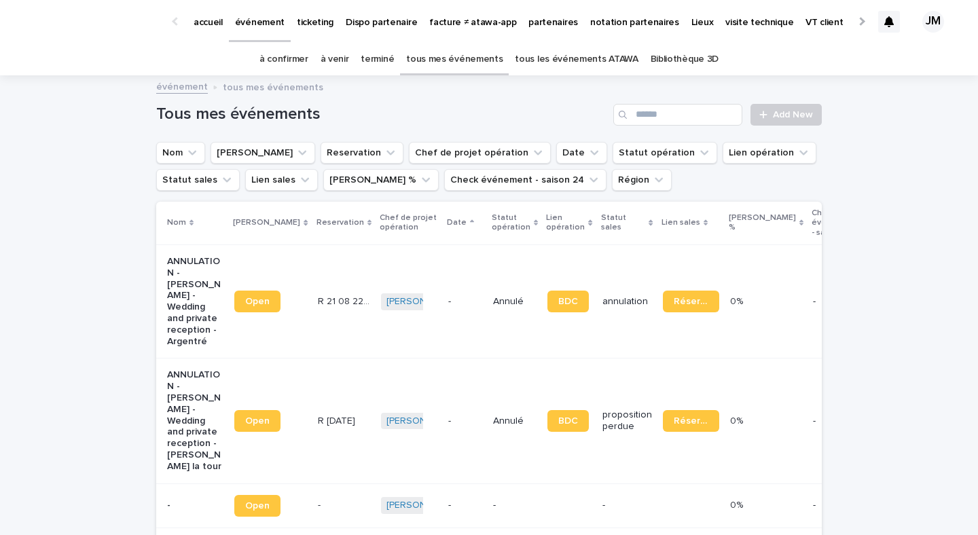
click at [889, 29] on div at bounding box center [889, 22] width 22 height 22
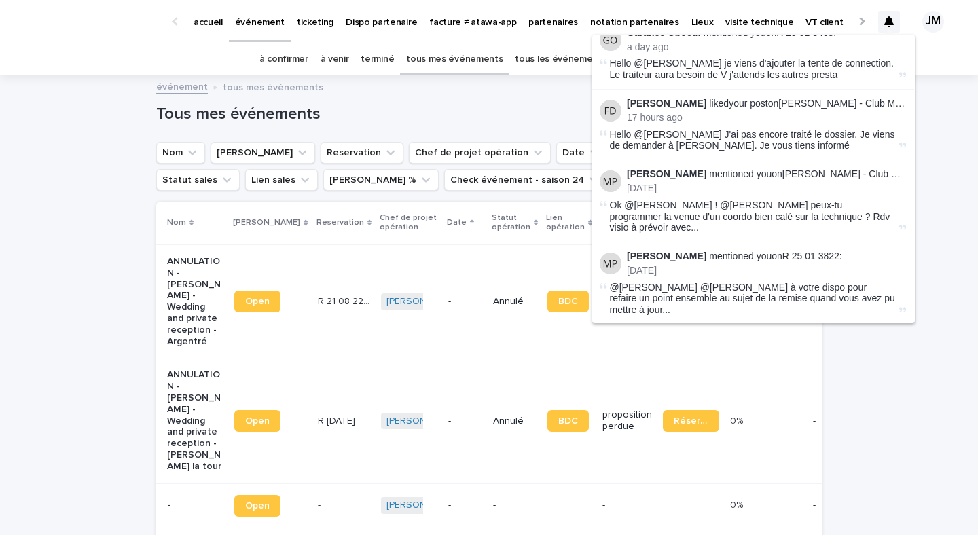
scroll to position [387, 1]
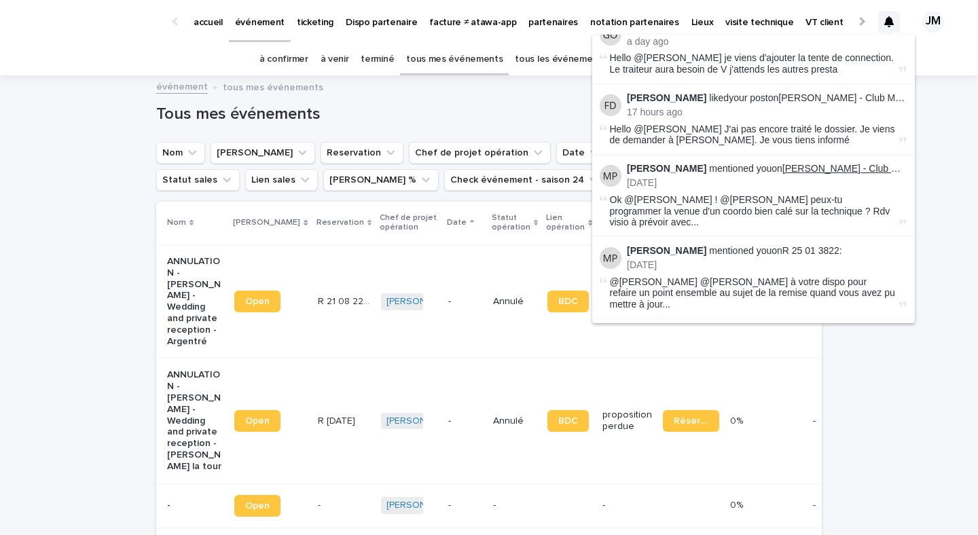
click at [844, 163] on link "[PERSON_NAME] - Club Med Opio en [GEOGRAPHIC_DATA]" at bounding box center [915, 168] width 265 height 11
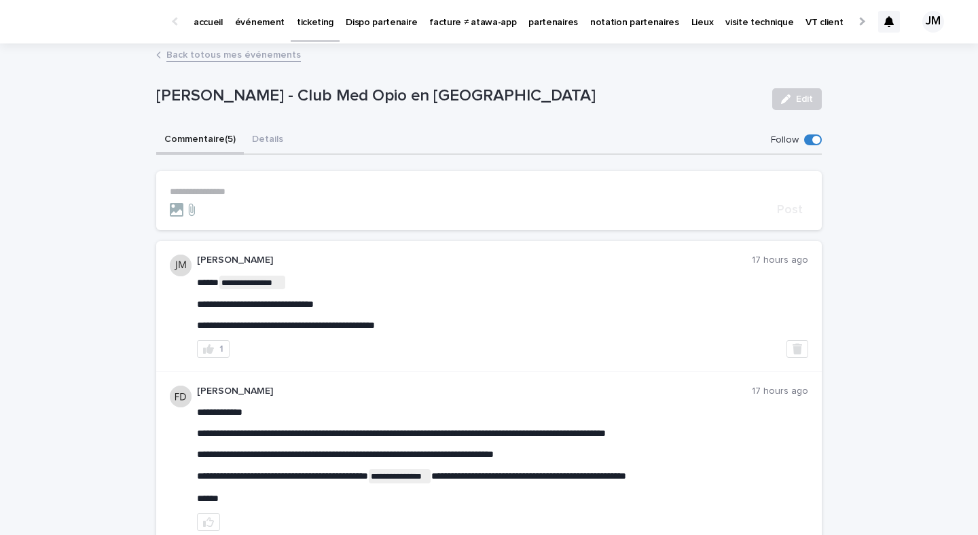
scroll to position [3, 0]
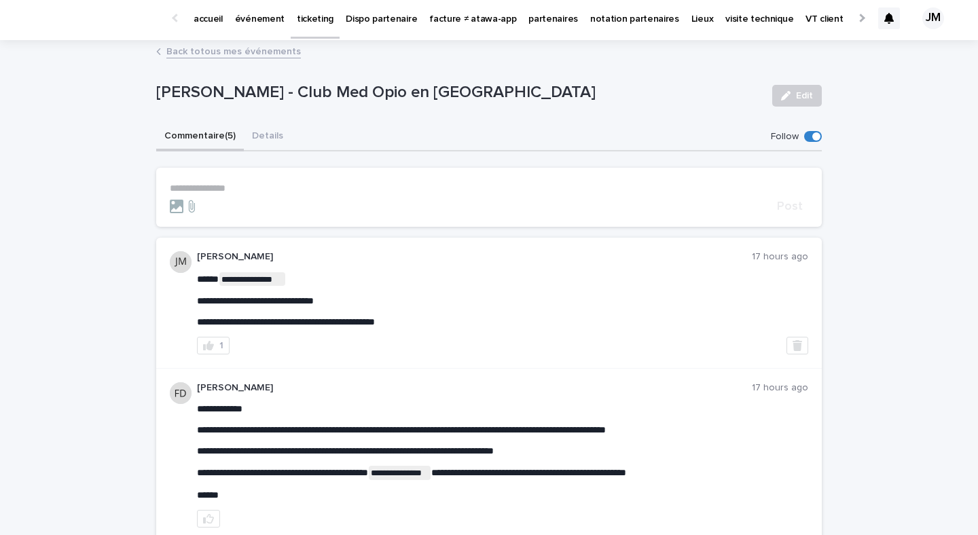
click at [196, 192] on p "**********" at bounding box center [489, 189] width 639 height 12
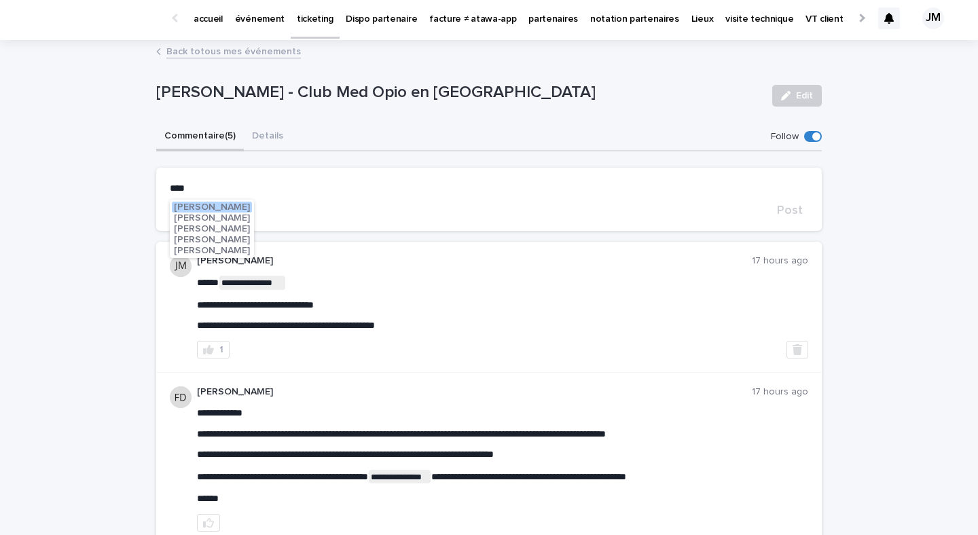
click at [177, 206] on span "[PERSON_NAME]" at bounding box center [212, 207] width 76 height 10
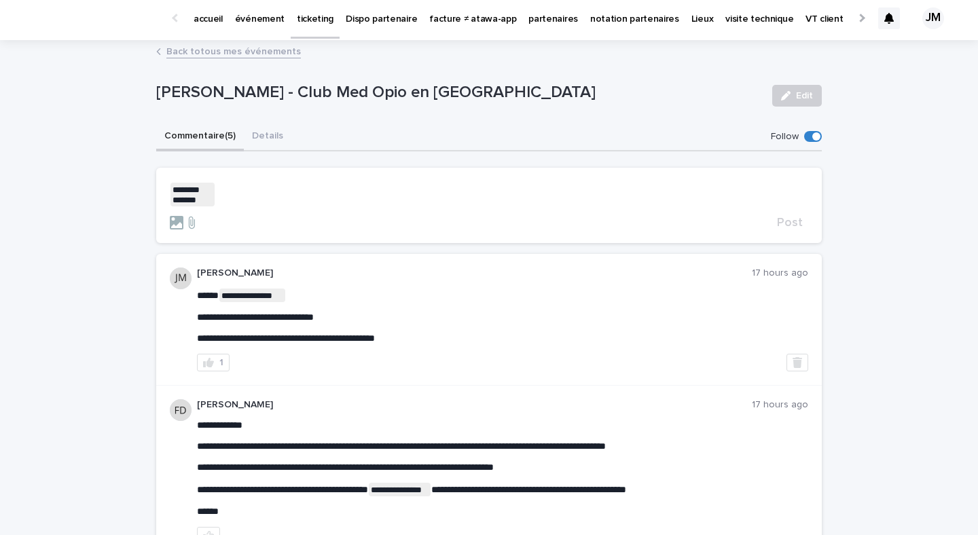
click at [302, 192] on p "﻿ * ******* ******* ﻿ ﻿" at bounding box center [489, 195] width 639 height 24
click at [235, 231] on span "[PERSON_NAME]" at bounding box center [257, 230] width 76 height 10
click at [325, 205] on p "**********" at bounding box center [489, 195] width 639 height 24
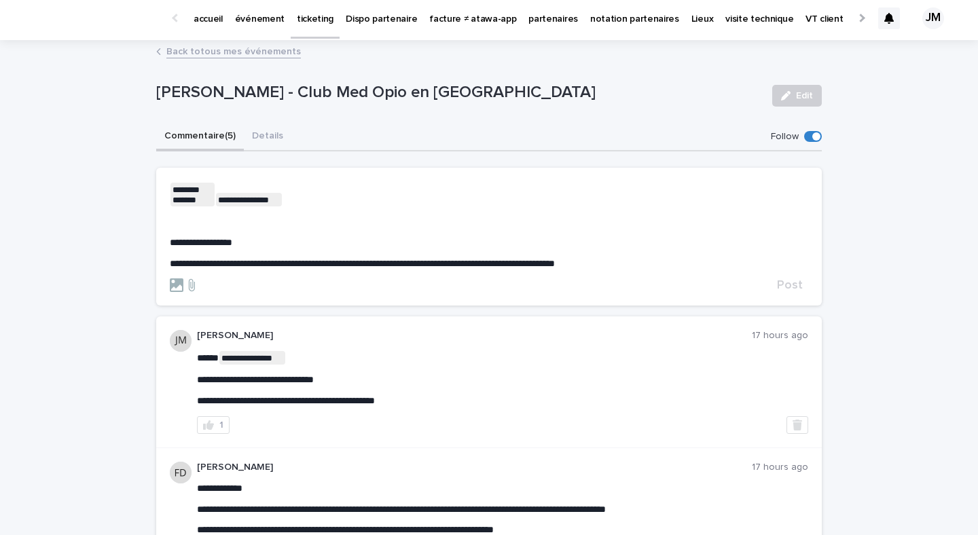
click at [578, 255] on div "**********" at bounding box center [489, 226] width 639 height 87
click at [576, 242] on p "**********" at bounding box center [489, 243] width 639 height 12
click at [781, 278] on form "**********" at bounding box center [489, 238] width 639 height 110
click at [783, 280] on span "Post" at bounding box center [790, 285] width 26 height 12
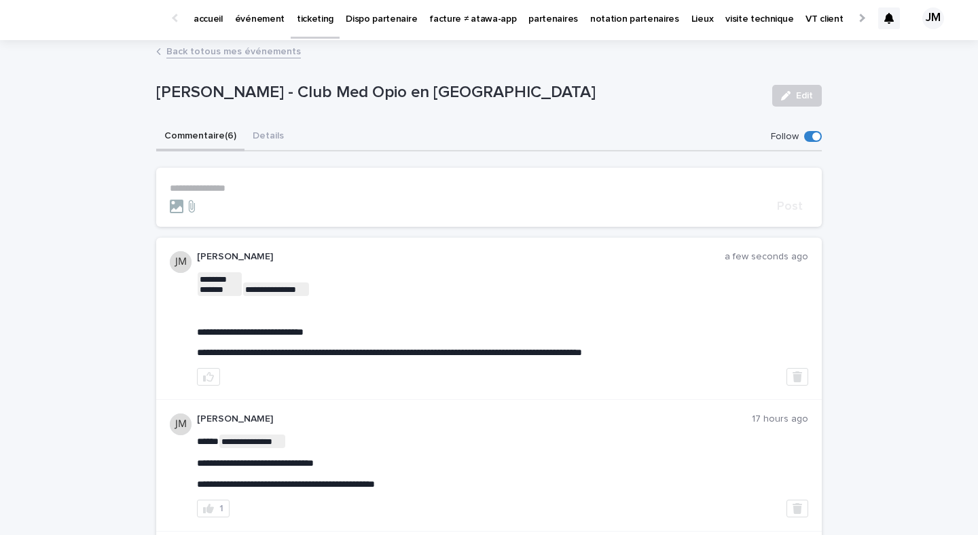
click at [239, 20] on p "événement" at bounding box center [260, 11] width 50 height 29
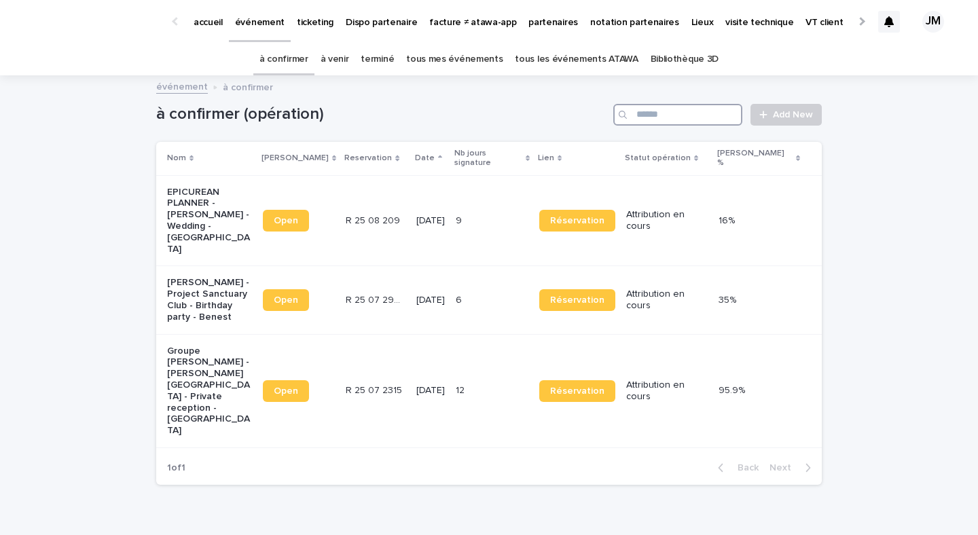
click at [705, 122] on input "Search" at bounding box center [677, 115] width 129 height 22
click at [564, 58] on link "tous les événements ATAWA" at bounding box center [576, 59] width 123 height 32
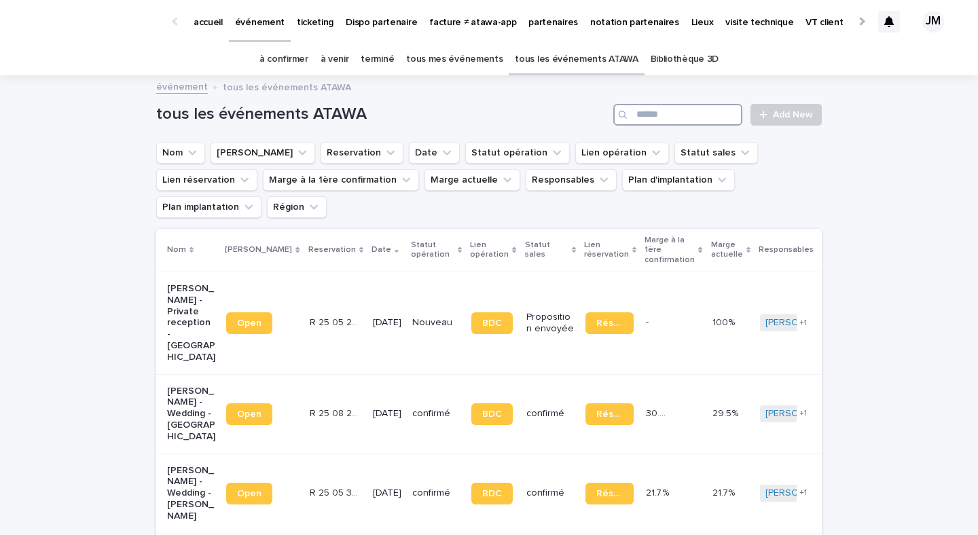
click at [673, 114] on input "Search" at bounding box center [677, 115] width 129 height 22
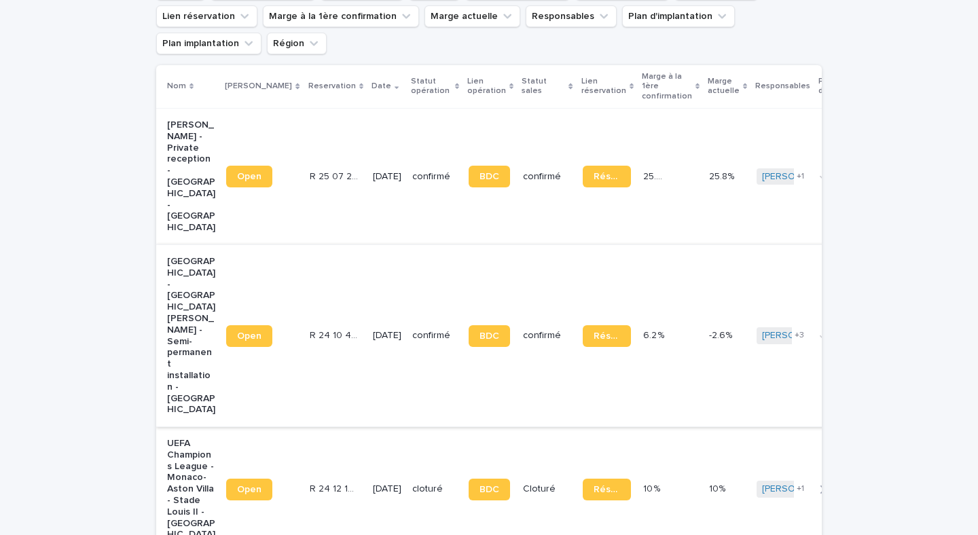
scroll to position [164, 0]
type input "*****"
click at [368, 150] on td "[DATE]" at bounding box center [387, 175] width 39 height 137
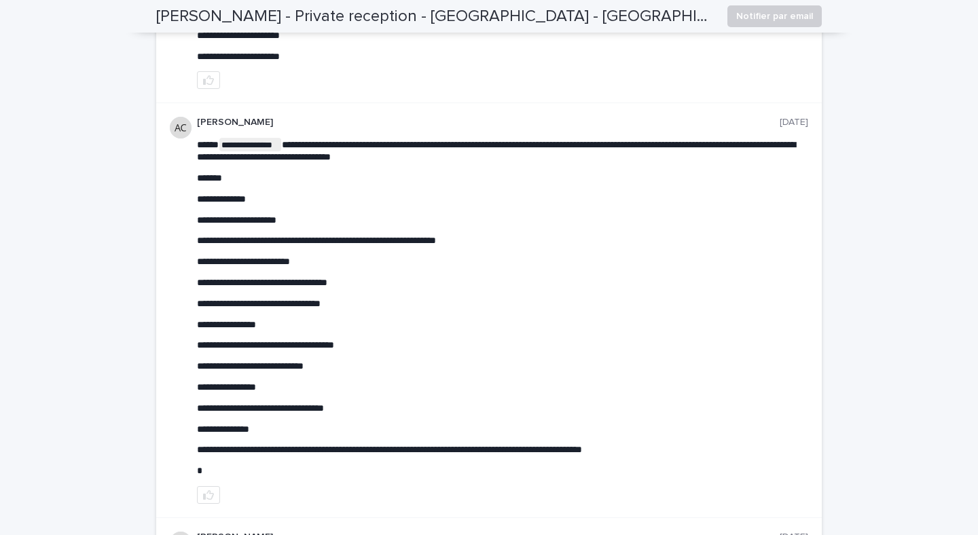
scroll to position [303, 0]
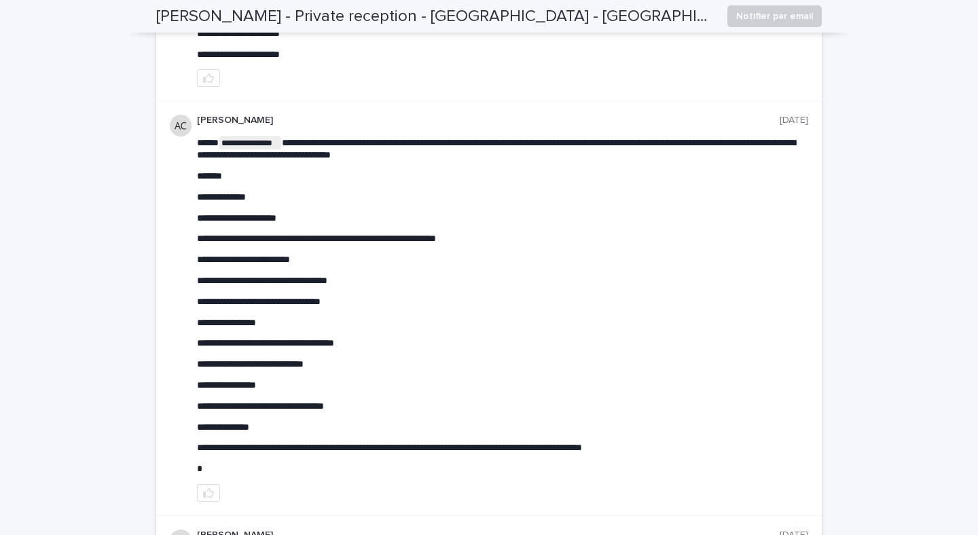
drag, startPoint x: 310, startPoint y: 429, endPoint x: 204, endPoint y: 168, distance: 282.2
click at [224, 274] on div "**********" at bounding box center [502, 305] width 611 height 339
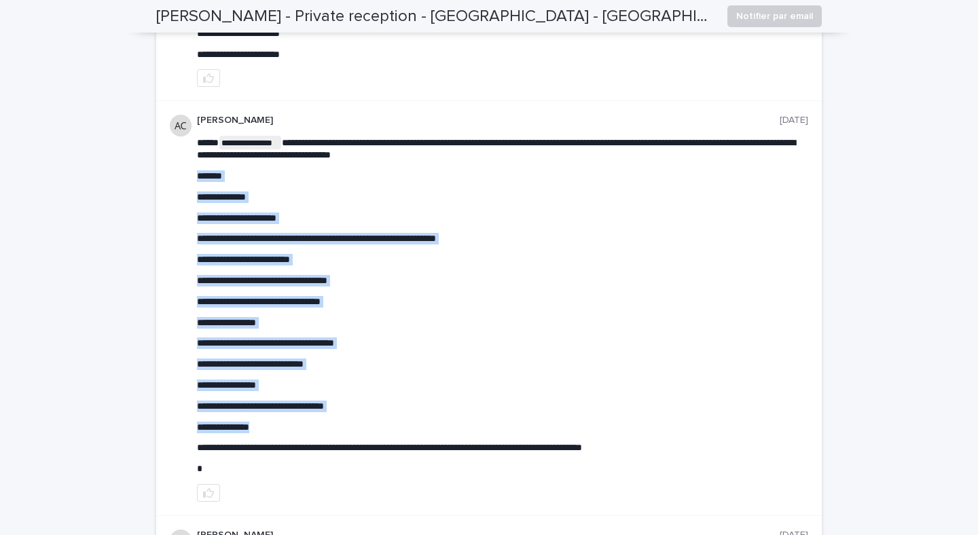
drag, startPoint x: 196, startPoint y: 175, endPoint x: 268, endPoint y: 434, distance: 268.6
click at [268, 434] on div "**********" at bounding box center [489, 308] width 666 height 415
copy div "**********"
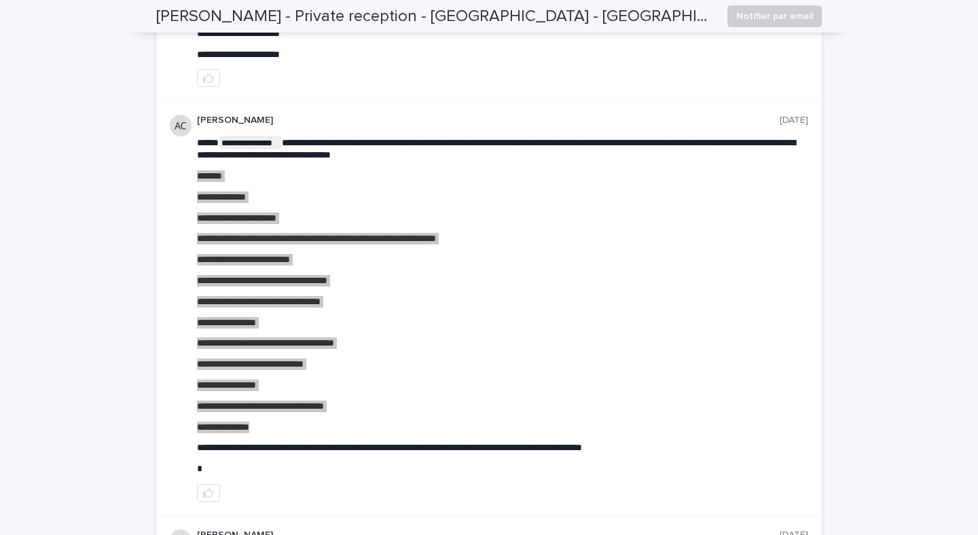
scroll to position [0, 0]
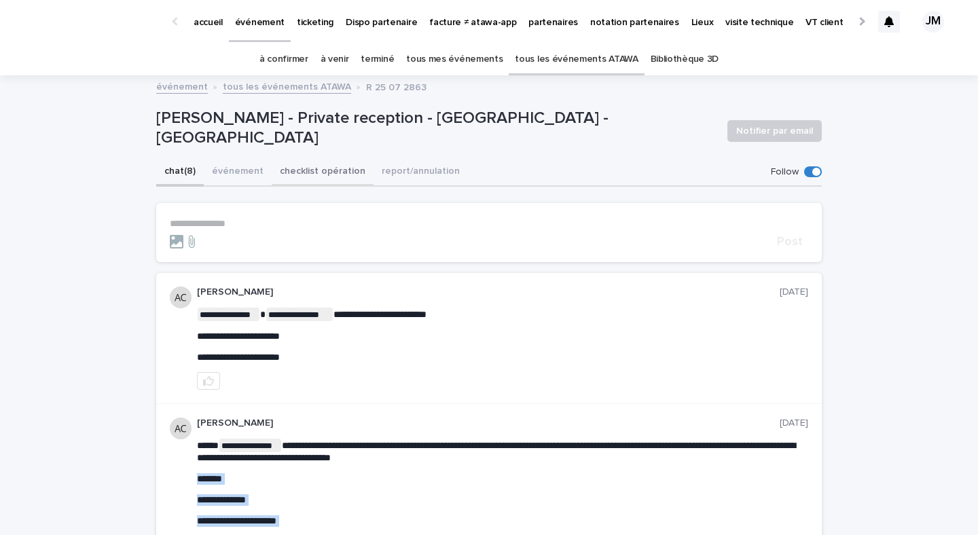
click at [292, 169] on button "checklist opération" at bounding box center [323, 172] width 102 height 29
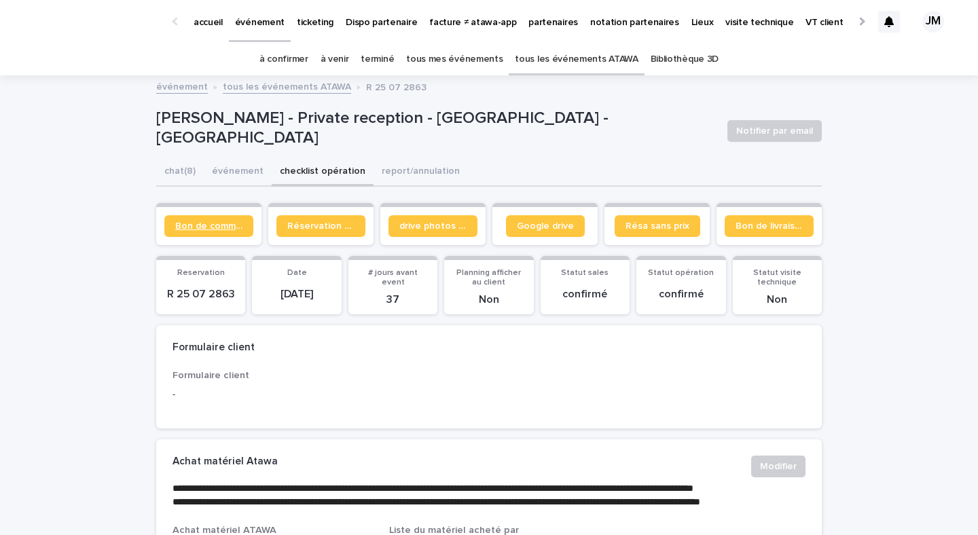
click at [202, 222] on span "Bon de commande" at bounding box center [208, 226] width 67 height 10
click at [543, 65] on link "tous les événements ATAWA" at bounding box center [576, 59] width 123 height 32
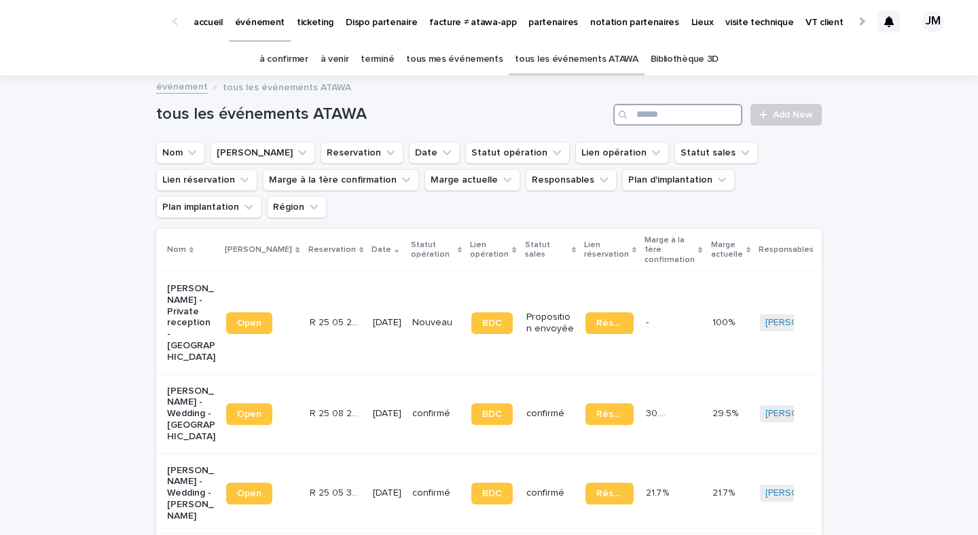
click at [694, 109] on input "Search" at bounding box center [677, 115] width 129 height 22
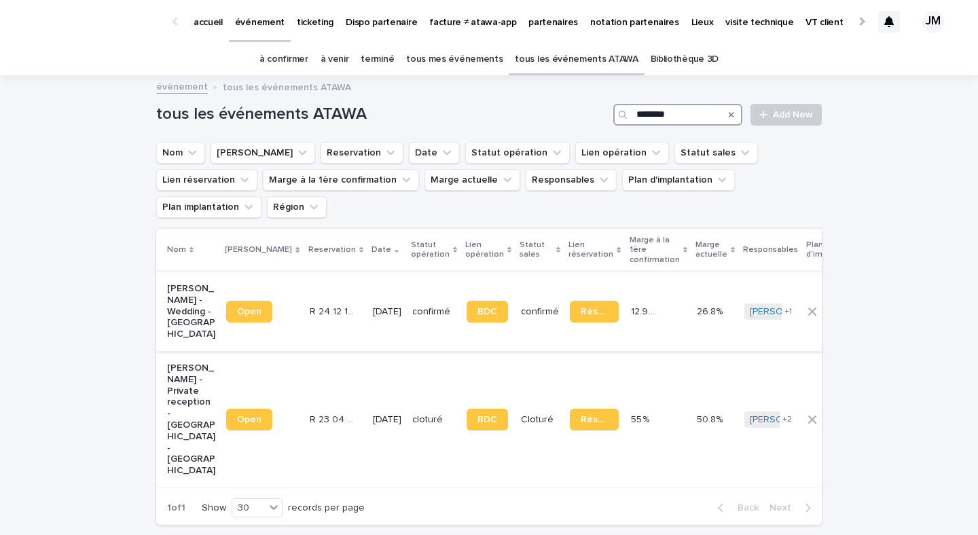
type input "********"
click at [385, 311] on td "[DATE]" at bounding box center [387, 311] width 39 height 79
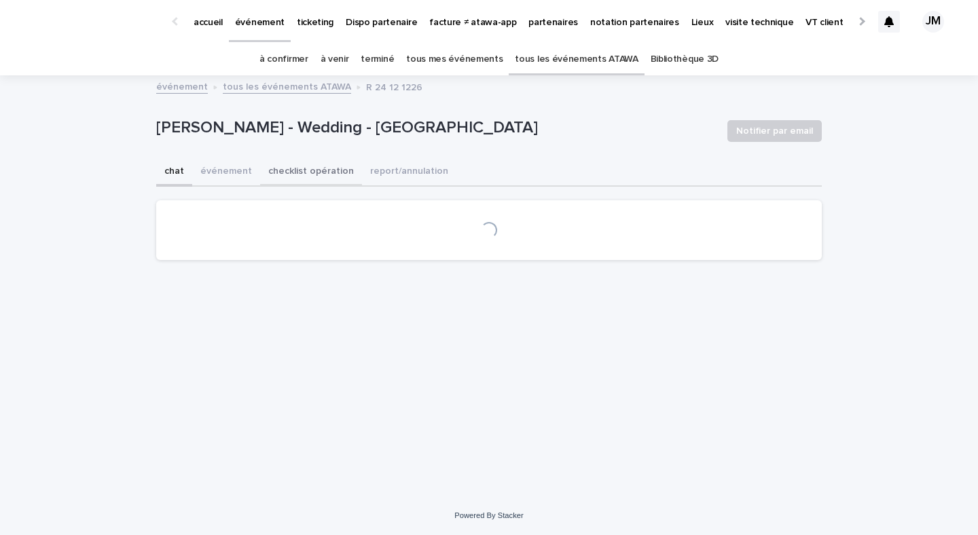
click at [280, 176] on button "checklist opération" at bounding box center [311, 172] width 102 height 29
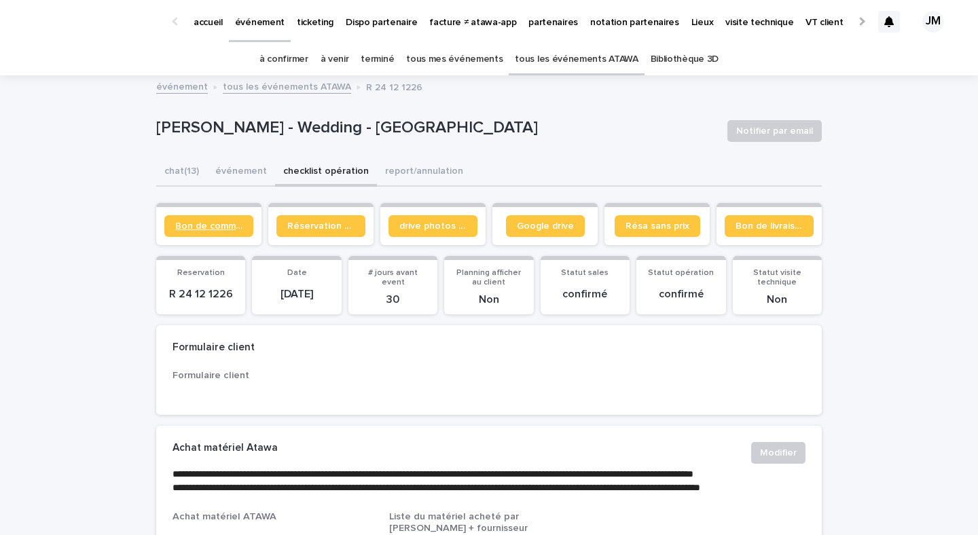
click at [221, 223] on span "Bon de commande" at bounding box center [208, 226] width 67 height 10
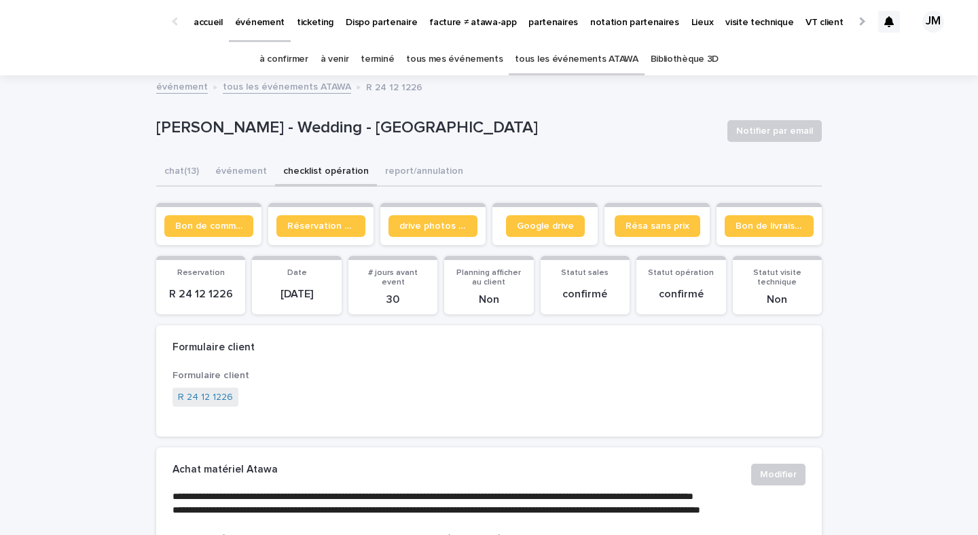
click at [551, 52] on link "tous les événements ATAWA" at bounding box center [576, 59] width 123 height 32
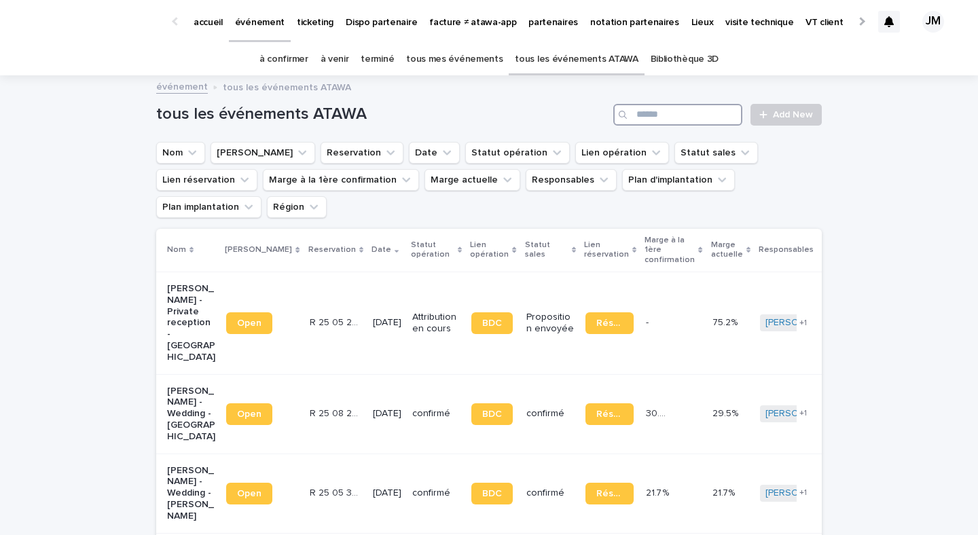
click at [725, 120] on input "Search" at bounding box center [677, 115] width 129 height 22
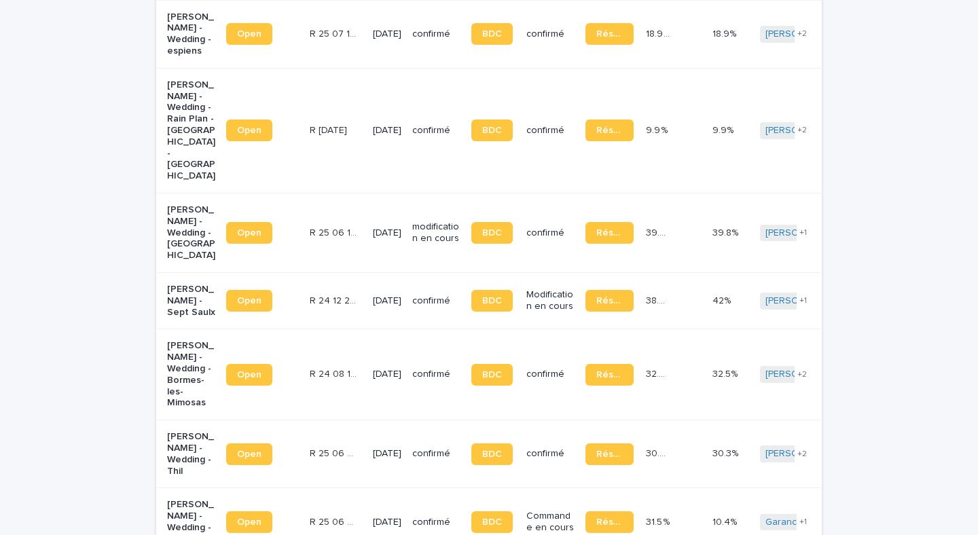
scroll to position [2397, 0]
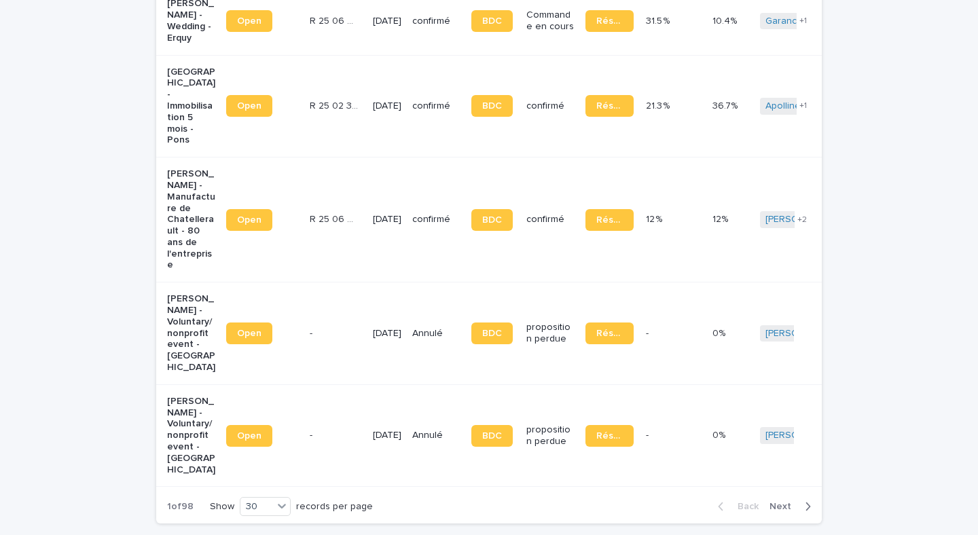
click at [769, 490] on div "Back Next" at bounding box center [764, 507] width 115 height 34
click at [778, 502] on span "Next" at bounding box center [785, 507] width 30 height 10
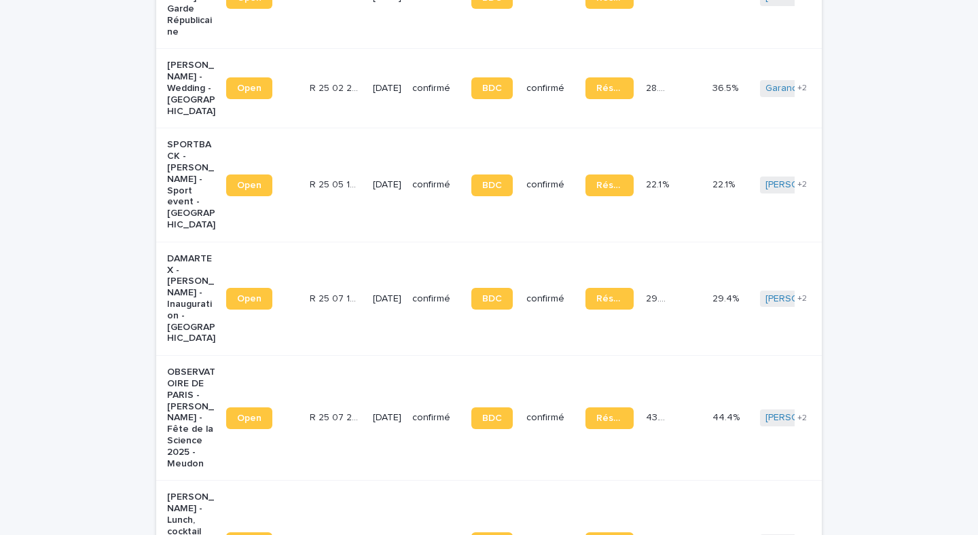
scroll to position [609, 0]
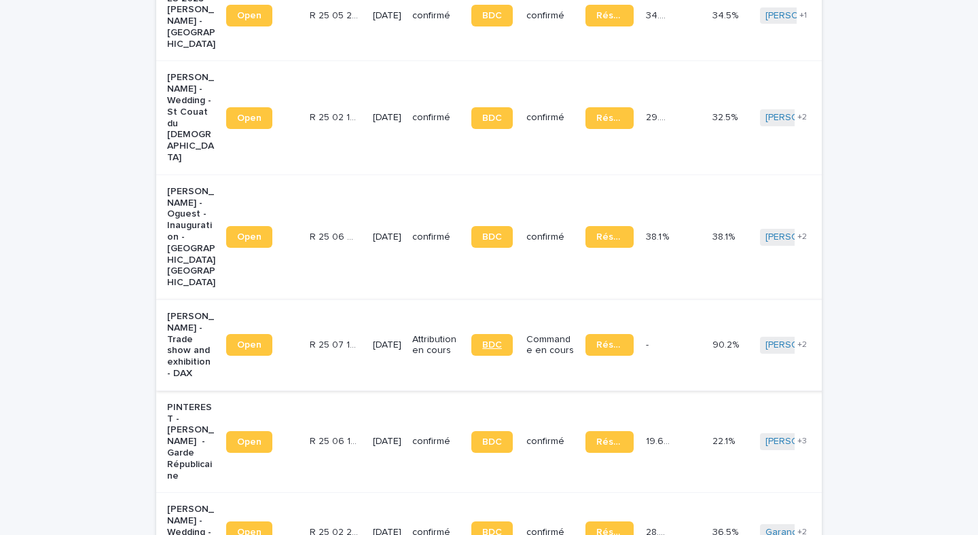
click at [488, 334] on link "BDC" at bounding box center [491, 345] width 41 height 22
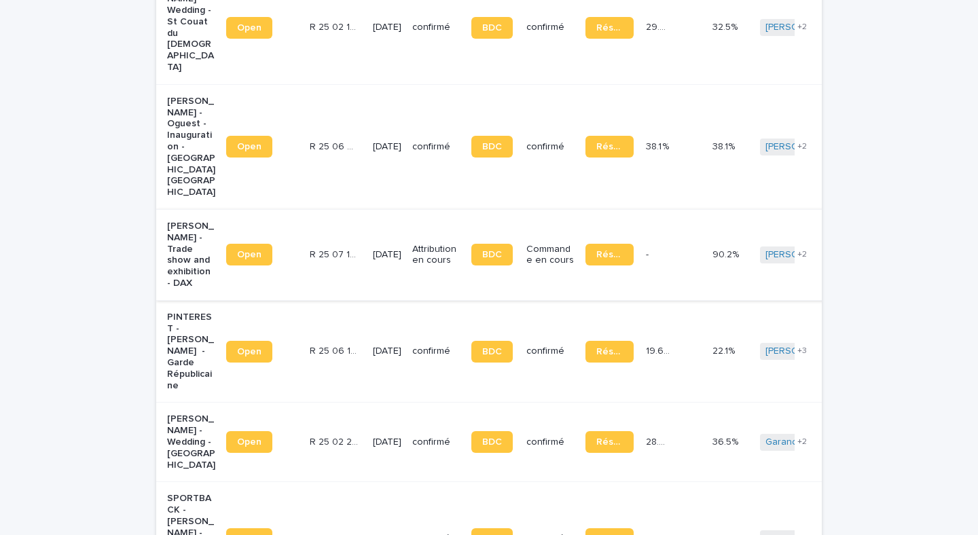
scroll to position [0, 0]
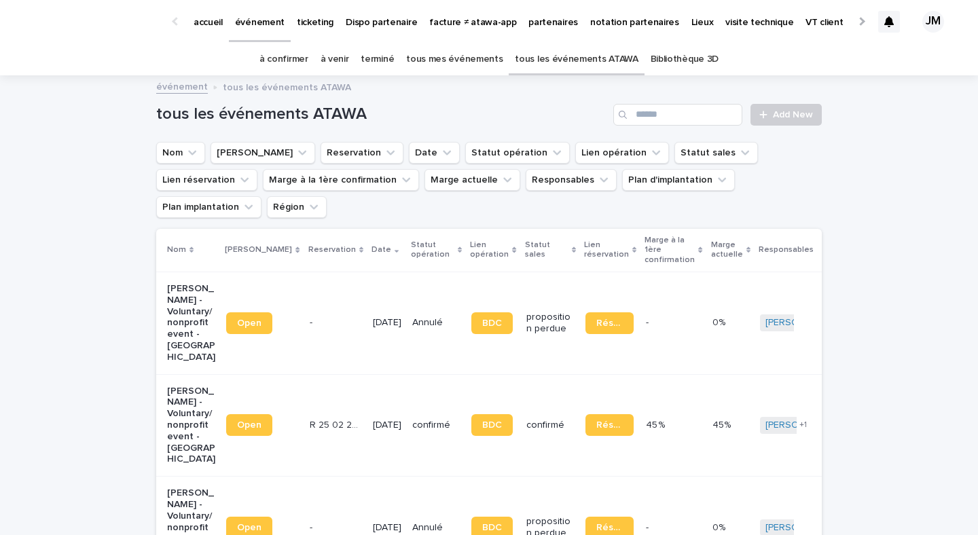
click at [304, 60] on link "à confirmer" at bounding box center [283, 59] width 49 height 32
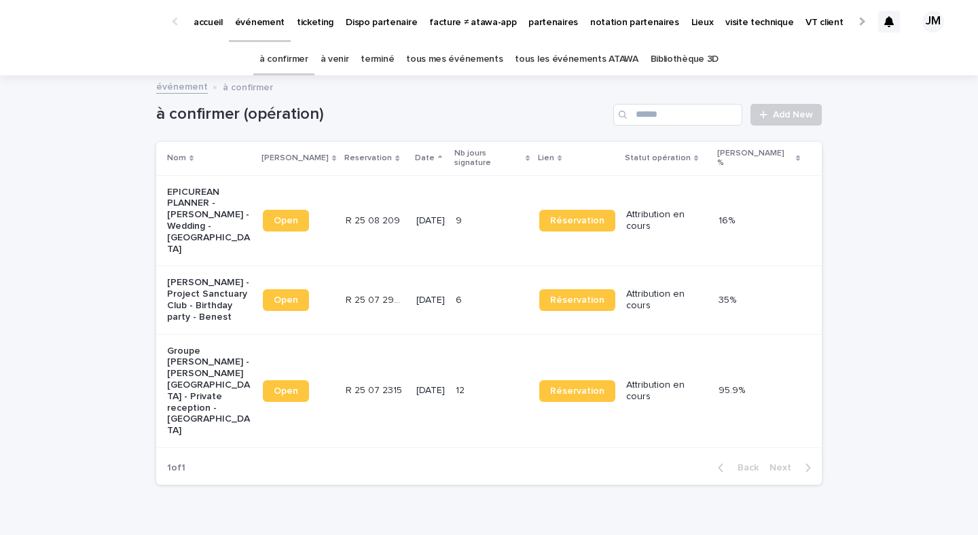
click at [249, 346] on p "Groupe [PERSON_NAME] - [PERSON_NAME][GEOGRAPHIC_DATA] - Private reception - [GE…" at bounding box center [209, 391] width 85 height 91
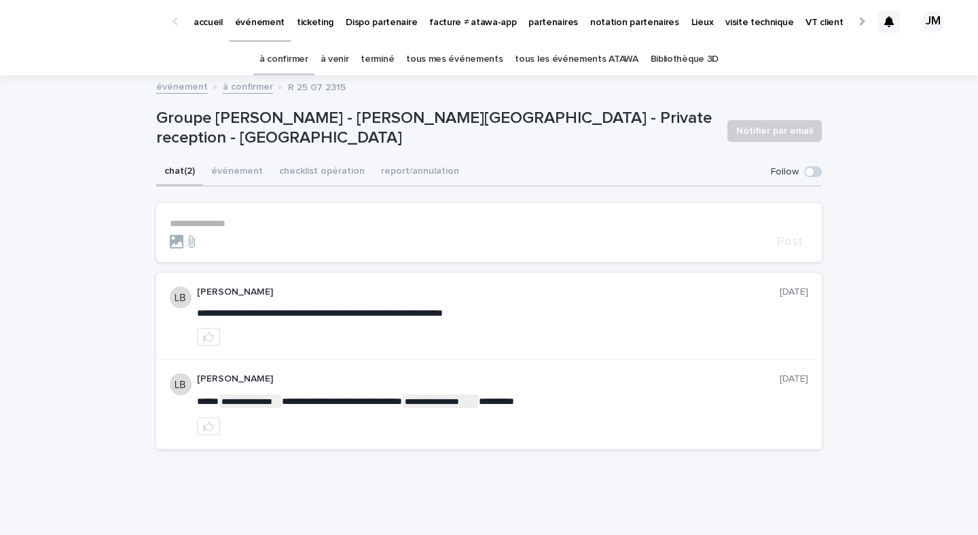
click at [443, 314] on span "**********" at bounding box center [320, 313] width 246 height 10
copy div "**********"
click at [296, 52] on link "à confirmer" at bounding box center [283, 59] width 49 height 32
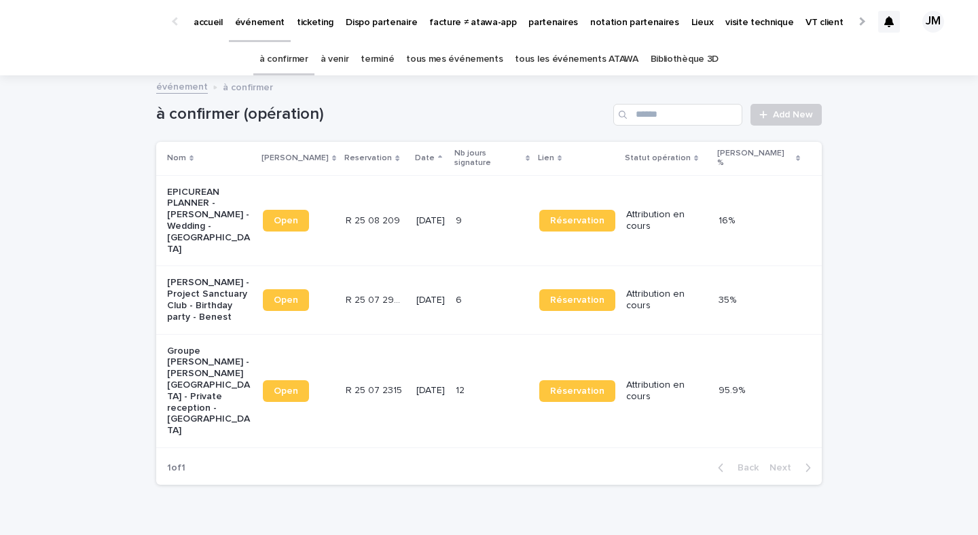
click at [406, 214] on td "R 25 08 209 R 25 08 209" at bounding box center [375, 220] width 71 height 91
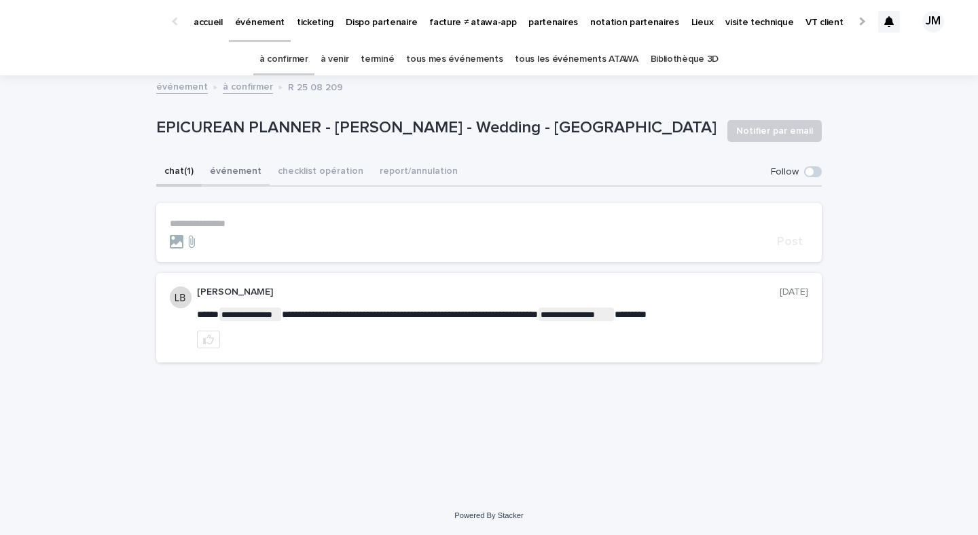
click at [238, 172] on button "événement" at bounding box center [236, 172] width 68 height 29
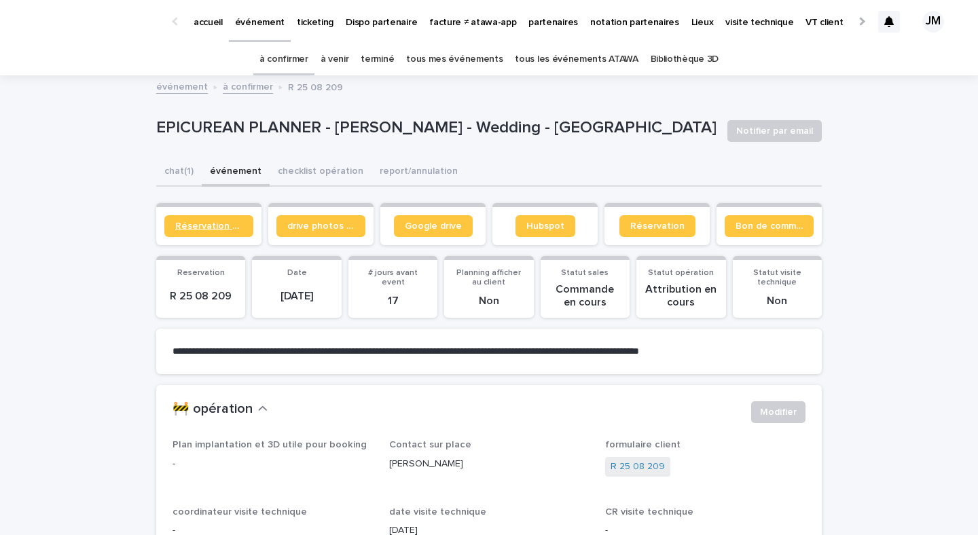
click at [225, 230] on span "Réservation client" at bounding box center [208, 226] width 67 height 10
click at [209, 223] on span "Réservation client" at bounding box center [208, 226] width 67 height 10
click at [307, 173] on button "checklist opération" at bounding box center [321, 172] width 102 height 29
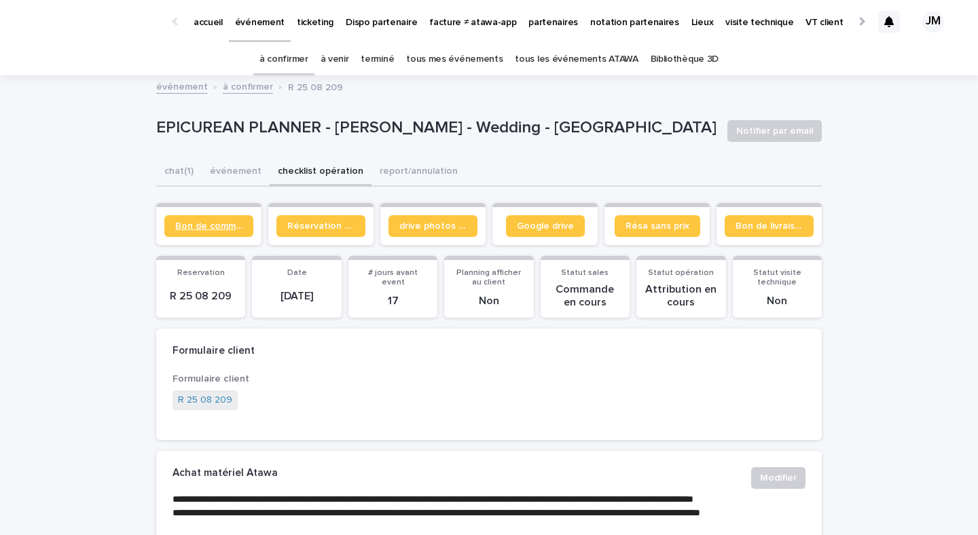
click at [213, 221] on span "Bon de commande" at bounding box center [208, 226] width 67 height 10
click at [308, 52] on link "à confirmer" at bounding box center [283, 59] width 49 height 32
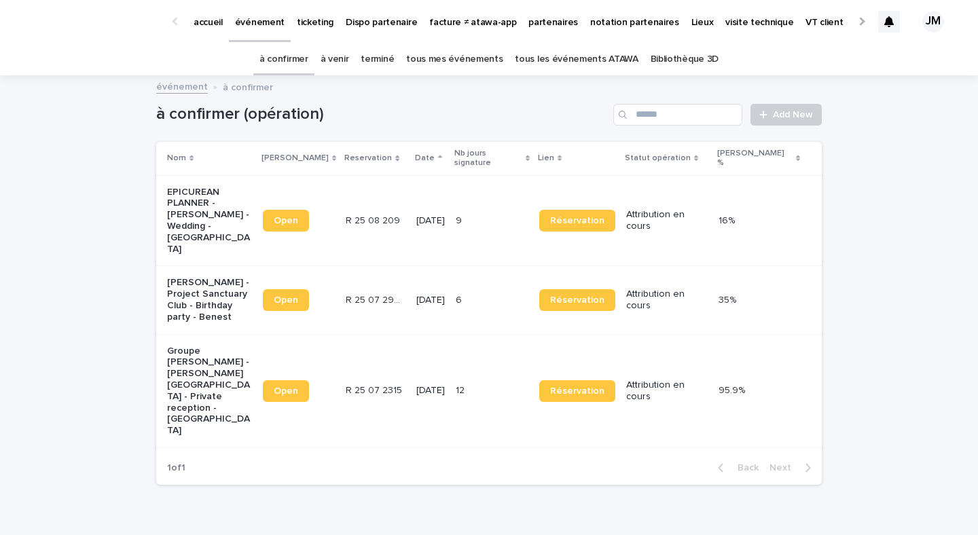
click at [238, 198] on p "EPICUREAN PLANNER - [PERSON_NAME] - Wedding - [GEOGRAPHIC_DATA]" at bounding box center [209, 221] width 85 height 69
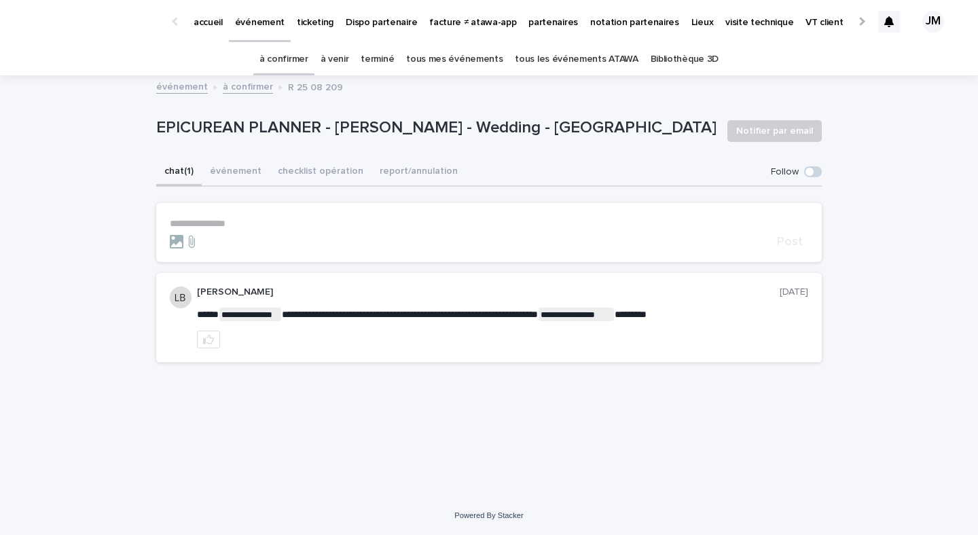
click at [238, 219] on p "**********" at bounding box center [489, 224] width 639 height 12
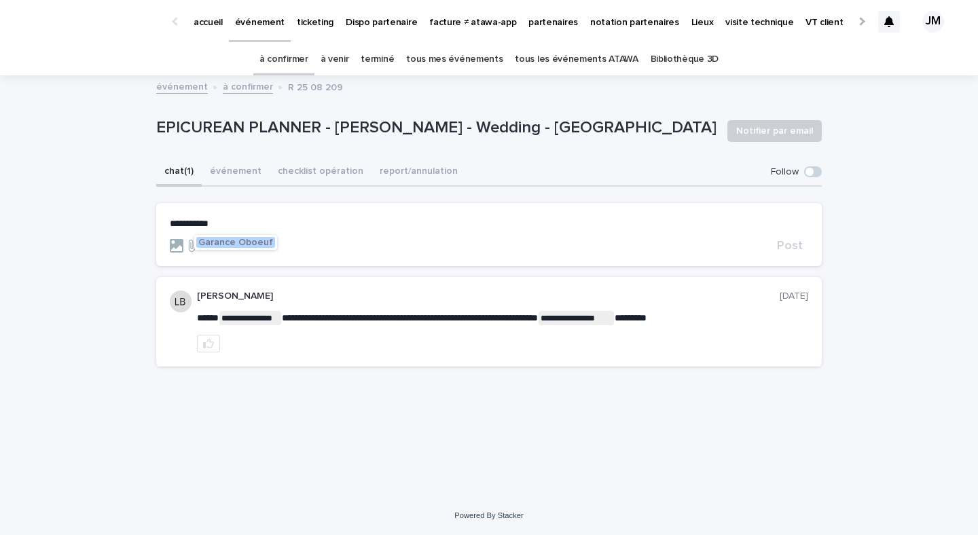
click at [234, 241] on span "Garance Oboeuf" at bounding box center [235, 243] width 75 height 10
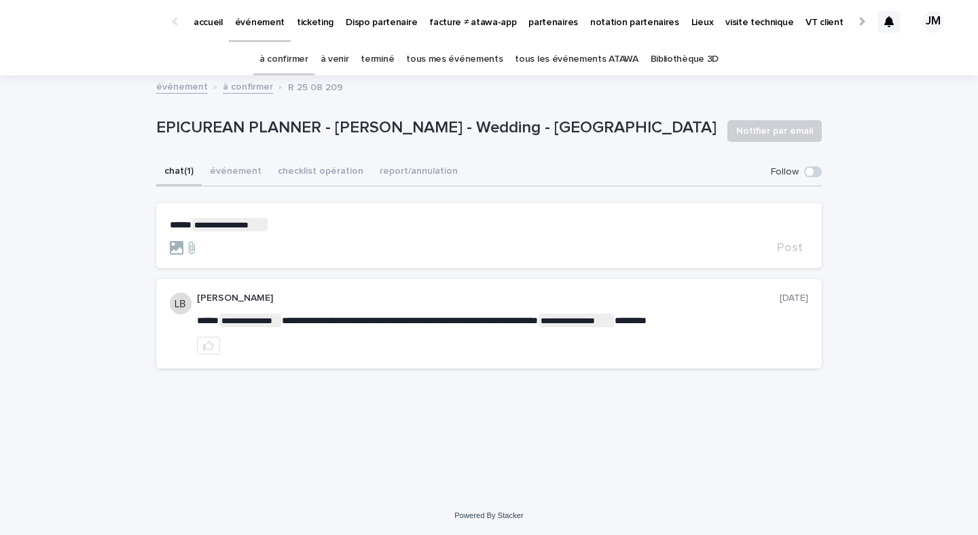
click at [280, 229] on p "**********" at bounding box center [489, 225] width 639 height 14
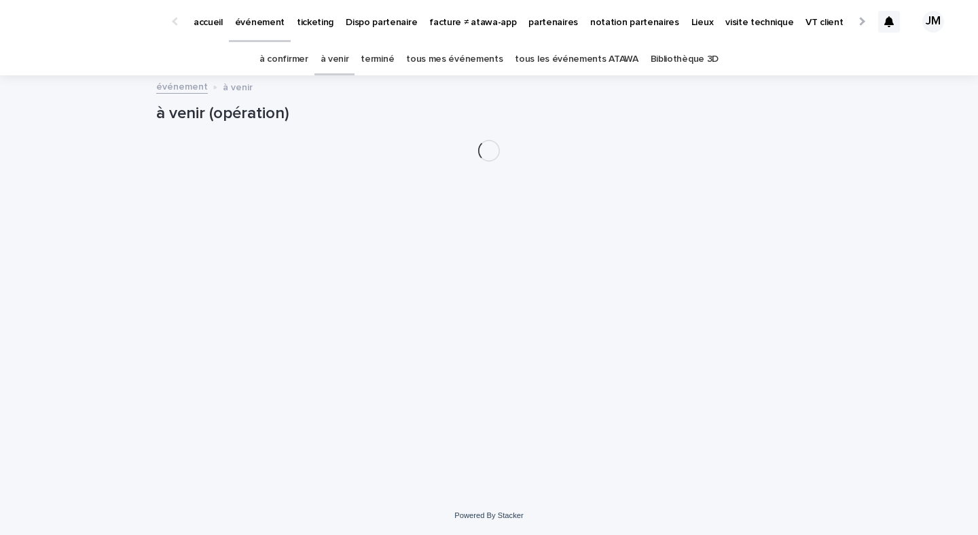
click at [528, 21] on p "partenaires" at bounding box center [553, 14] width 50 height 29
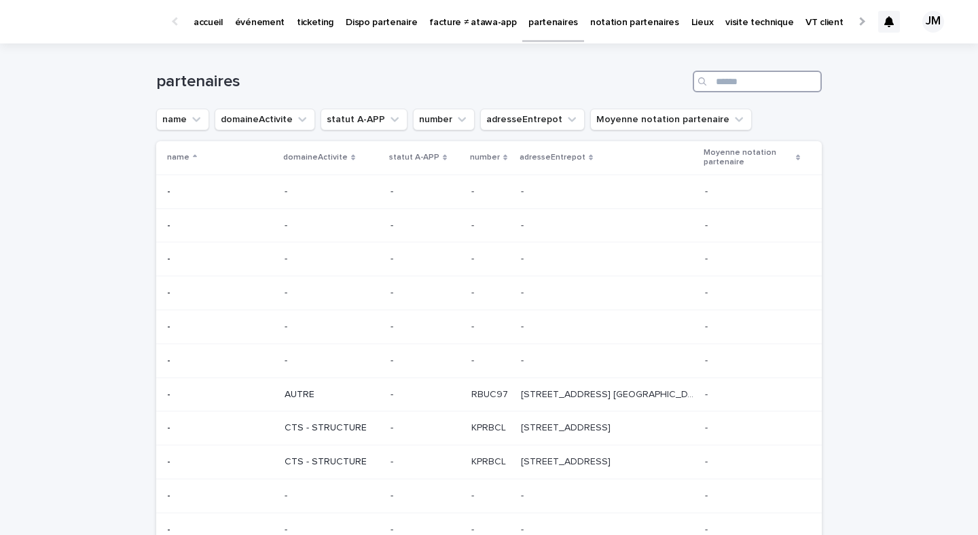
click at [755, 81] on input "Search" at bounding box center [757, 82] width 129 height 22
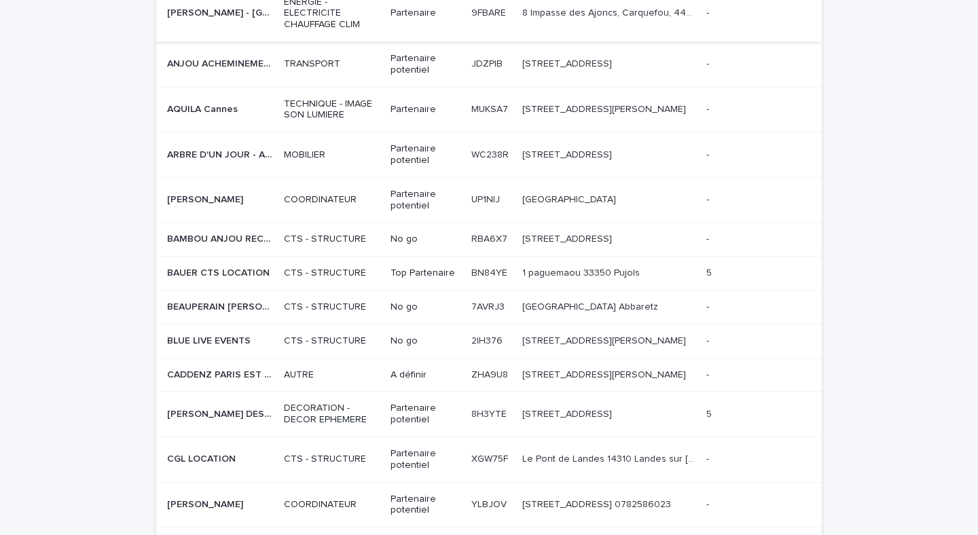
scroll to position [1026, 0]
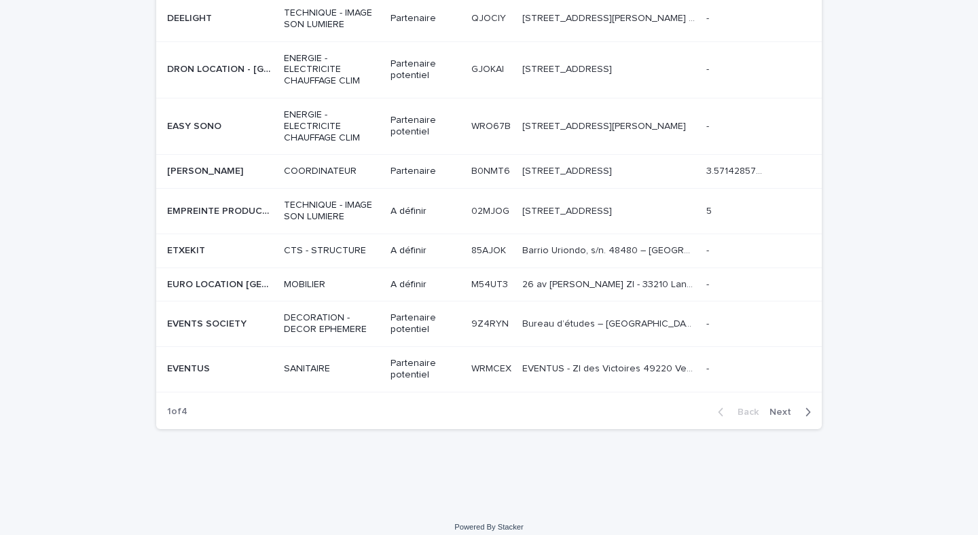
click at [783, 406] on button "Next" at bounding box center [793, 412] width 58 height 12
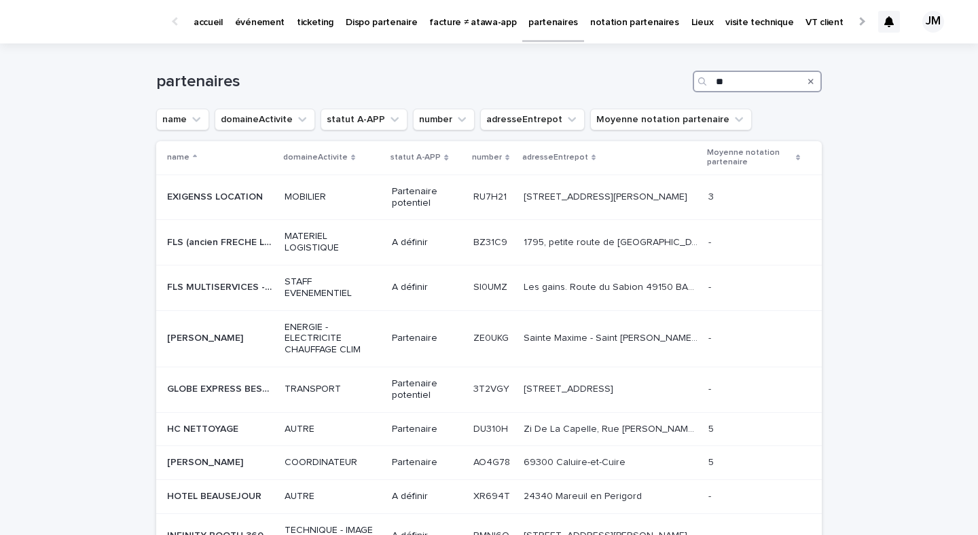
click at [726, 81] on input "**" at bounding box center [757, 82] width 129 height 22
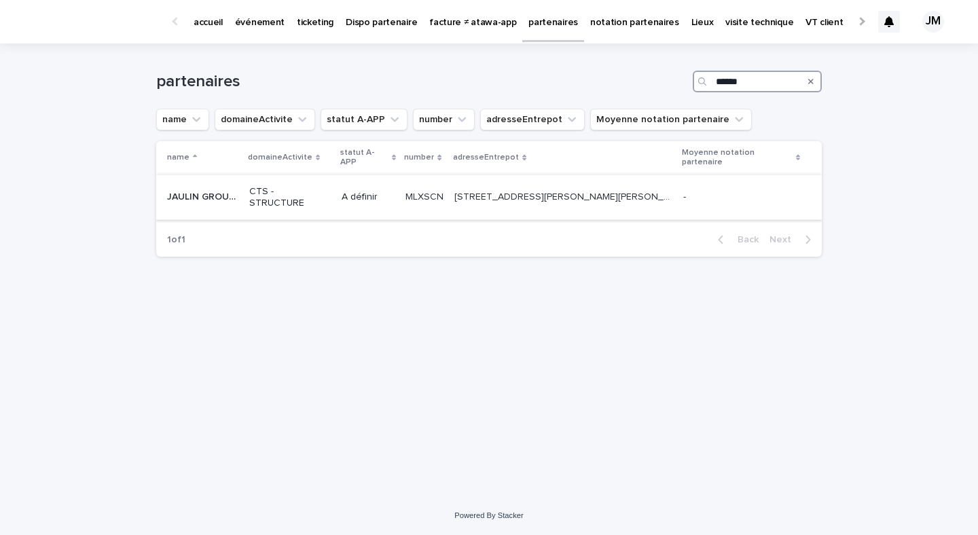
type input "******"
click at [329, 186] on p "CTS - STRUCTURE" at bounding box center [290, 197] width 82 height 23
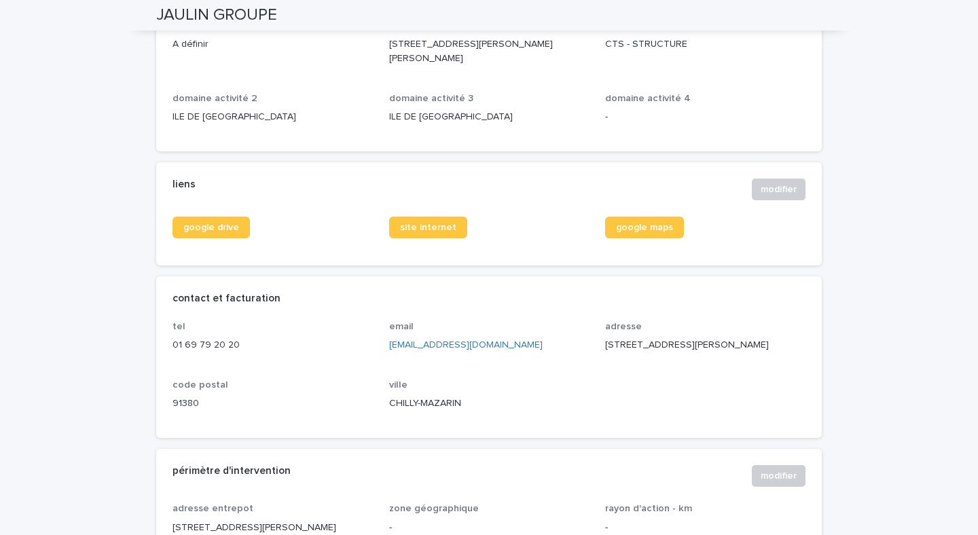
scroll to position [14, 0]
